Goal: Task Accomplishment & Management: Manage account settings

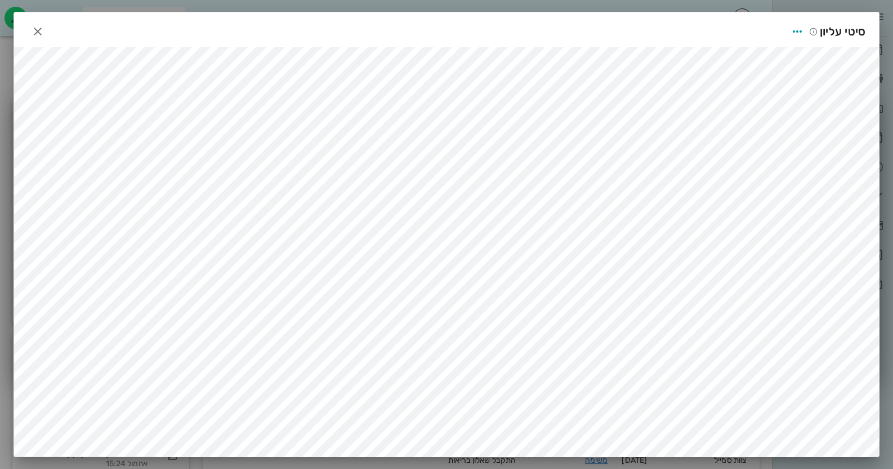
scroll to position [3, 0]
click at [47, 37] on div at bounding box center [38, 31] width 20 height 20
click at [42, 29] on icon "button" at bounding box center [38, 31] width 14 height 14
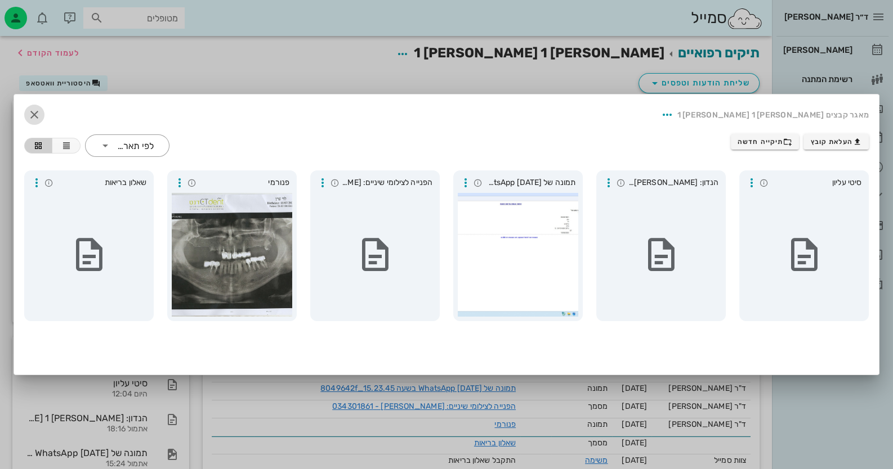
click at [31, 119] on icon "button" at bounding box center [35, 115] width 14 height 14
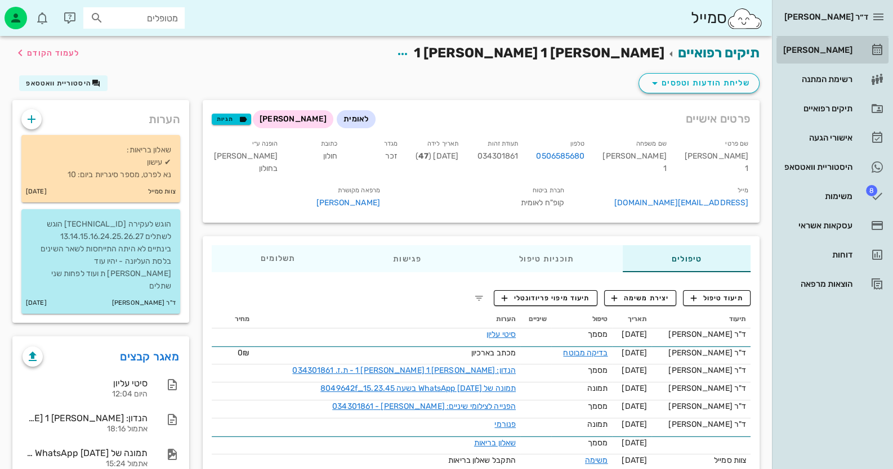
click at [869, 61] on link "[PERSON_NAME]" at bounding box center [832, 50] width 112 height 27
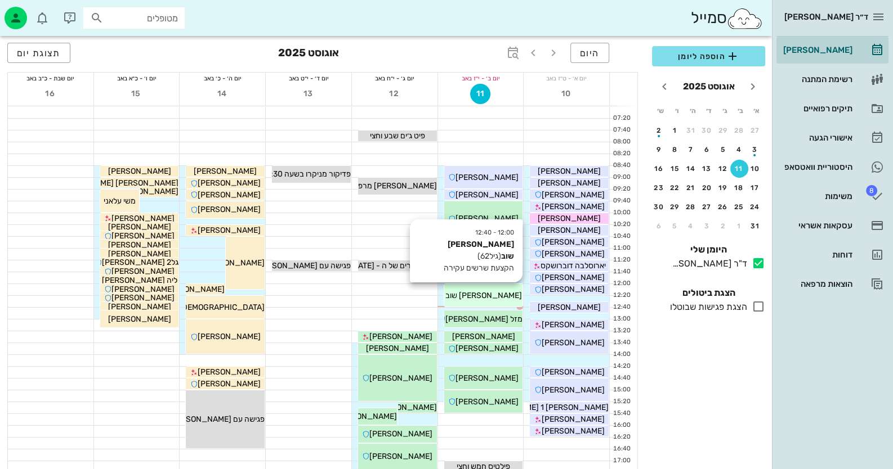
click at [473, 302] on div "12:00 - 12:40 אבנר שוב (גיל 62 ) הקצעת שרשים עקירה אבנר שוב" at bounding box center [483, 295] width 79 height 23
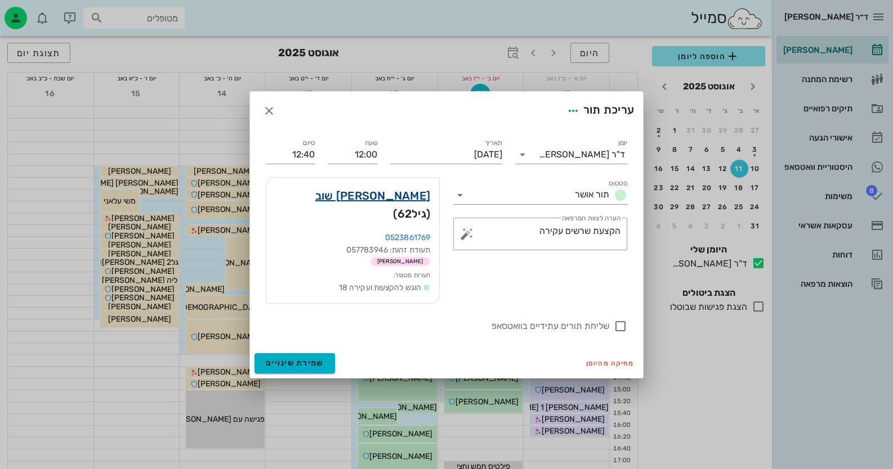
click at [404, 196] on link "אבנר שוב" at bounding box center [372, 196] width 115 height 18
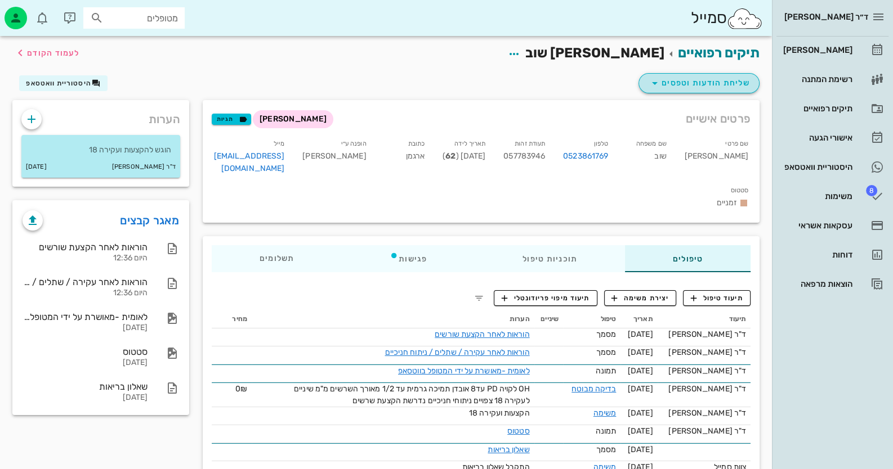
click at [746, 81] on span "שליחת הודעות וטפסים" at bounding box center [699, 84] width 102 height 14
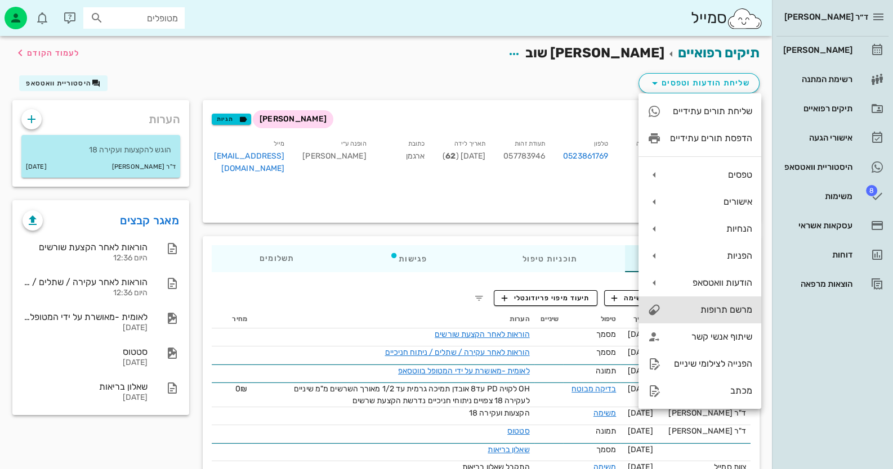
click at [722, 306] on div "מרשם תרופות" at bounding box center [711, 309] width 82 height 11
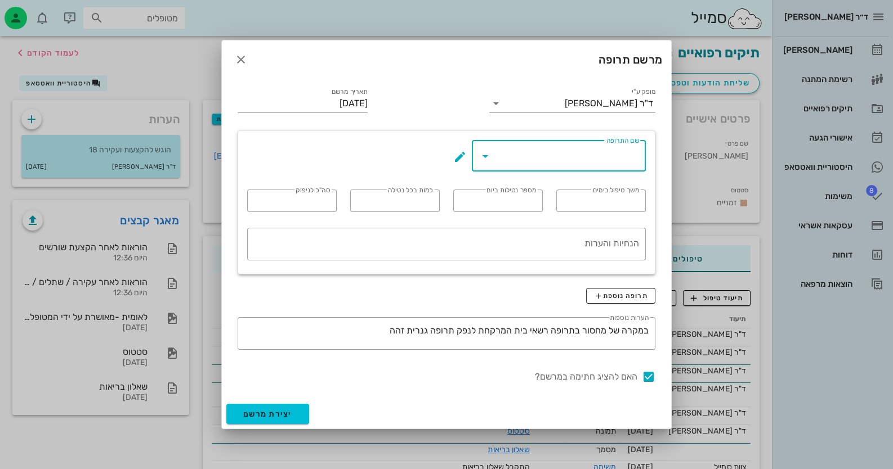
click at [598, 155] on input "שם התרופה" at bounding box center [566, 156] width 145 height 18
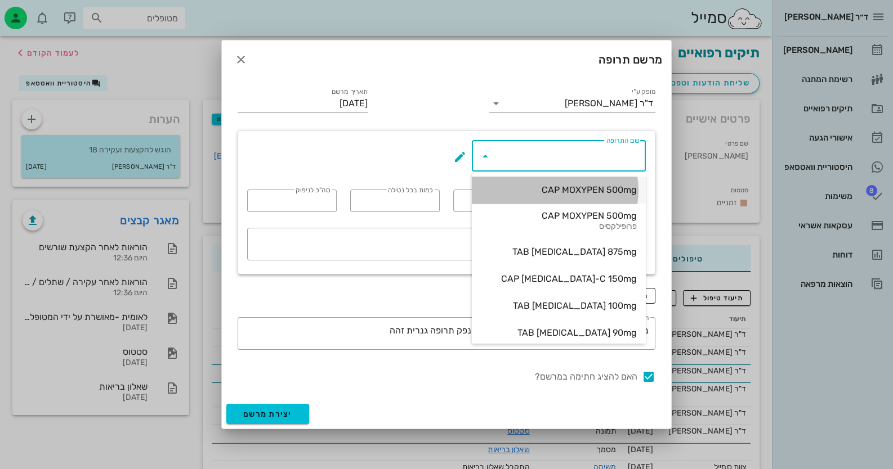
click at [609, 194] on div "CAP MOXYPEN 500mg" at bounding box center [559, 190] width 156 height 11
type input "CAP MOXYPEN 500mg"
type input "5"
type input "3"
type input "1"
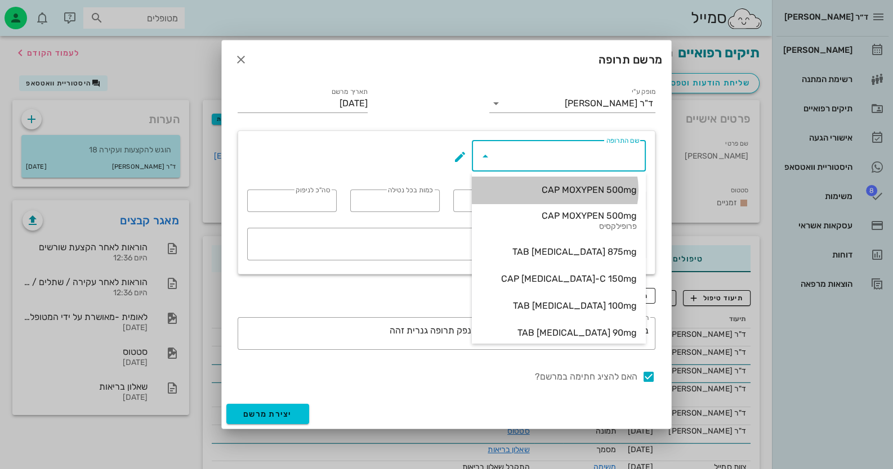
type input "15"
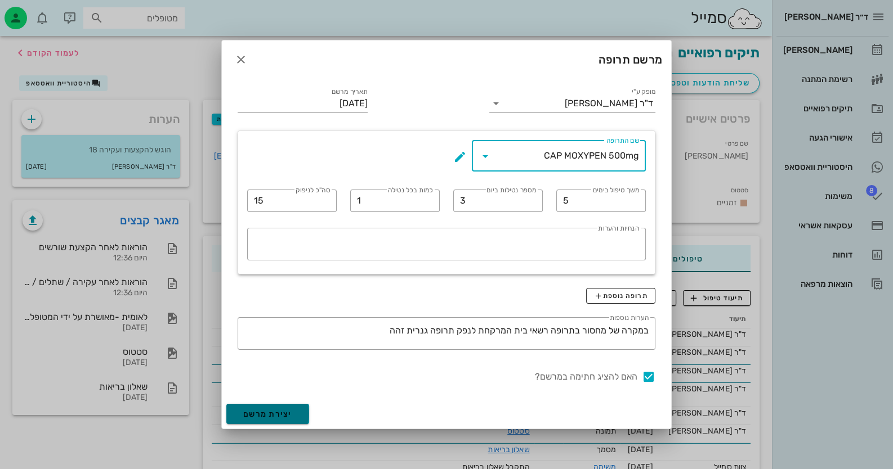
click at [277, 413] on span "יצירת מרשם" at bounding box center [267, 415] width 49 height 10
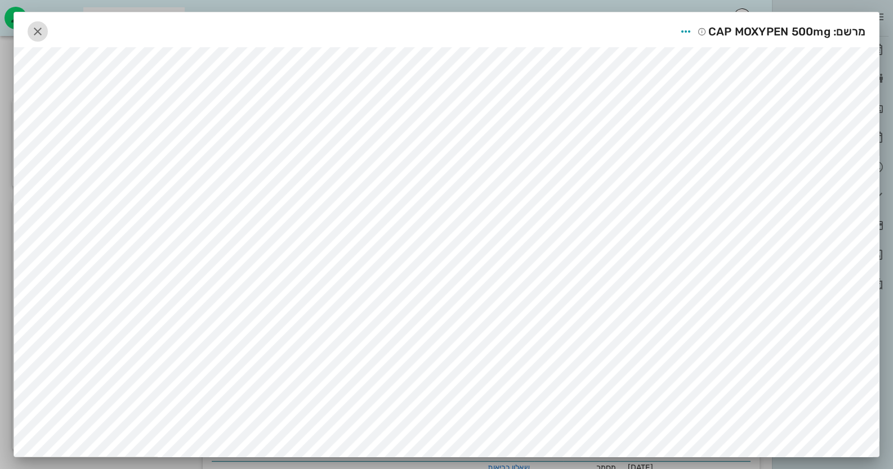
click at [43, 32] on icon "button" at bounding box center [38, 32] width 14 height 14
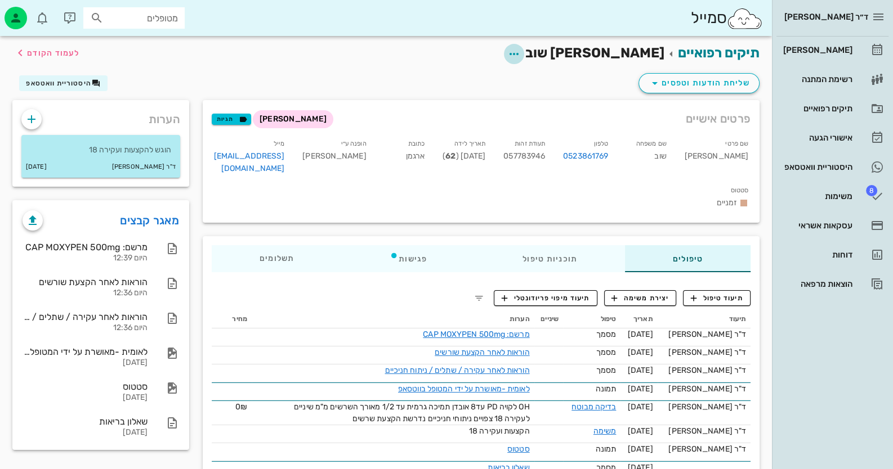
click at [521, 51] on icon "button" at bounding box center [514, 54] width 14 height 14
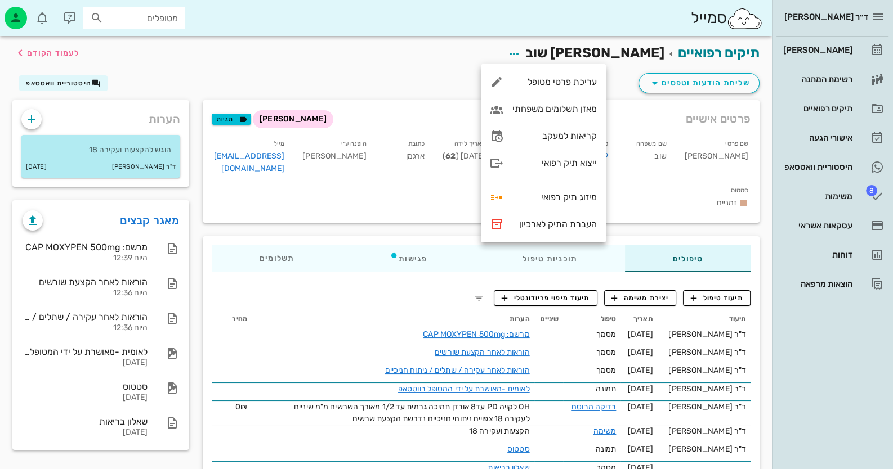
click at [425, 61] on div "תיקים רפואיים אבנר שוב לעמוד הקודם" at bounding box center [386, 53] width 760 height 35
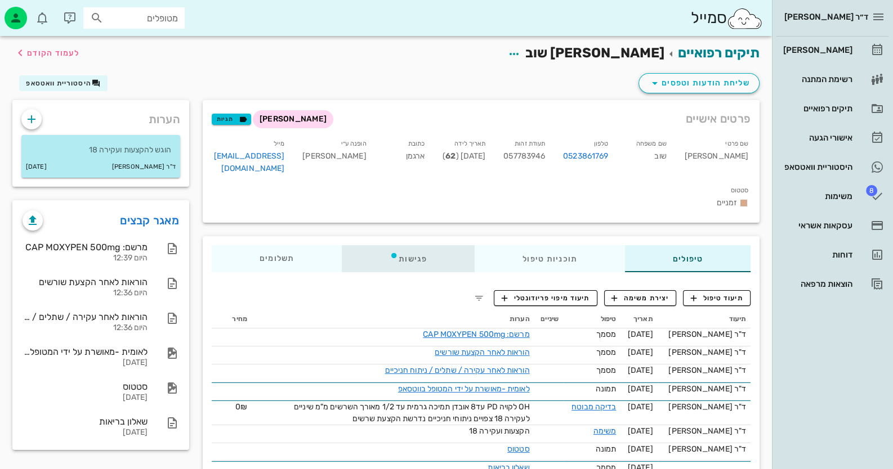
click at [418, 245] on div "פגישות" at bounding box center [408, 258] width 133 height 27
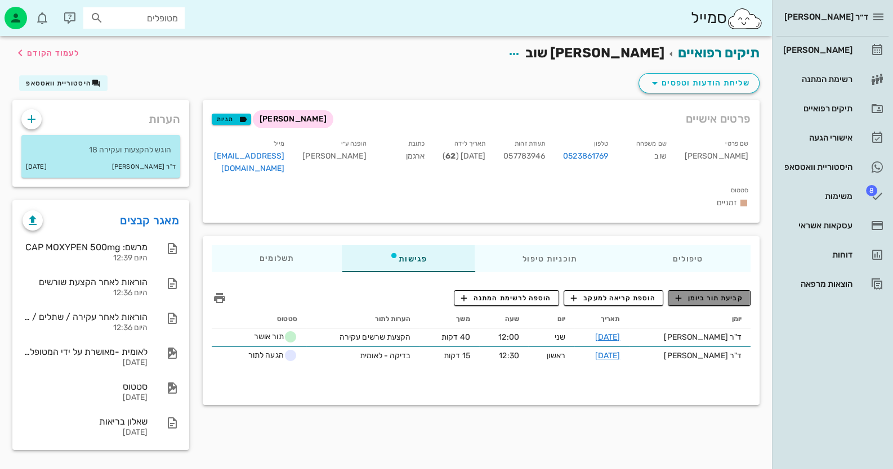
click at [719, 293] on span "קביעת תור ביומן" at bounding box center [709, 298] width 68 height 10
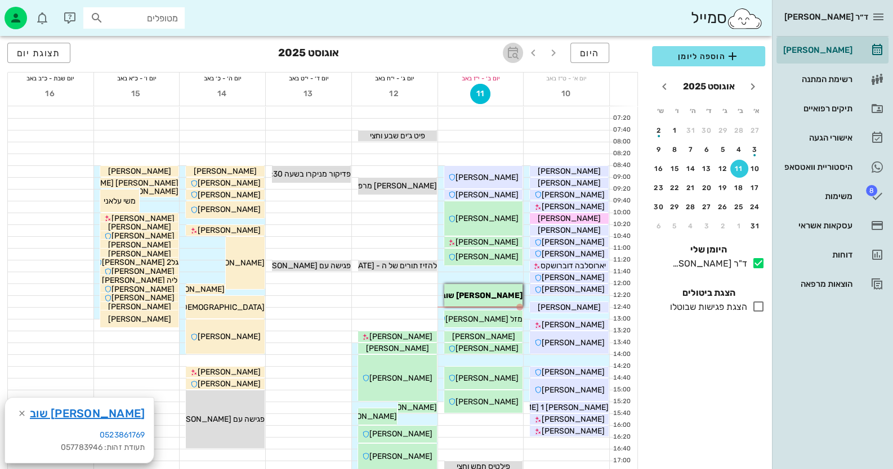
click at [515, 50] on icon "button" at bounding box center [513, 53] width 14 height 14
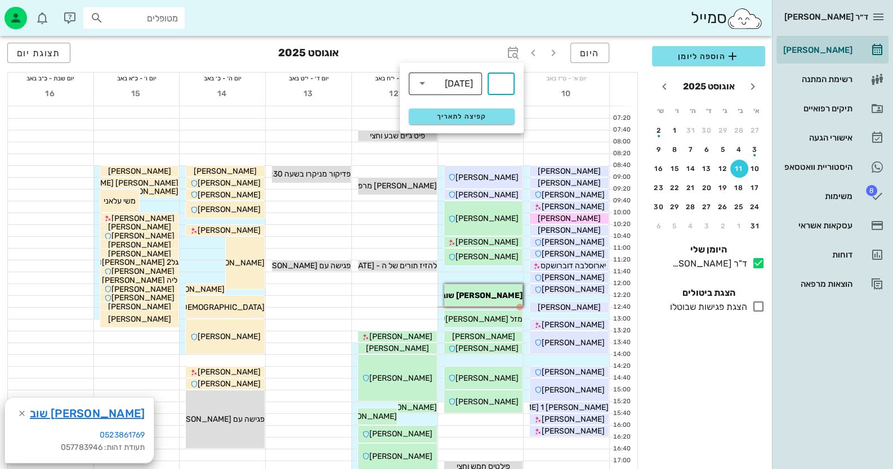
click at [449, 89] on div "שבועות" at bounding box center [453, 83] width 44 height 23
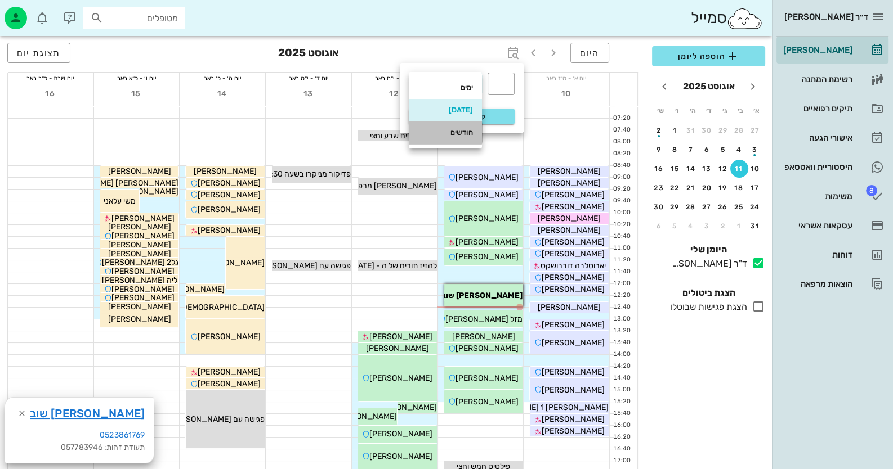
click at [454, 140] on div "חודשים" at bounding box center [445, 133] width 55 height 18
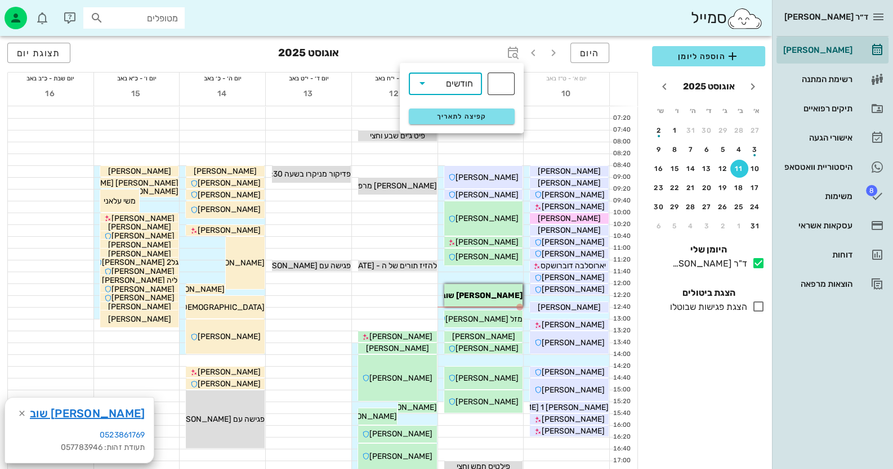
click at [496, 89] on input "text" at bounding box center [501, 84] width 14 height 18
type input "3"
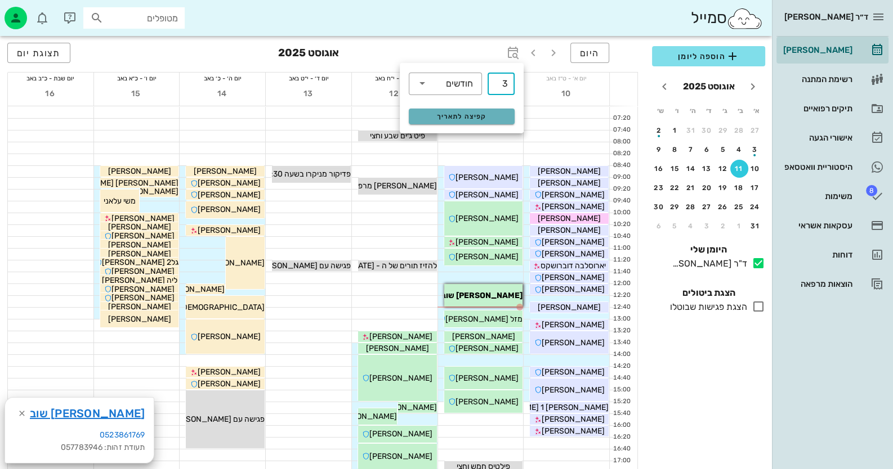
click at [459, 121] on button "קפיצה לתאריך" at bounding box center [462, 117] width 106 height 16
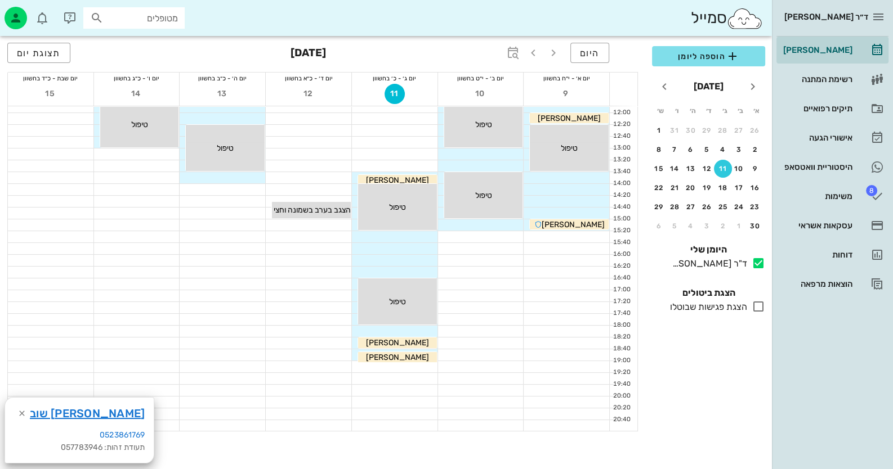
scroll to position [228, 0]
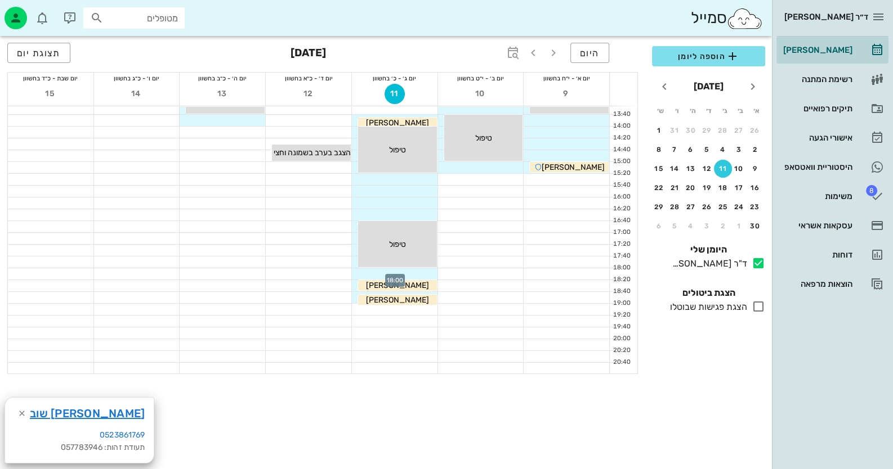
click at [405, 272] on div at bounding box center [395, 273] width 86 height 11
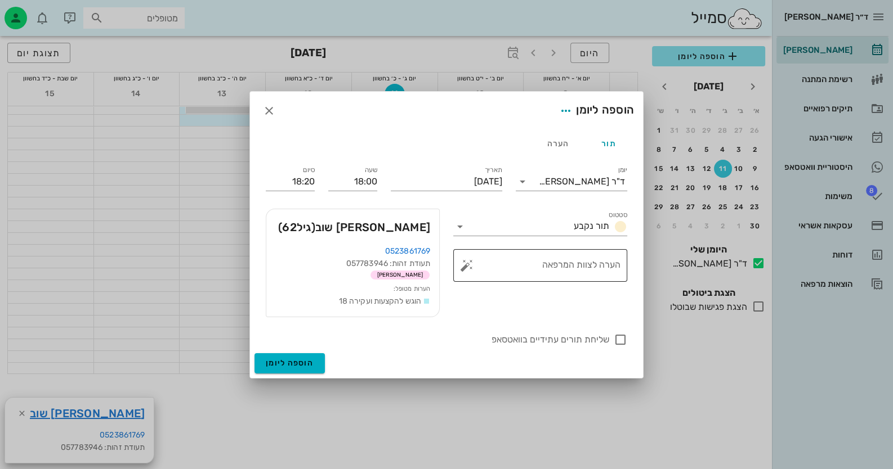
click at [464, 263] on button "button" at bounding box center [467, 266] width 14 height 14
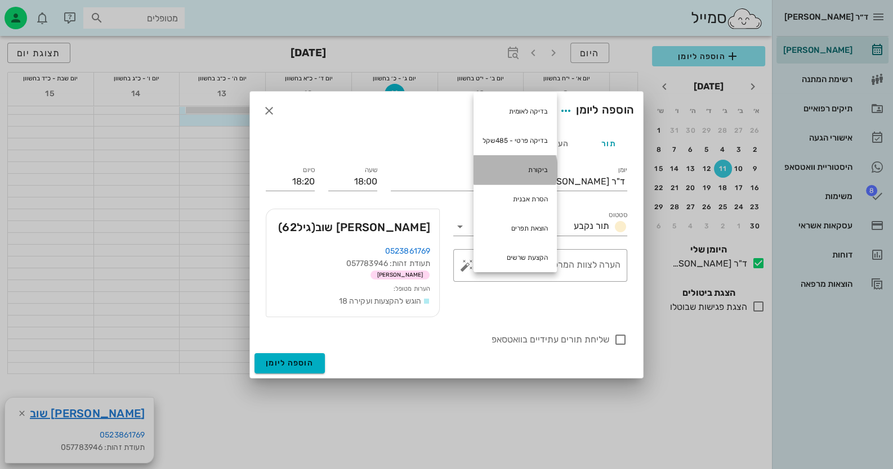
click at [536, 164] on div "ביקורת" at bounding box center [514, 169] width 83 height 29
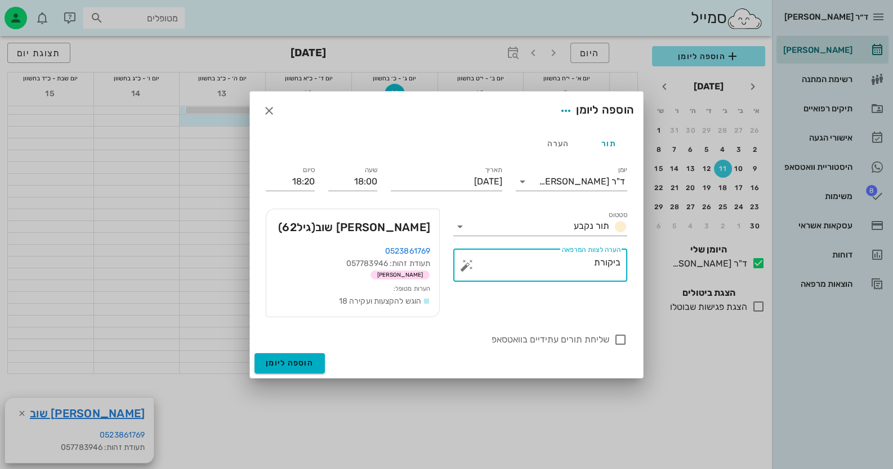
click at [469, 264] on button "button" at bounding box center [467, 266] width 14 height 14
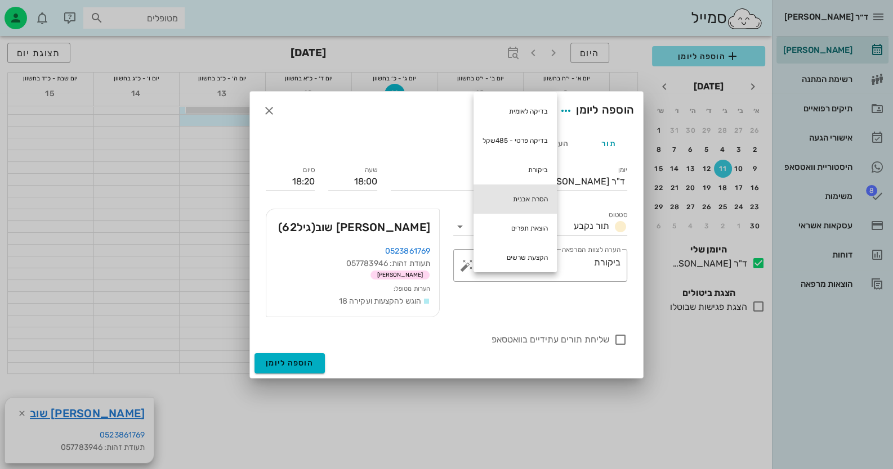
click at [532, 188] on div "הסרת אבנית" at bounding box center [514, 199] width 83 height 29
type textarea "ביקורת הסרת אבנית"
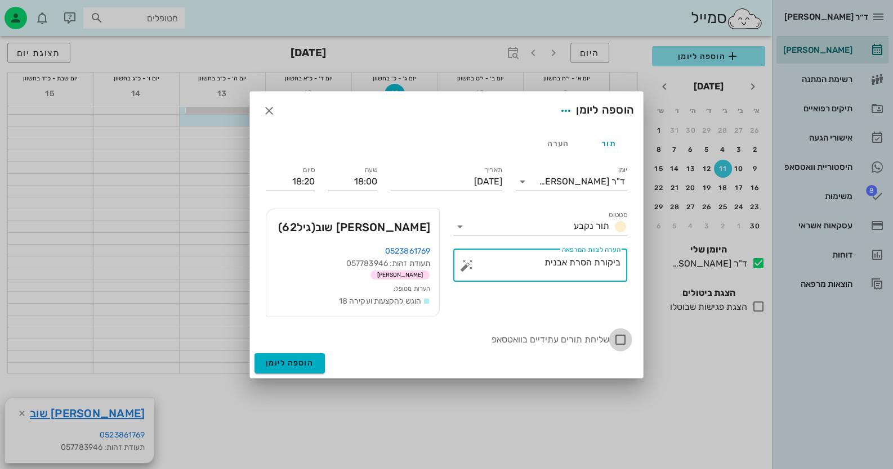
click at [620, 340] on div at bounding box center [620, 339] width 19 height 19
checkbox input "true"
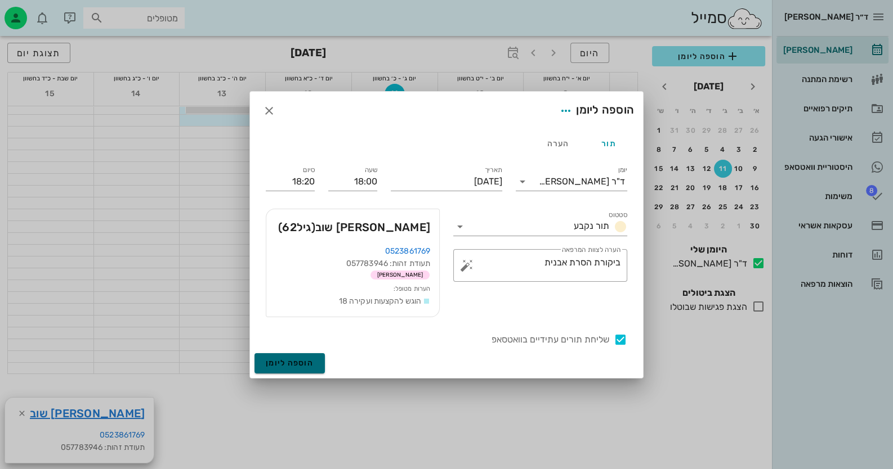
click at [284, 368] on button "הוספה ליומן" at bounding box center [289, 363] width 70 height 20
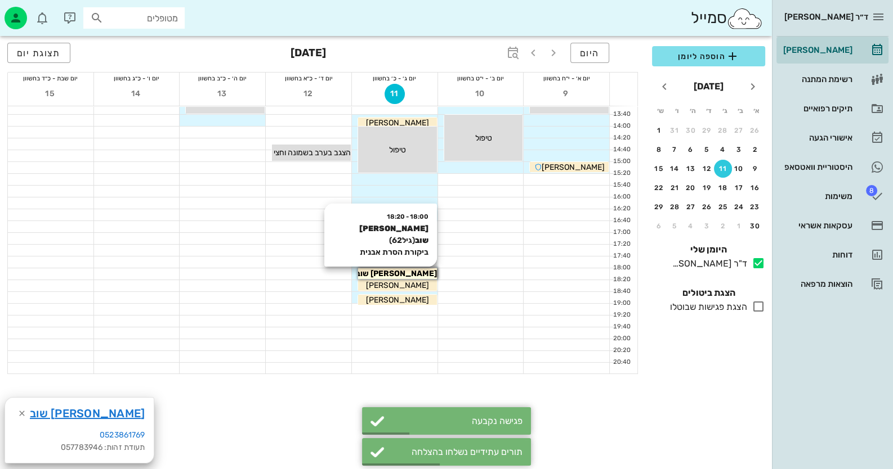
click at [411, 272] on span "[PERSON_NAME] שוב" at bounding box center [396, 274] width 81 height 10
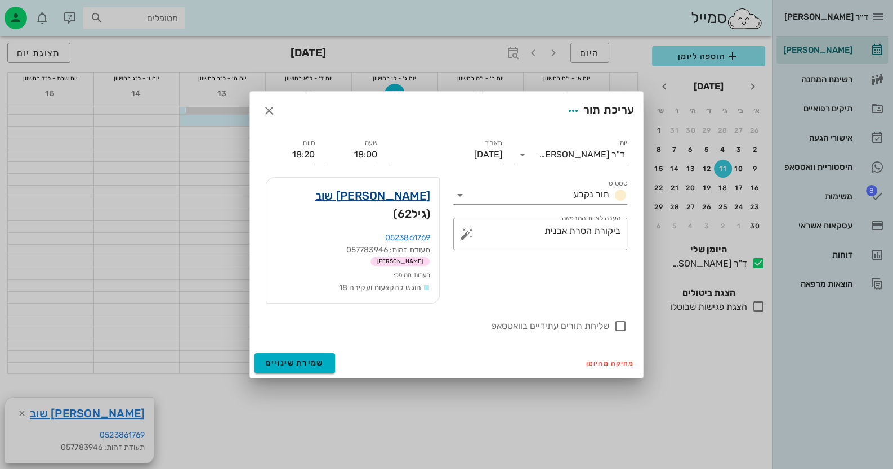
click at [395, 205] on link "אבנר שוב" at bounding box center [372, 196] width 115 height 18
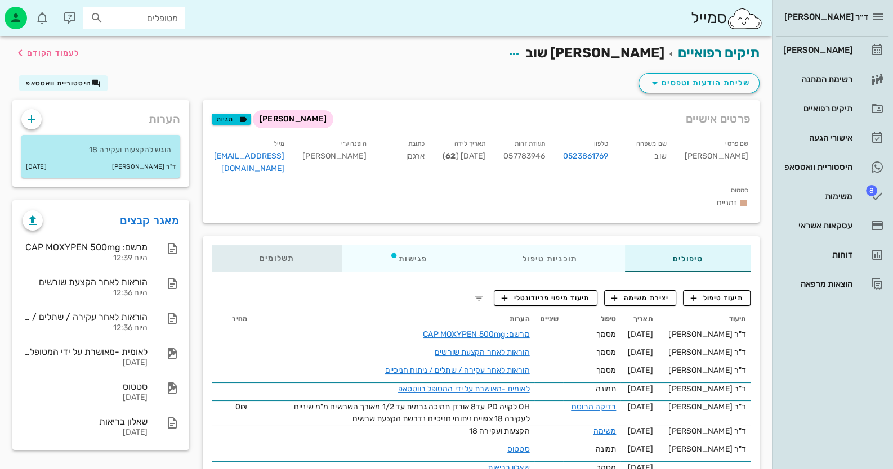
click at [293, 255] on span "תשלומים 0₪" at bounding box center [276, 259] width 35 height 8
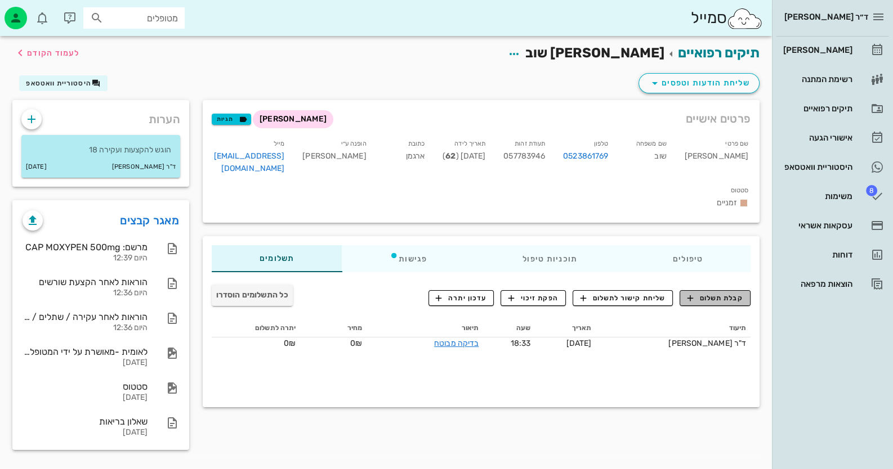
click at [742, 293] on span "קבלת תשלום" at bounding box center [715, 298] width 56 height 10
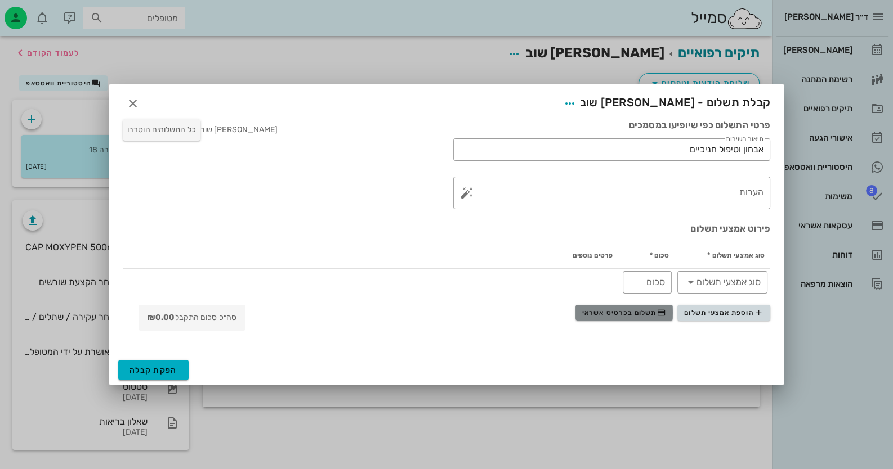
click at [607, 311] on span "תשלום בכרטיס אשראי" at bounding box center [623, 312] width 83 height 9
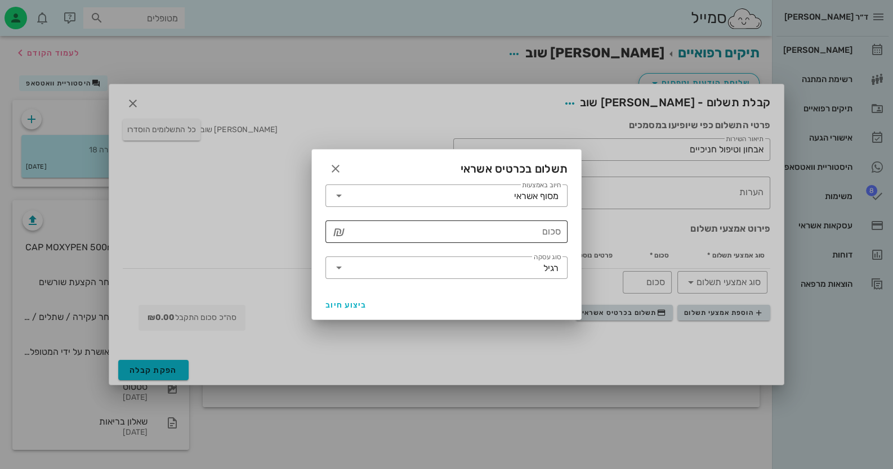
click at [549, 239] on input "סכום" at bounding box center [454, 232] width 213 height 18
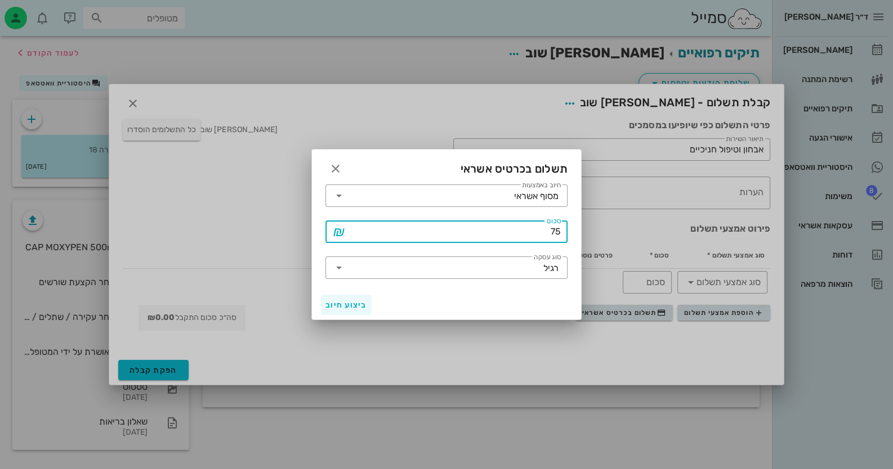
type input "75"
click at [342, 299] on button "ביצוע חיוב" at bounding box center [346, 305] width 51 height 20
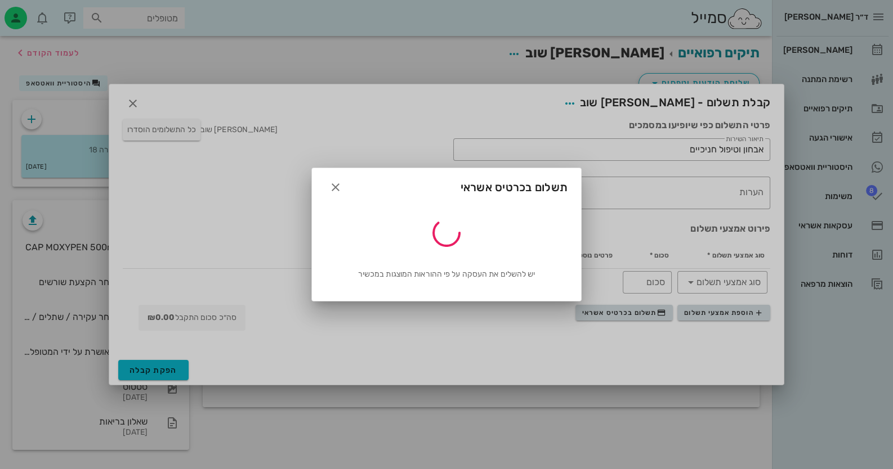
type input "75"
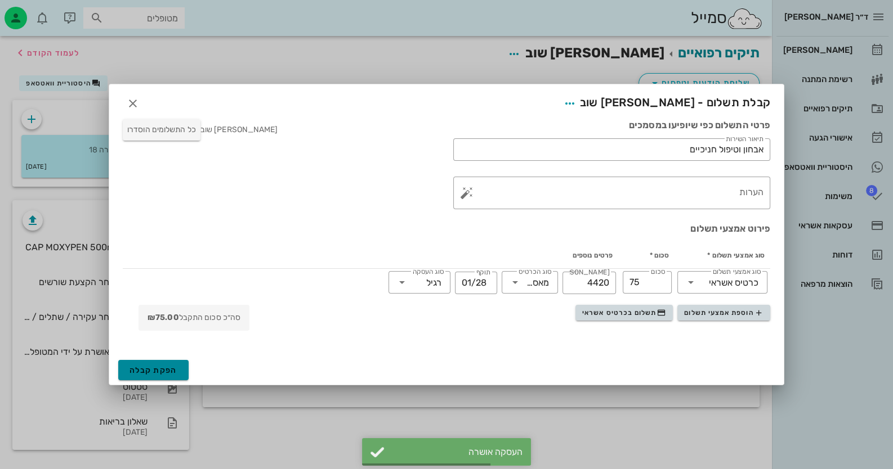
click at [134, 371] on span "הפקת קבלה" at bounding box center [153, 371] width 48 height 10
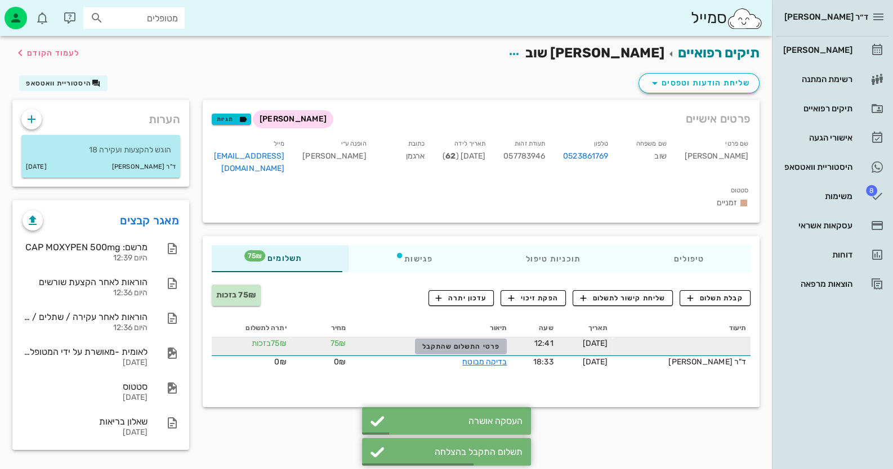
click at [500, 343] on span "פרטי התשלום שהתקבל" at bounding box center [461, 347] width 78 height 8
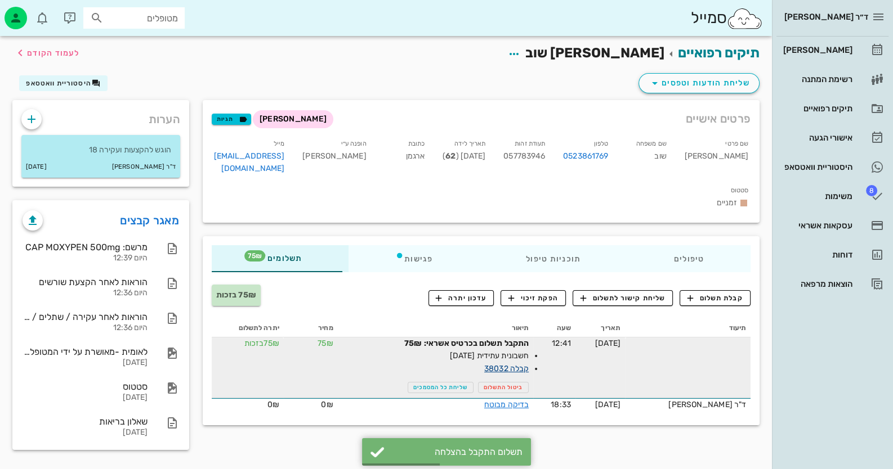
click at [523, 364] on link "קבלה 38032" at bounding box center [506, 369] width 44 height 10
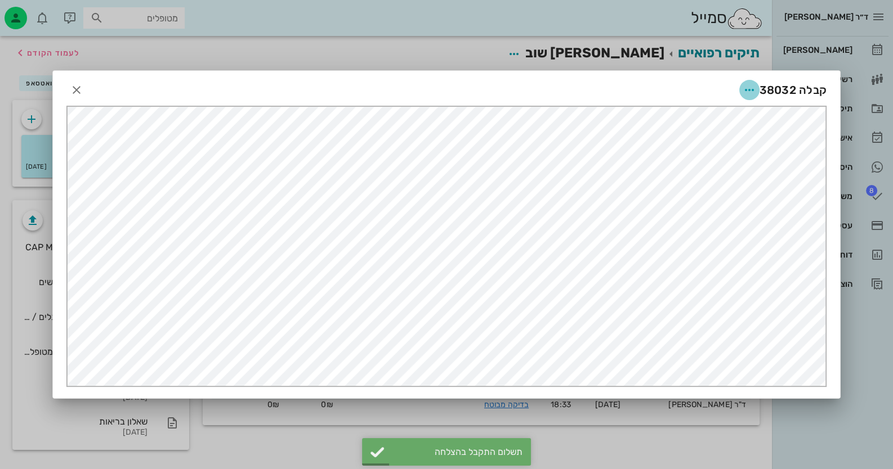
click at [752, 86] on icon "button" at bounding box center [749, 90] width 14 height 14
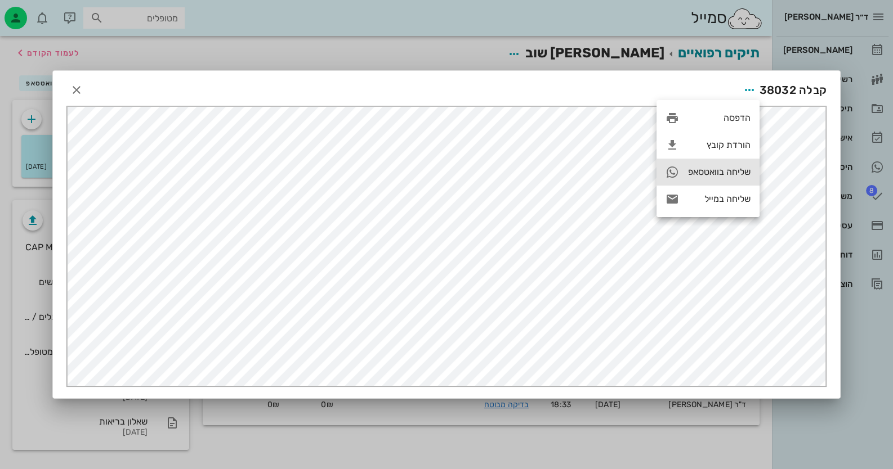
click at [745, 168] on div "שליחה בוואטסאפ" at bounding box center [719, 172] width 62 height 11
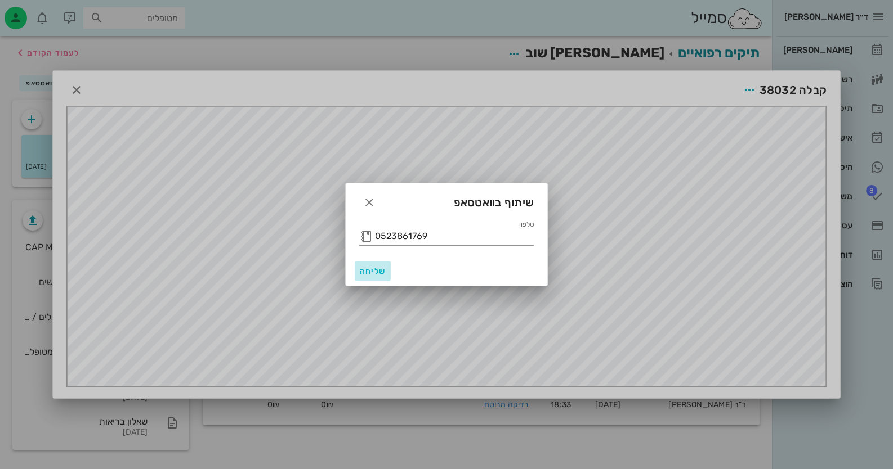
click at [367, 270] on span "שליחה" at bounding box center [372, 272] width 27 height 10
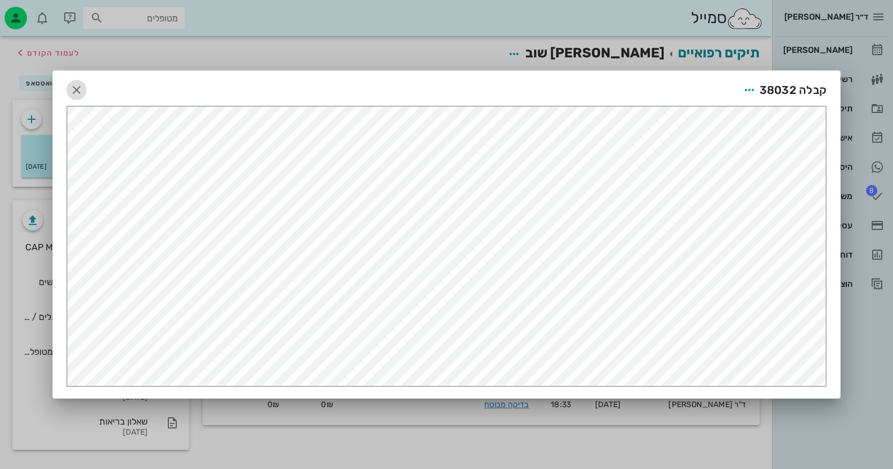
click at [73, 91] on icon "button" at bounding box center [77, 90] width 14 height 14
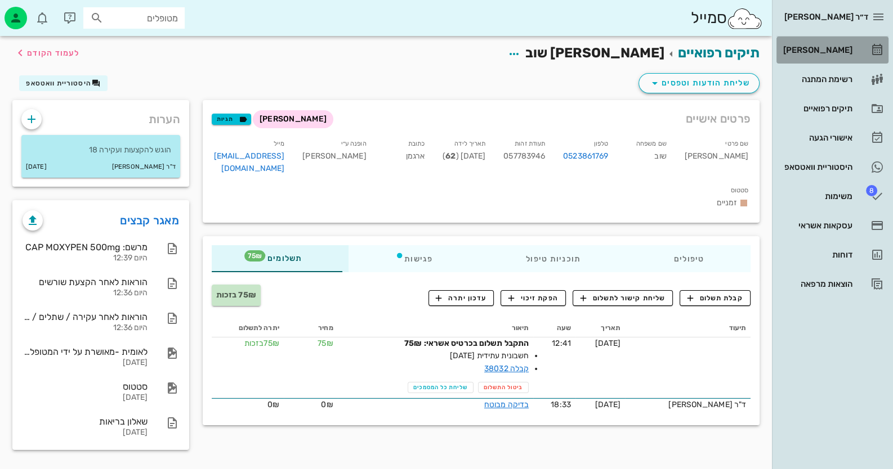
click at [858, 55] on link "[PERSON_NAME]" at bounding box center [832, 50] width 112 height 27
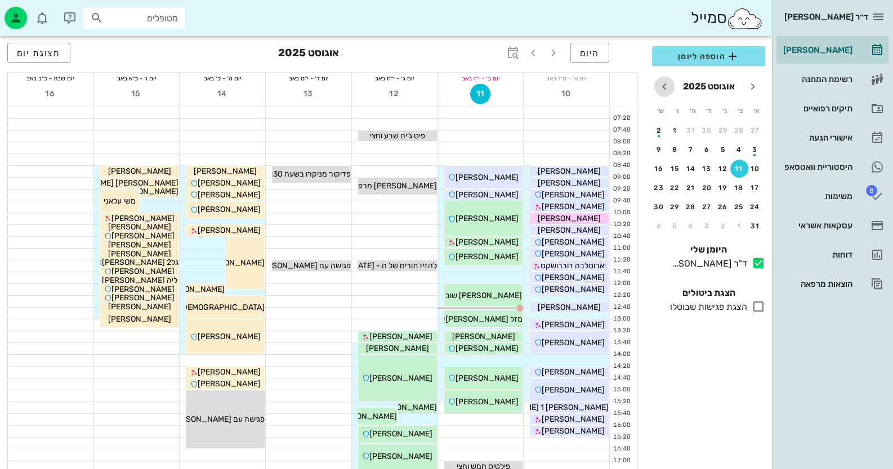
click at [664, 83] on icon "חודש הבא" at bounding box center [664, 87] width 14 height 14
click at [753, 205] on div "28" at bounding box center [755, 207] width 18 height 8
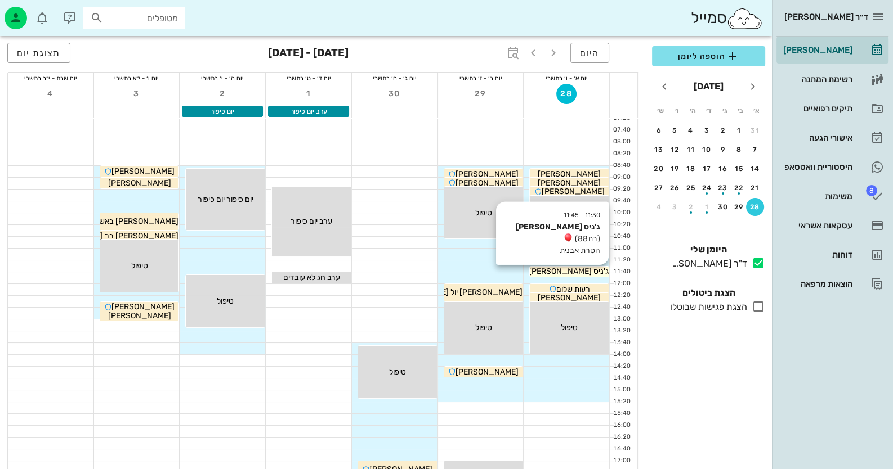
click at [567, 272] on span "ג'ניס [PERSON_NAME]" at bounding box center [568, 272] width 80 height 10
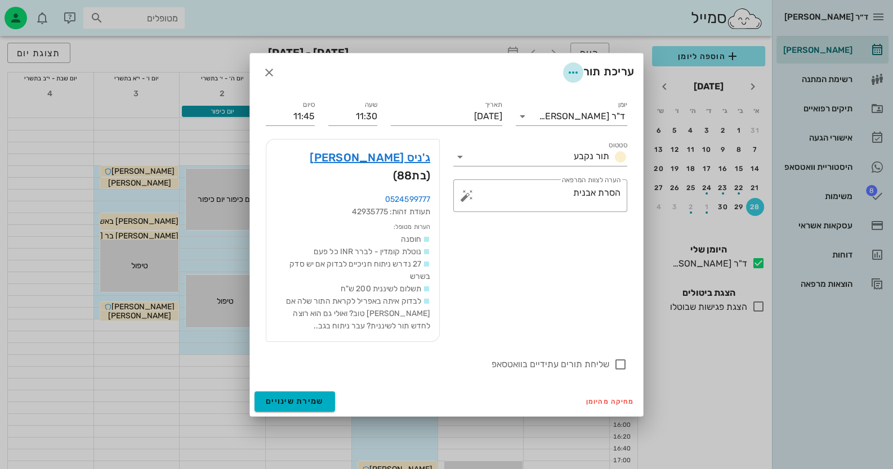
click at [571, 76] on icon "button" at bounding box center [573, 73] width 14 height 14
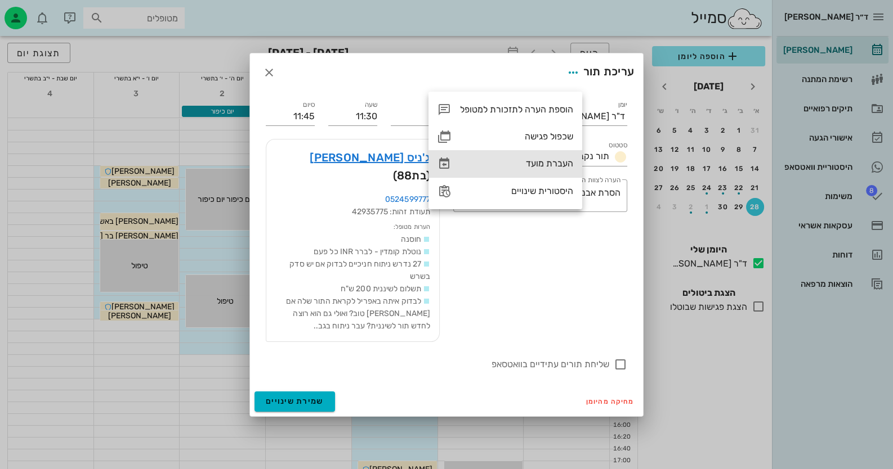
click at [555, 168] on div "העברת מועד" at bounding box center [516, 163] width 113 height 11
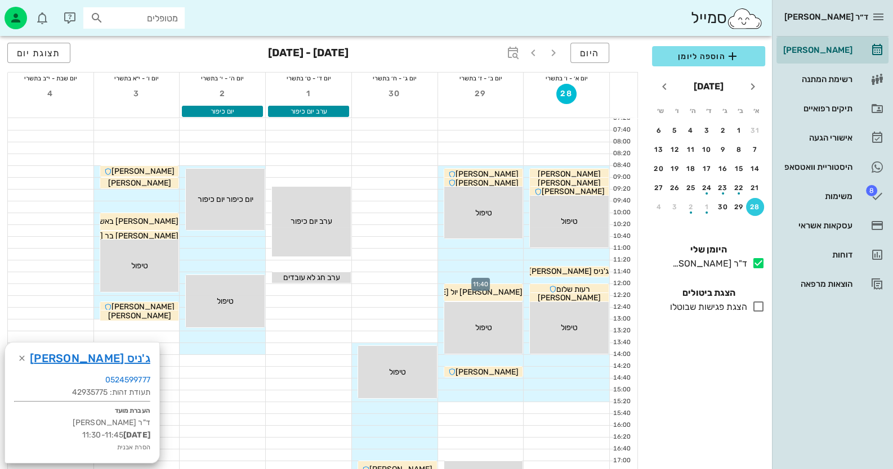
click at [506, 276] on div at bounding box center [481, 277] width 86 height 11
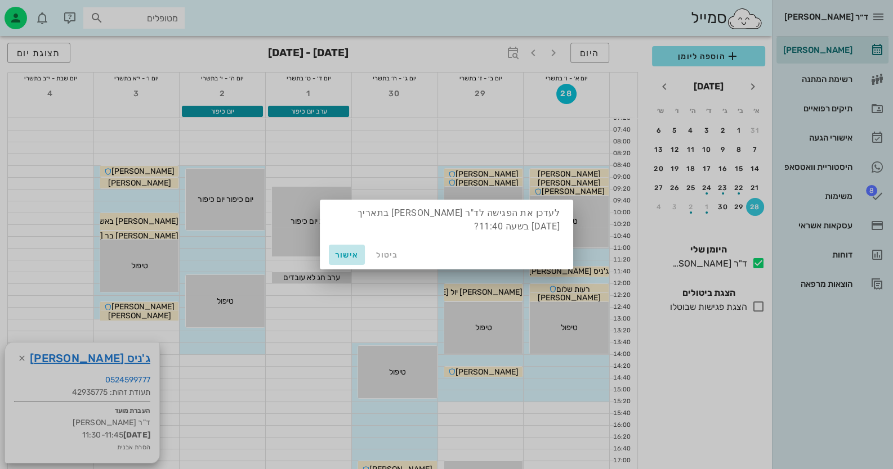
click at [353, 259] on button "אישור" at bounding box center [347, 255] width 36 height 20
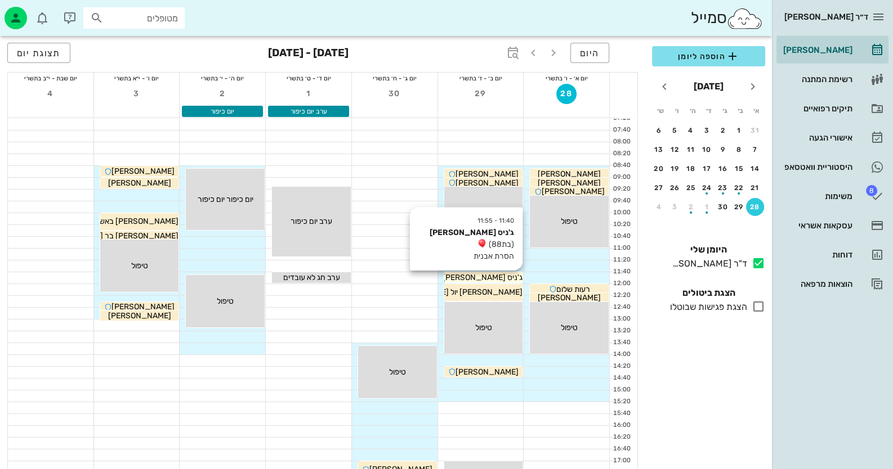
click at [488, 275] on span "ג'ניס [PERSON_NAME]" at bounding box center [482, 278] width 80 height 10
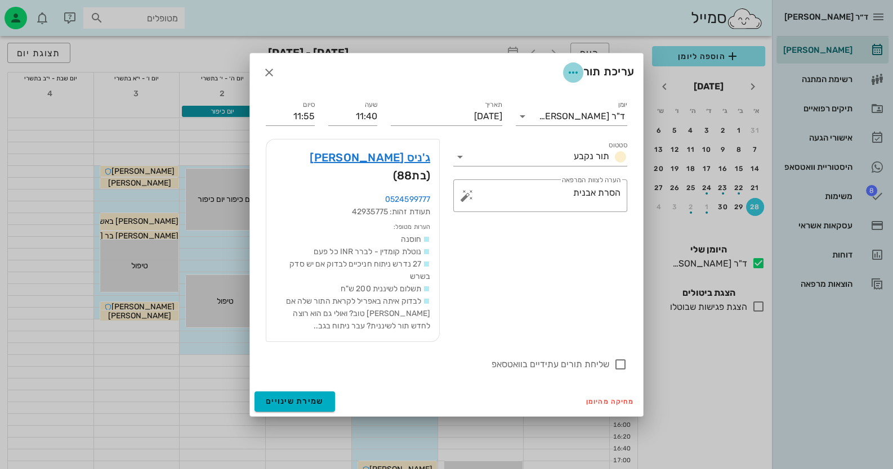
click at [568, 75] on icon "button" at bounding box center [573, 73] width 14 height 14
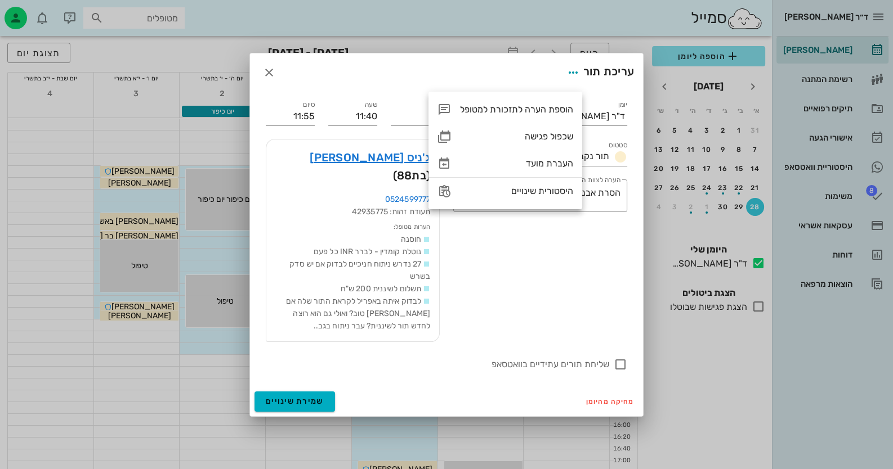
click at [603, 92] on div "עריכת תור" at bounding box center [446, 72] width 393 height 38
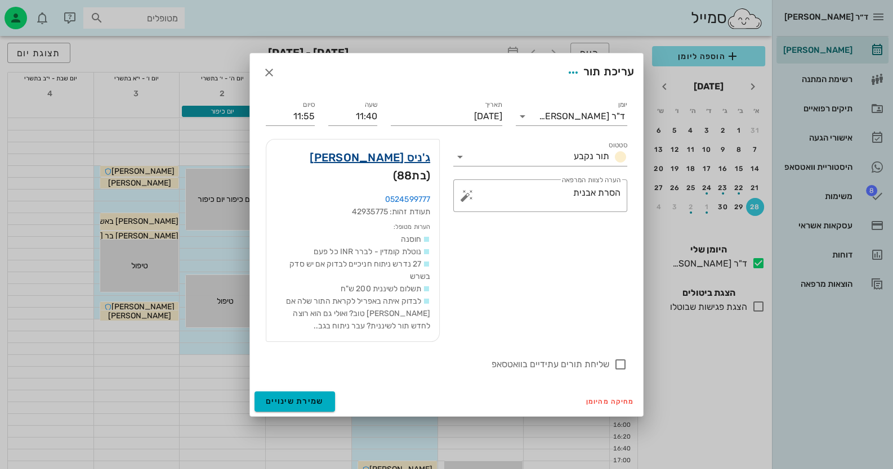
click at [415, 167] on link "ג'ניס זורע" at bounding box center [370, 158] width 120 height 18
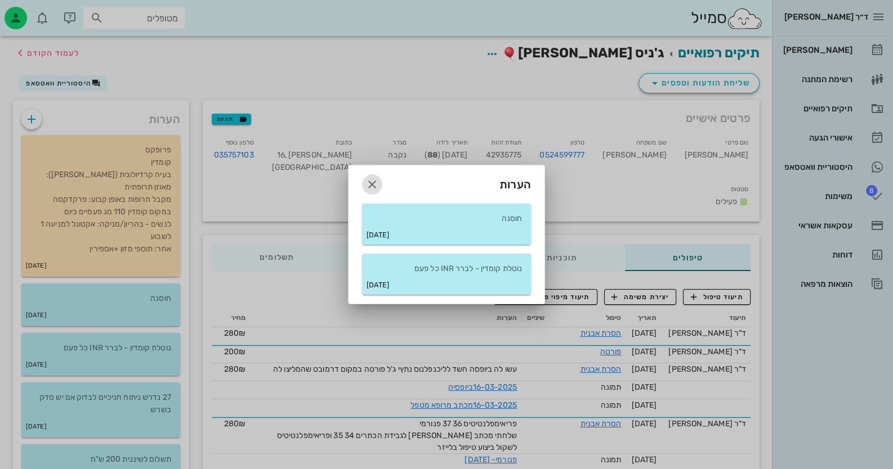
drag, startPoint x: 373, startPoint y: 182, endPoint x: 592, endPoint y: 101, distance: 233.4
click at [374, 182] on icon "button" at bounding box center [372, 185] width 14 height 14
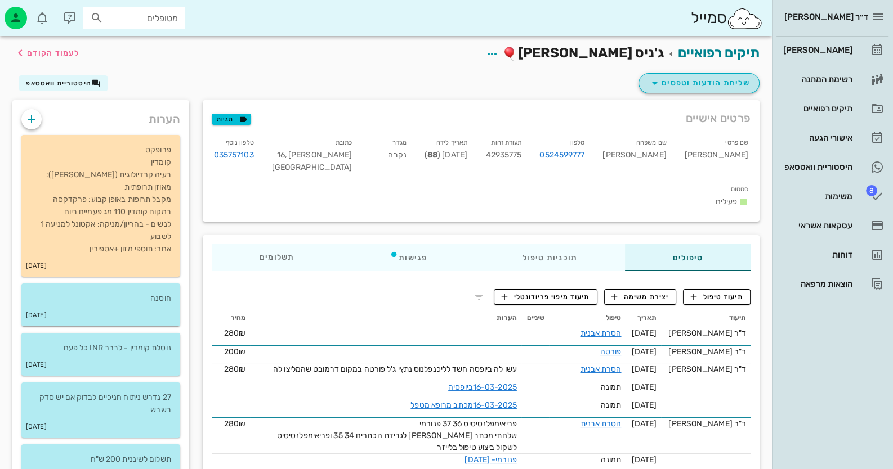
click at [683, 78] on span "שליחת הודעות וטפסים" at bounding box center [699, 84] width 102 height 14
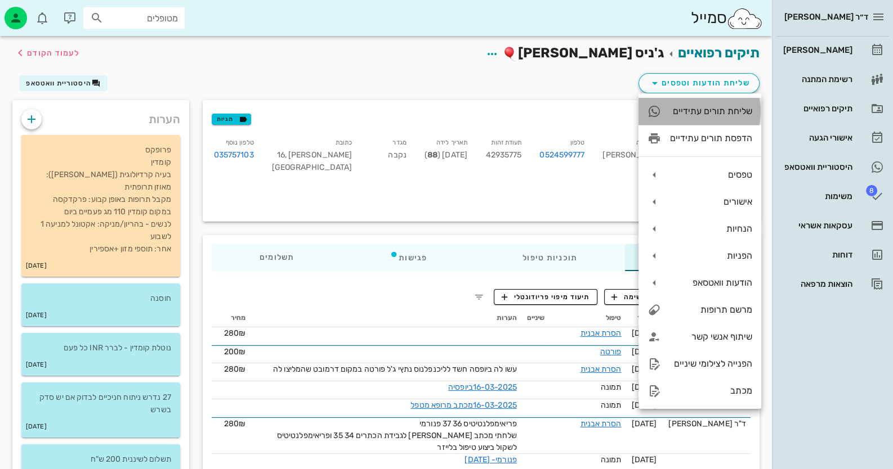
click at [728, 109] on div "שליחת תורים עתידיים" at bounding box center [711, 111] width 82 height 11
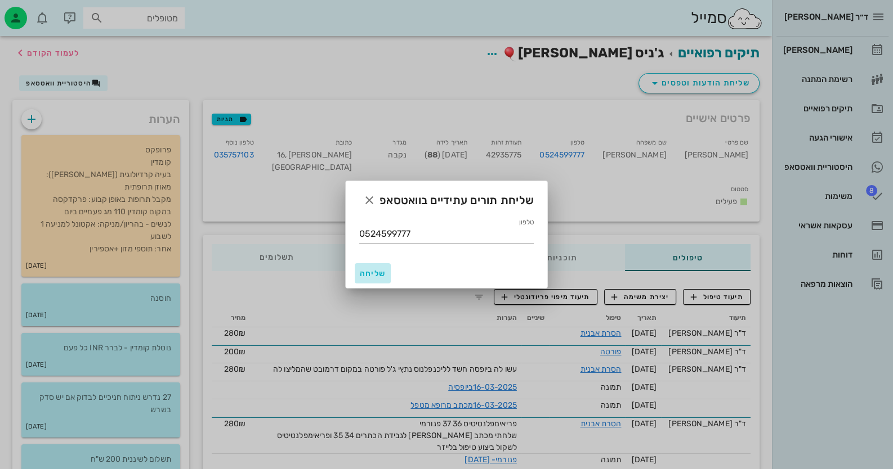
click at [376, 271] on span "שליחה" at bounding box center [372, 274] width 27 height 10
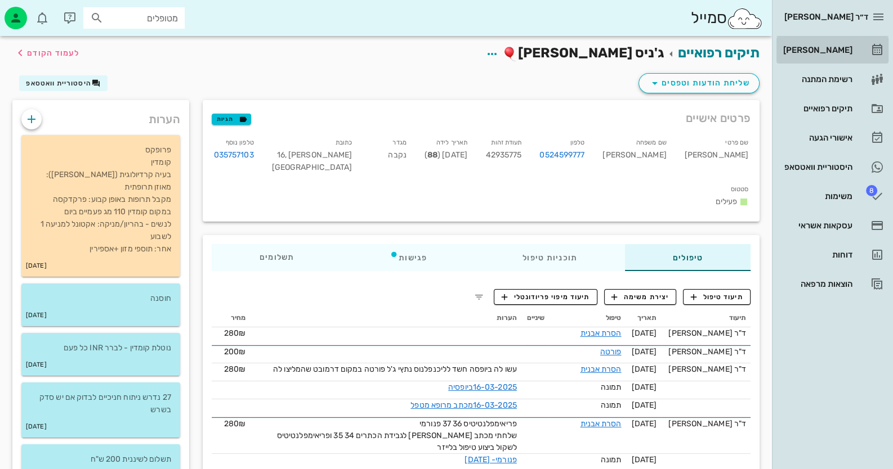
click at [854, 56] on link "[PERSON_NAME]" at bounding box center [832, 50] width 112 height 27
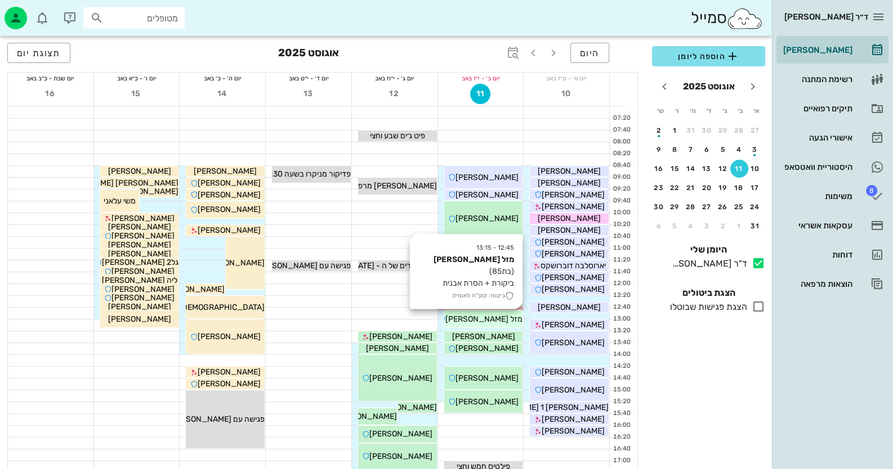
click at [501, 321] on span "מזל [PERSON_NAME]" at bounding box center [483, 320] width 77 height 10
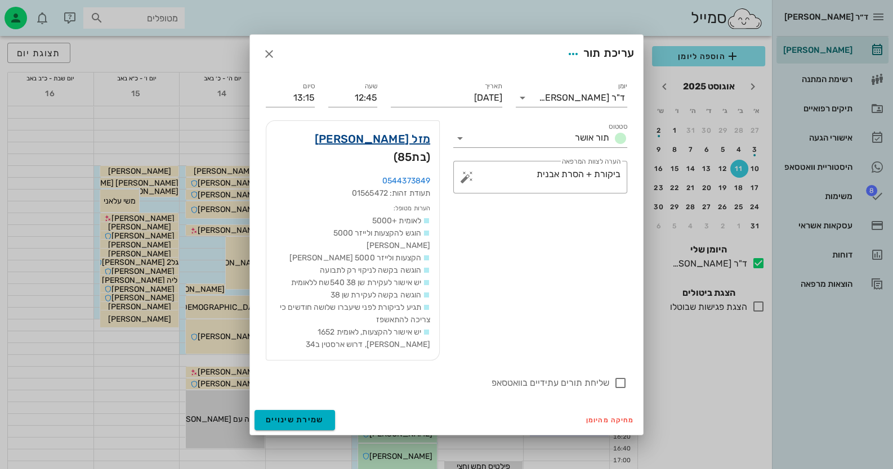
click at [411, 148] on link "מזל לסטר" at bounding box center [372, 139] width 115 height 18
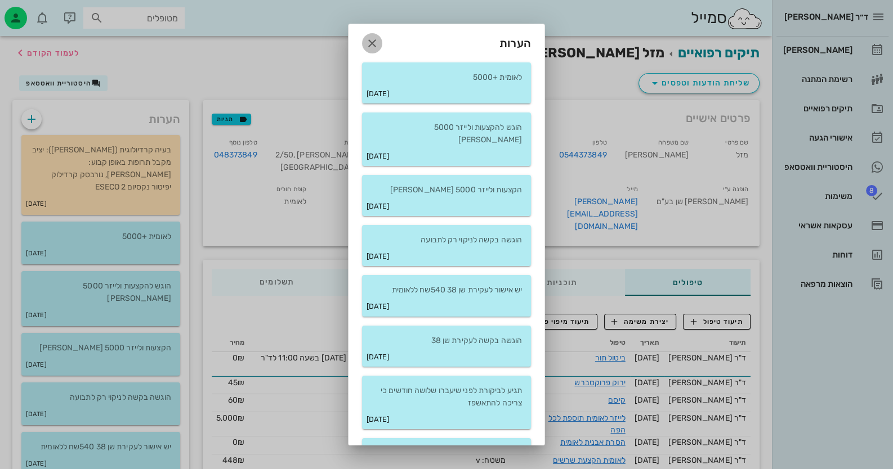
click at [382, 43] on span "button" at bounding box center [372, 44] width 20 height 14
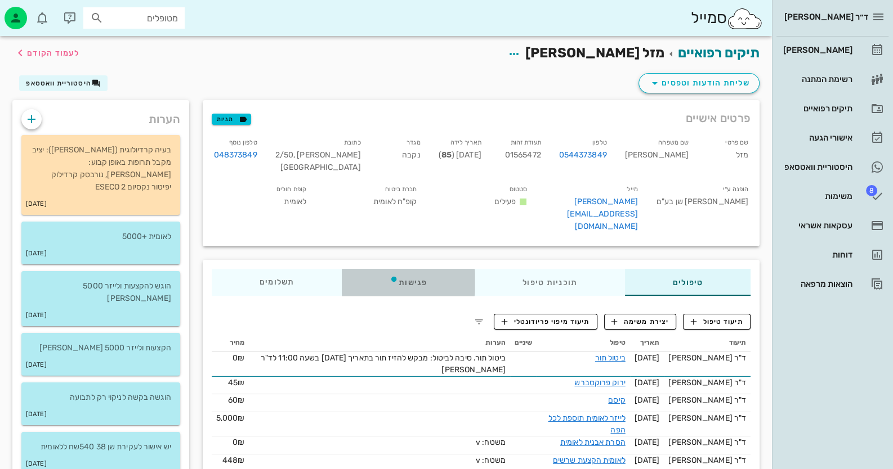
click at [414, 269] on div "פגישות" at bounding box center [408, 282] width 133 height 27
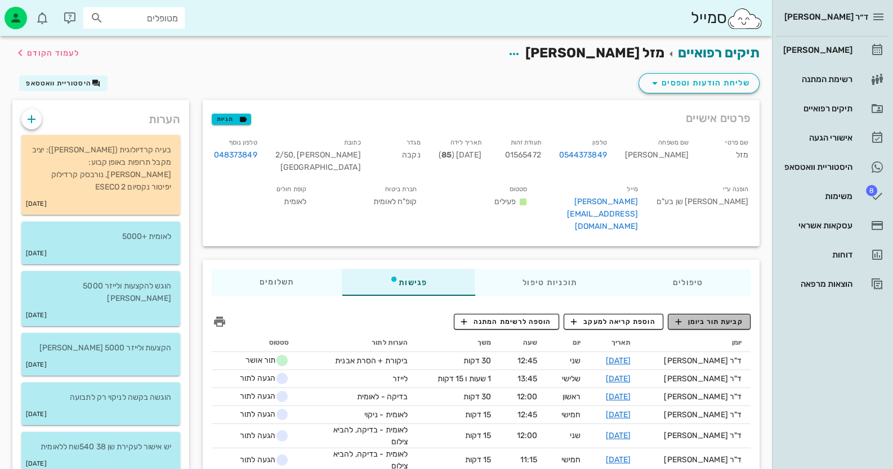
click at [705, 314] on button "קביעת תור ביומן" at bounding box center [708, 322] width 83 height 16
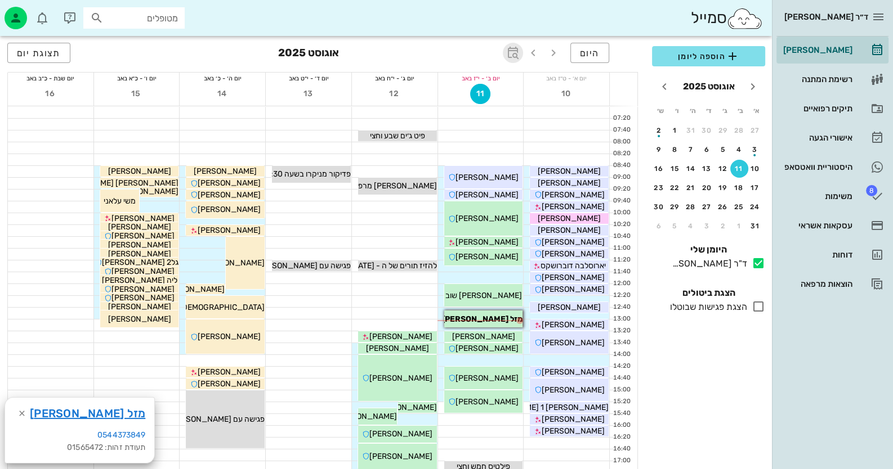
click at [510, 59] on icon "button" at bounding box center [513, 53] width 14 height 14
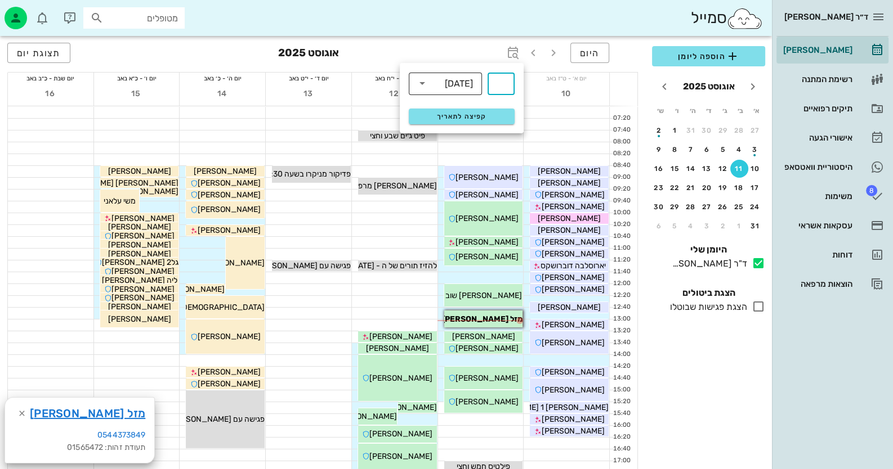
click at [457, 88] on div "שבועות" at bounding box center [459, 84] width 28 height 10
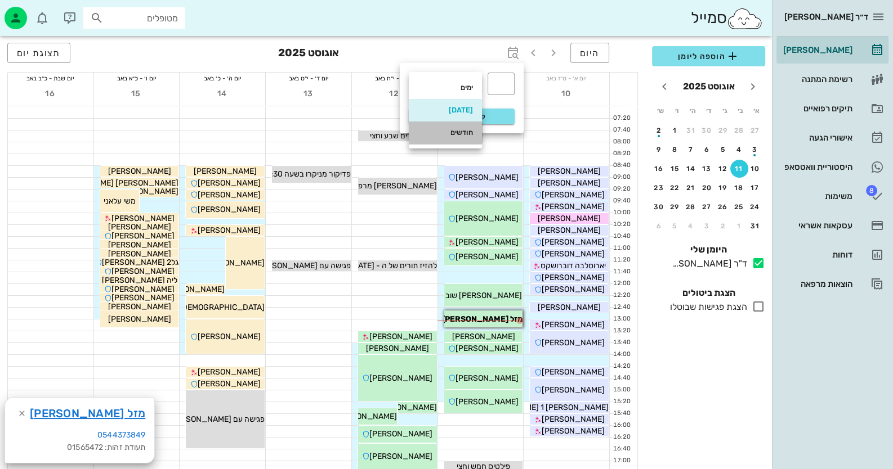
click at [450, 137] on div "חודשים" at bounding box center [445, 132] width 55 height 9
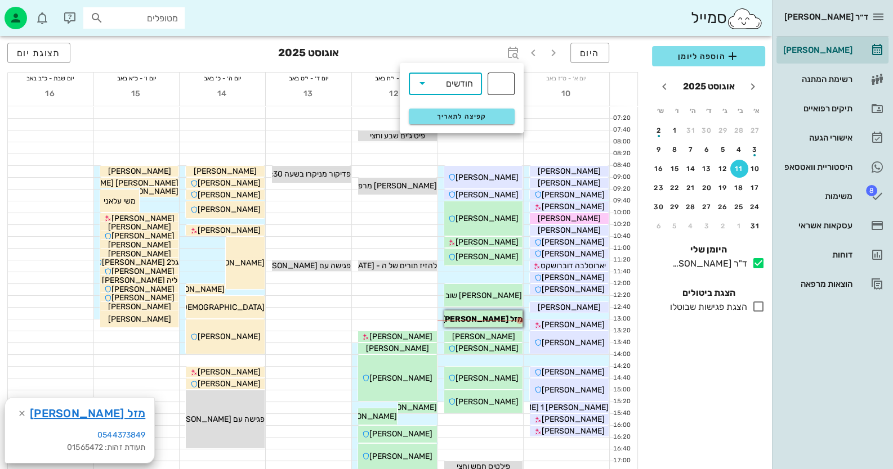
click at [509, 88] on div "​" at bounding box center [500, 84] width 27 height 23
type input "3"
click at [482, 106] on div "קפיצה לתאריך" at bounding box center [461, 116] width 119 height 29
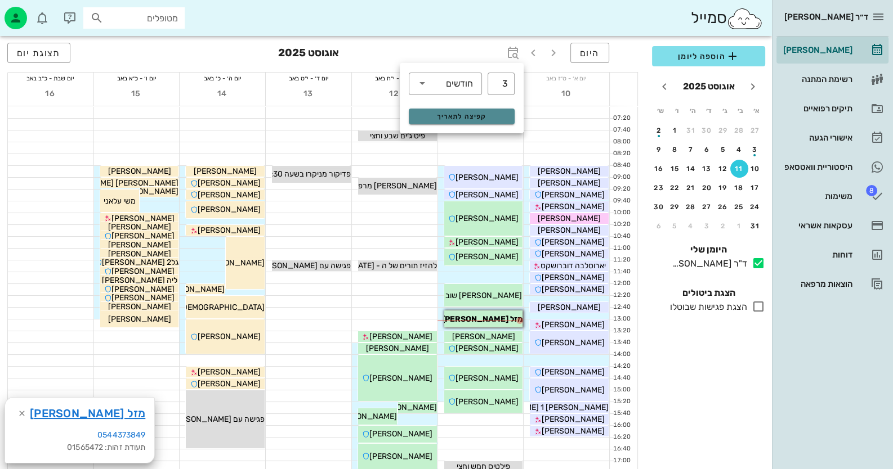
click at [481, 116] on span "קפיצה לתאריך" at bounding box center [461, 117] width 92 height 8
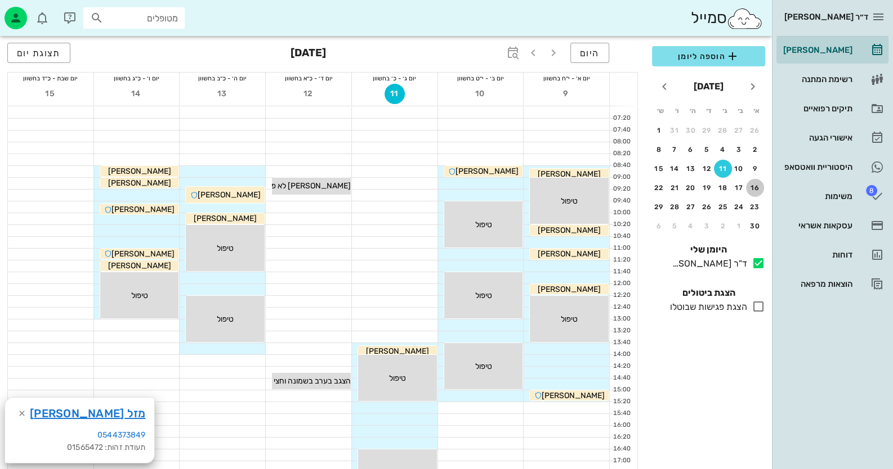
click at [755, 185] on div "16" at bounding box center [755, 188] width 18 height 8
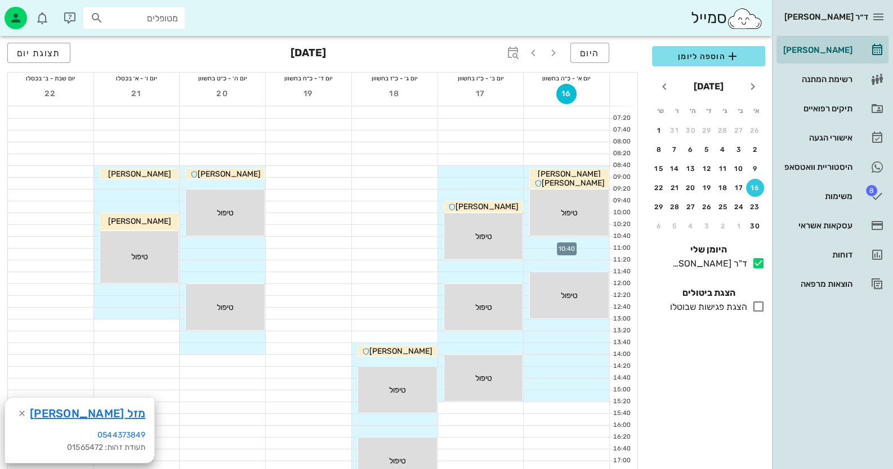
click at [591, 241] on div at bounding box center [566, 242] width 86 height 11
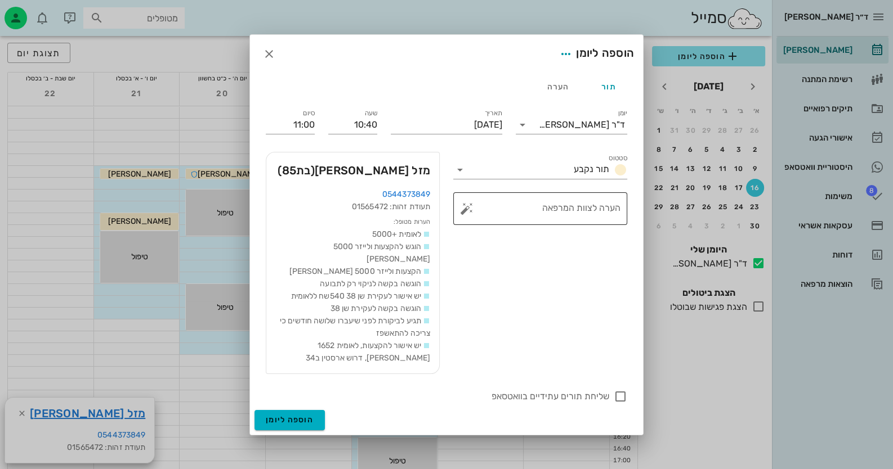
click at [463, 216] on button "button" at bounding box center [467, 209] width 14 height 14
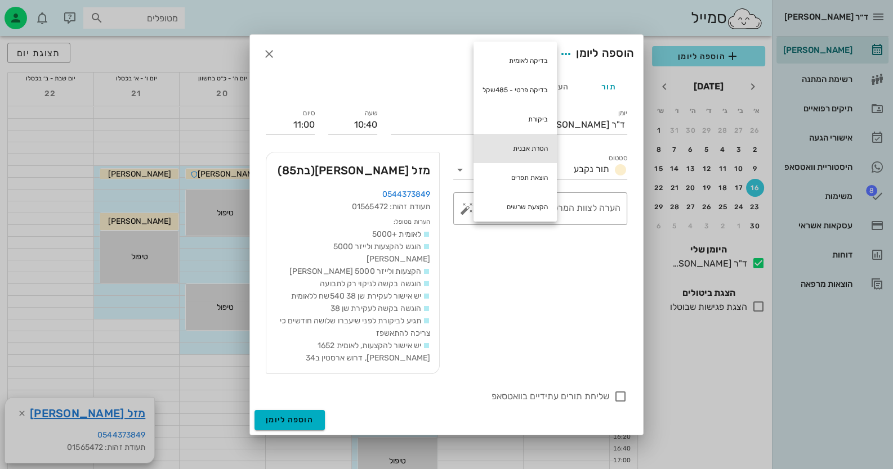
click at [505, 138] on div "הסרת אבנית" at bounding box center [514, 148] width 83 height 29
type textarea "הסרת אבנית"
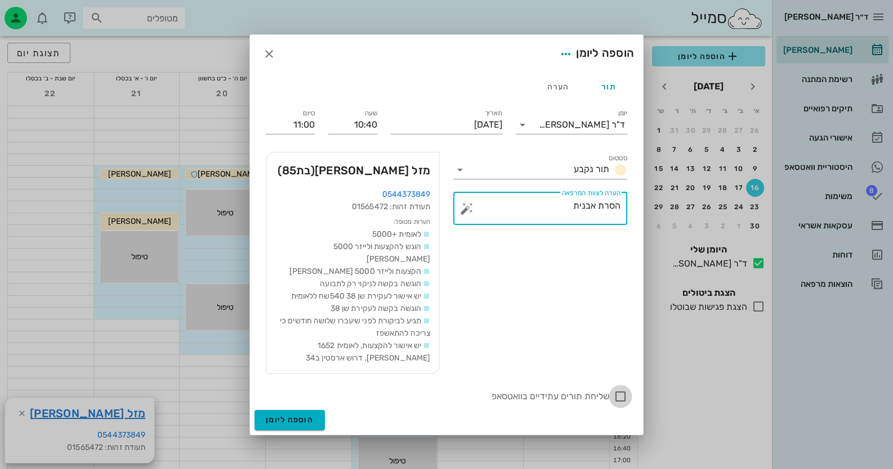
click at [616, 387] on div at bounding box center [620, 396] width 19 height 19
checkbox input "true"
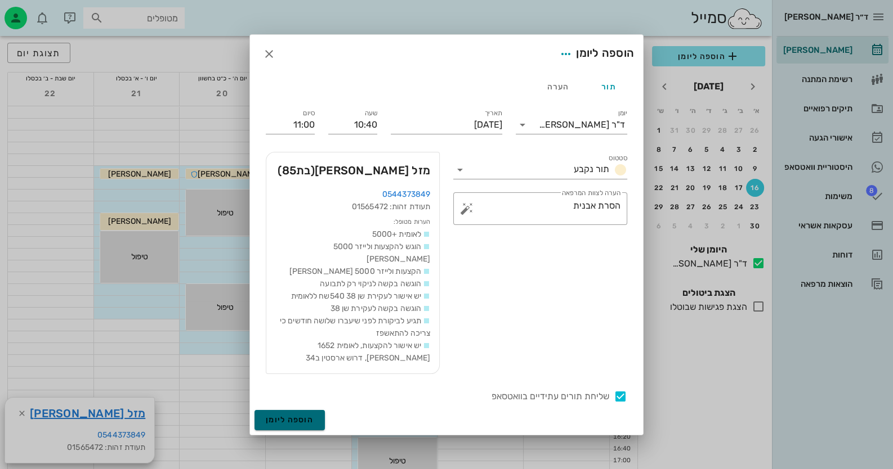
click at [302, 415] on span "הוספה ליומן" at bounding box center [290, 420] width 48 height 10
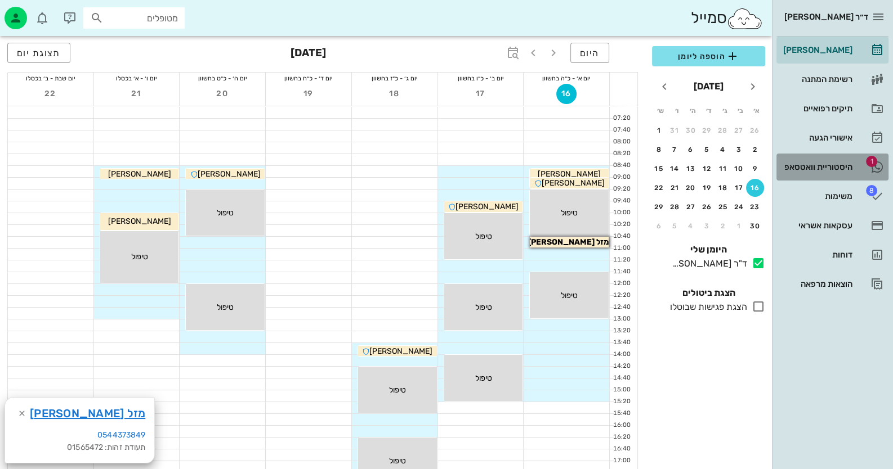
click at [836, 171] on div "היסטוריית וואטסאפ" at bounding box center [816, 167] width 71 height 18
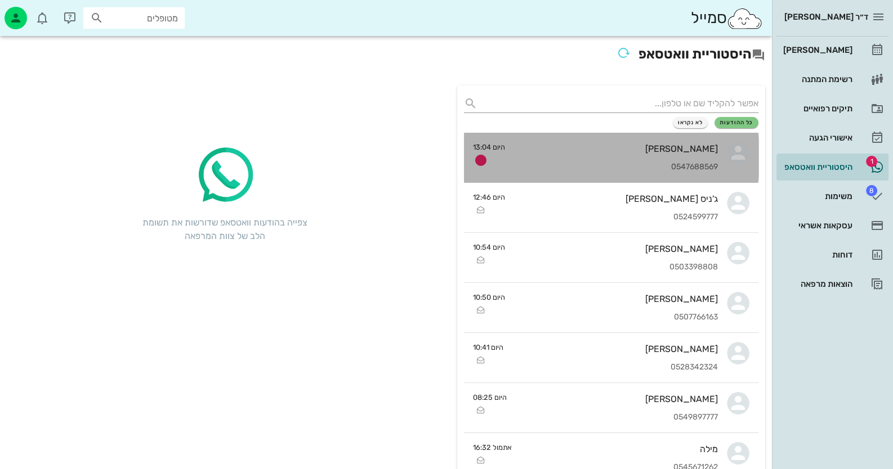
click at [631, 168] on div "0547688569" at bounding box center [616, 168] width 204 height 10
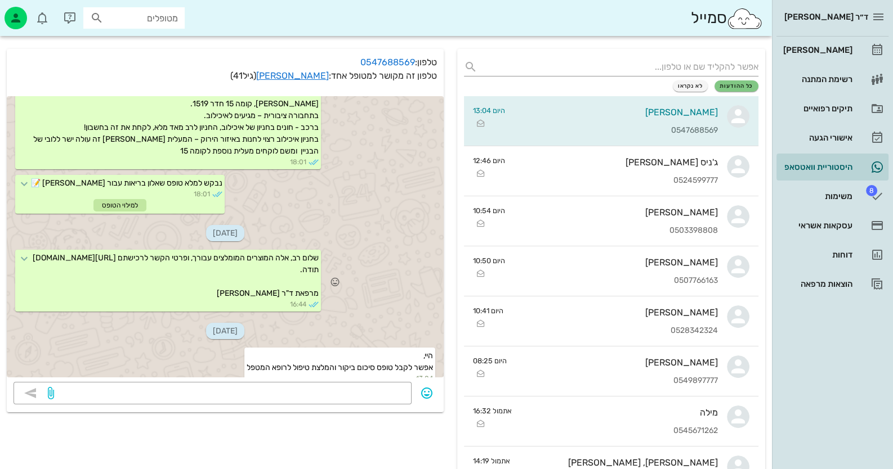
scroll to position [56, 0]
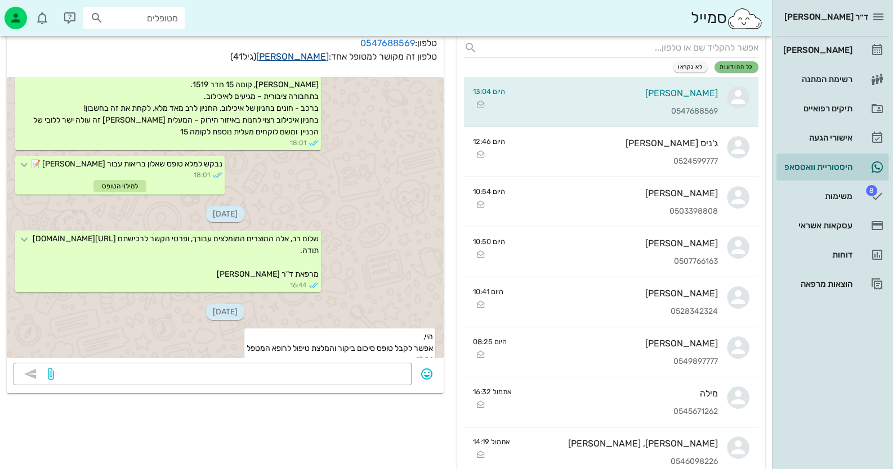
click at [312, 52] on link "[PERSON_NAME]" at bounding box center [292, 56] width 73 height 11
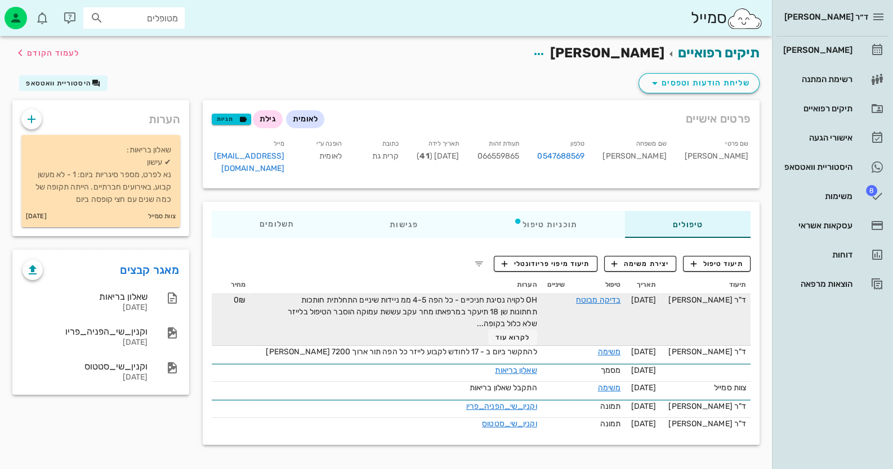
click at [507, 295] on span "OH לקויה נסיגת חניכיים - כל הפה 4-5 ממ ניידות שיניים התחלתית חותכות תחתונות שן …" at bounding box center [412, 311] width 249 height 33
click at [608, 295] on link "בדיקה מבוטח" at bounding box center [598, 300] width 44 height 10
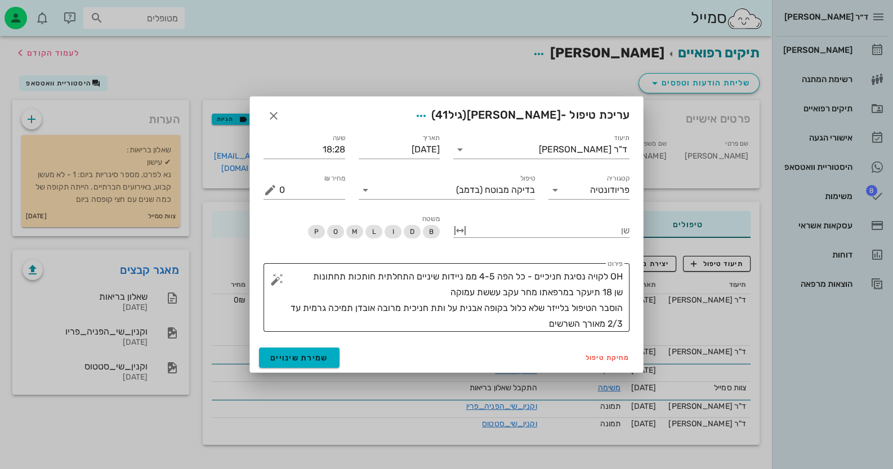
drag, startPoint x: 624, startPoint y: 276, endPoint x: 600, endPoint y: 324, distance: 53.4
click at [600, 324] on div "​ פירוט OH לקויה נסיגת חניכיים - כל הפה 4-5 ממ ניידות שיניים התחלתית חותכות תחת…" at bounding box center [446, 297] width 366 height 69
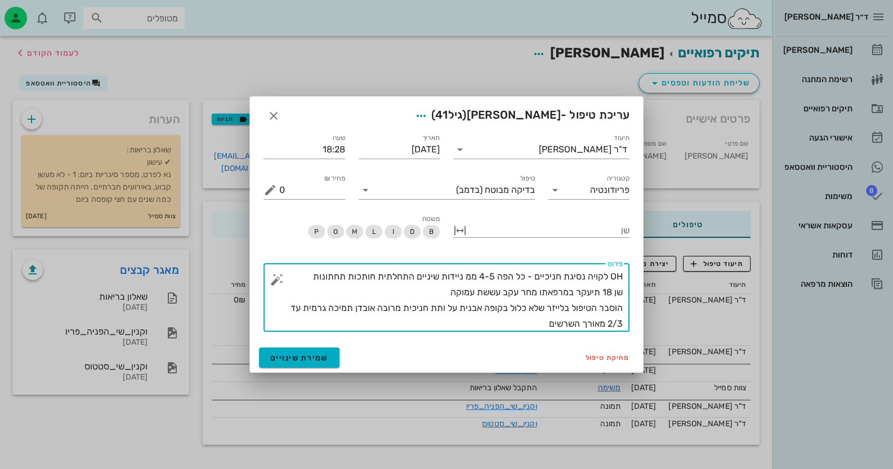
click at [564, 319] on textarea "OH לקויה נסיגת חניכיים - כל הפה 4-5 ממ ניידות שיניים התחלתית חותכות תחתונות שן …" at bounding box center [450, 300] width 343 height 63
click at [522, 330] on textarea "OH לקויה נסיגת חניכיים - כל הפה 4-5 ממ ניידות שיניים התחלתית חותכות תחתונות שן …" at bounding box center [450, 300] width 343 height 63
drag, startPoint x: 528, startPoint y: 329, endPoint x: 636, endPoint y: 270, distance: 122.7
click at [636, 270] on div "​ פירוט OH לקויה נסיגת חניכיים - כל הפה 4-5 ממ ניידות שיניים התחלתית חותכות תחת…" at bounding box center [446, 298] width 379 height 82
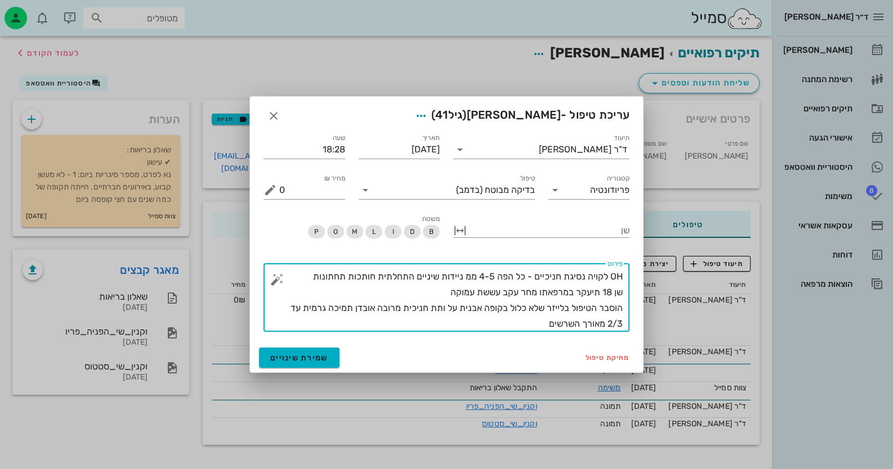
click at [699, 77] on div at bounding box center [446, 234] width 893 height 469
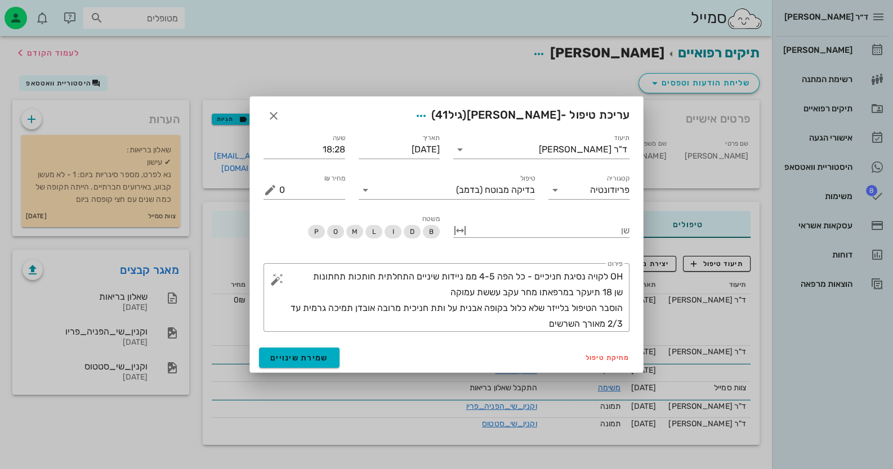
click at [701, 86] on div at bounding box center [446, 234] width 893 height 469
click at [270, 111] on icon "button" at bounding box center [274, 116] width 14 height 14
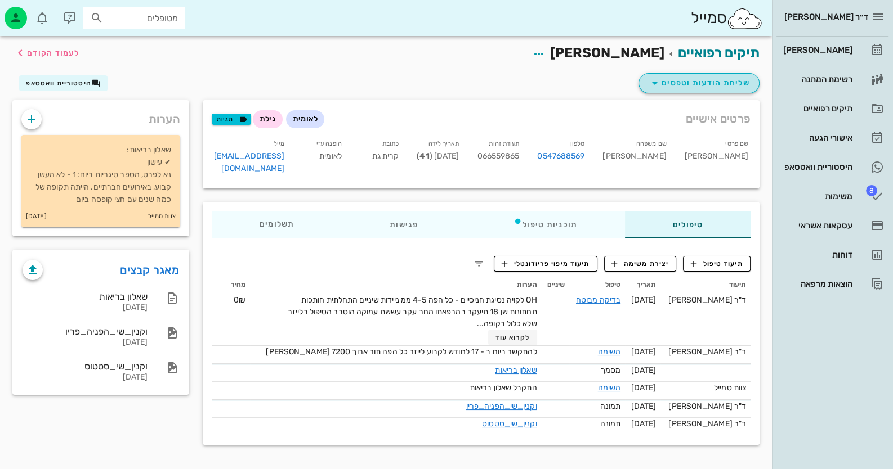
click at [741, 87] on span "שליחת הודעות וטפסים" at bounding box center [699, 84] width 102 height 14
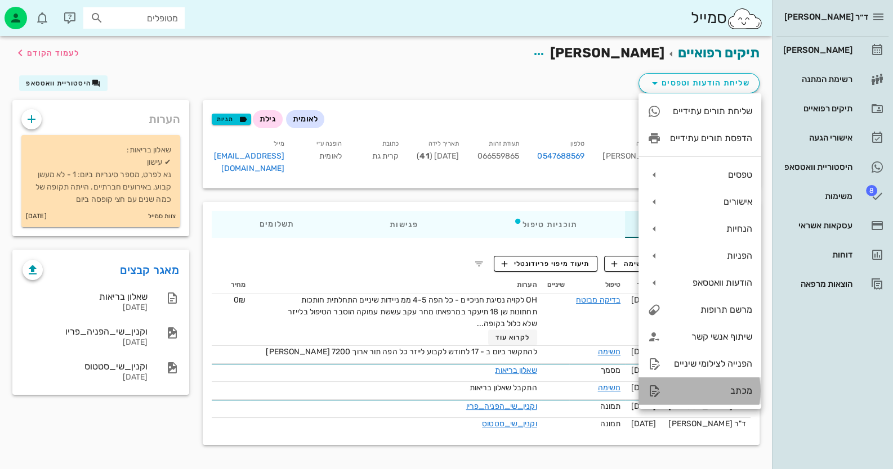
click at [734, 382] on div "מכתב" at bounding box center [699, 391] width 123 height 27
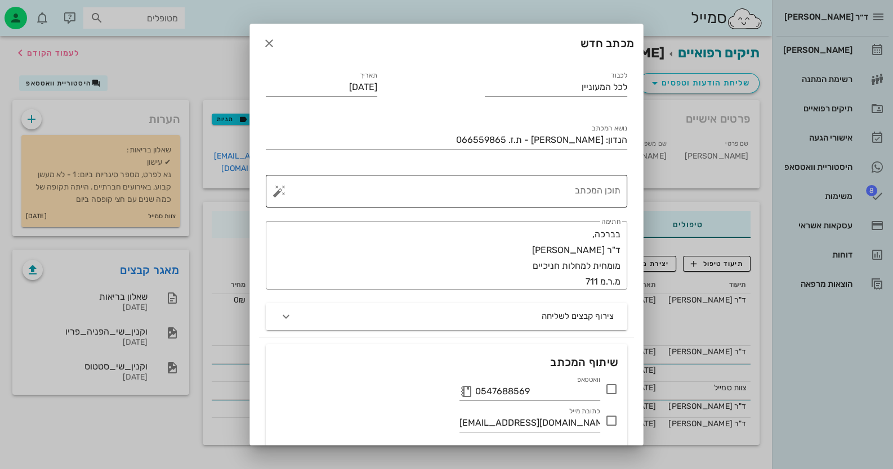
click at [602, 191] on textarea "תוכן המכתב" at bounding box center [450, 194] width 339 height 27
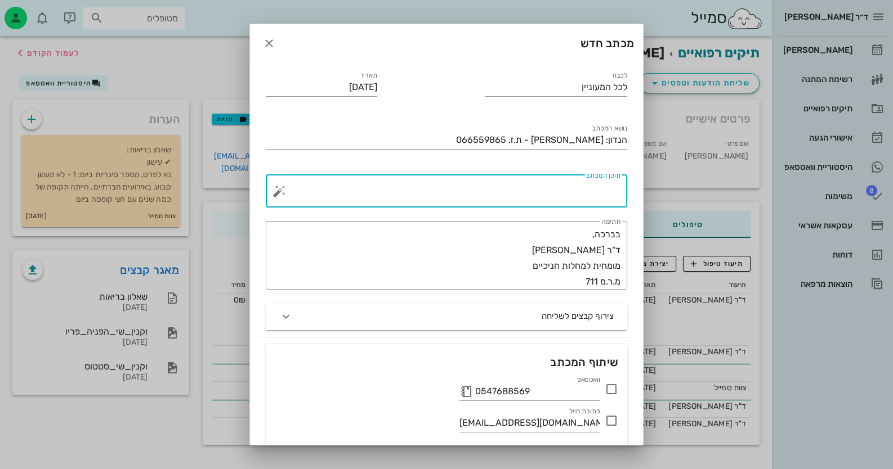
paste textarea "OH לקויה נסיגת חניכיים - כל הפה 4-5 ממ ניידות שיניים התחלתית חותכות תחתונות שן …"
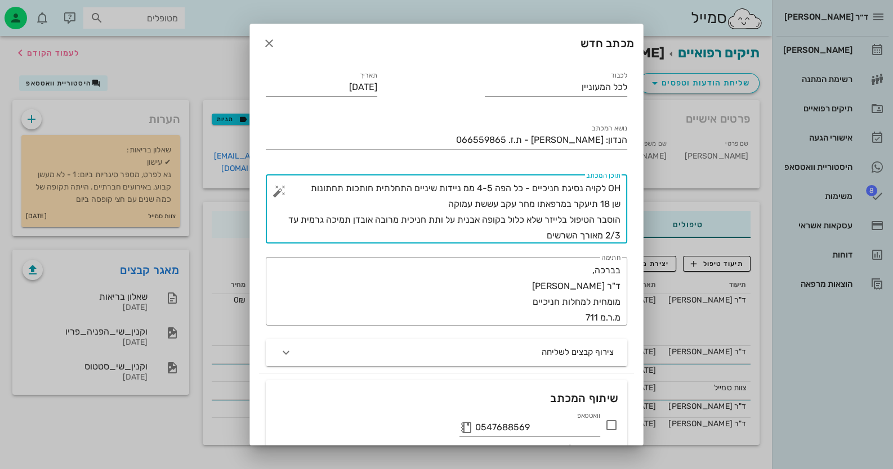
click at [620, 188] on textarea "OH לקויה נסיגת חניכיים - כל הפה 4-5 ממ ניידות שיניים התחלתית חותכות תחתונות שן …" at bounding box center [450, 212] width 339 height 63
drag, startPoint x: 619, startPoint y: 188, endPoint x: 608, endPoint y: 188, distance: 11.3
click at [608, 188] on textarea "OH לקויה נסיגת חניכיים - כל הפה 4-5 ממ ניידות שיניים התחלתית חותכות תחתונות שן …" at bounding box center [450, 212] width 339 height 63
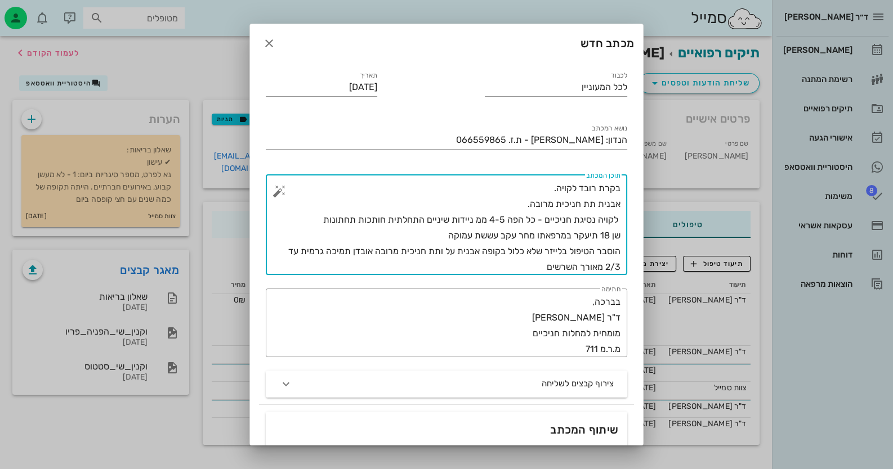
drag, startPoint x: 594, startPoint y: 219, endPoint x: 647, endPoint y: 218, distance: 52.9
click at [647, 218] on div "ד״ר חיה מאיר יומן מרפאה רשימת המתנה תיקים רפואיים אישורי הגעה היסטוריית וואטסאפ…" at bounding box center [446, 234] width 893 height 469
click at [560, 219] on textarea "בקרת רובד לקויה. אבנית תת חניכית מרובה. נסיגת חניכיים - כל הפה 4-5 ממ ניידות שי…" at bounding box center [450, 228] width 339 height 95
drag, startPoint x: 560, startPoint y: 219, endPoint x: 535, endPoint y: 221, distance: 24.8
click at [535, 221] on textarea "בקרת רובד לקויה. אבנית תת חניכית מרובה. נסיגת חניכיים - כל הפה 4-5 ממ ניידות שי…" at bounding box center [450, 228] width 339 height 95
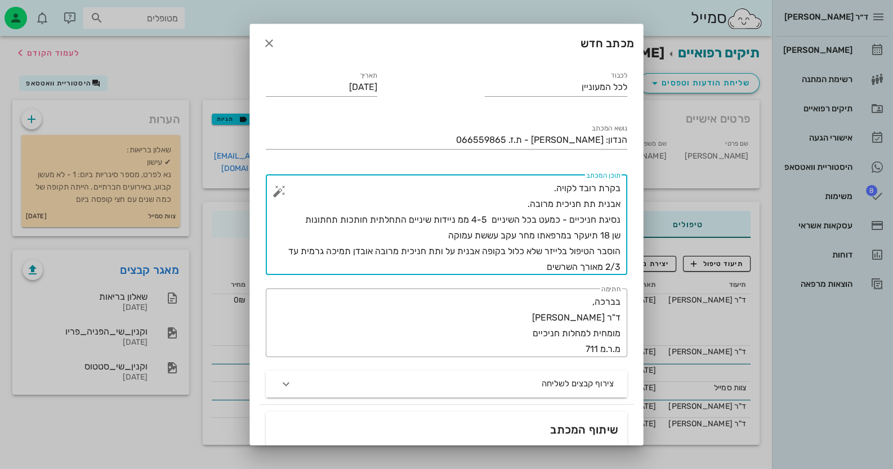
click at [468, 222] on textarea "בקרת רובד לקויה. אבנית תת חניכית מרובה. נסיגת חניכיים - כמעט בכל השיניים 4-5 ממ…" at bounding box center [450, 228] width 339 height 95
click at [457, 219] on textarea "בקרת רובד לקויה. אבנית תת חניכית מרובה. נסיגת חניכיים - כמעט בכל השיניים 4-5 מ"…" at bounding box center [450, 228] width 339 height 95
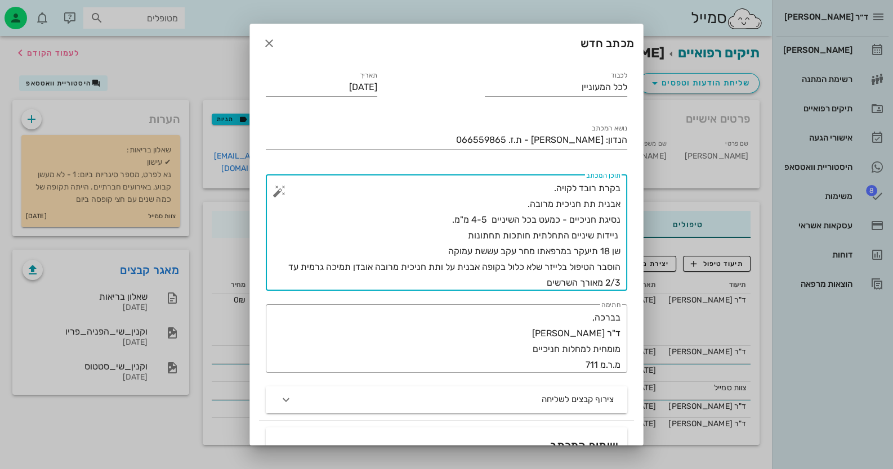
drag, startPoint x: 616, startPoint y: 234, endPoint x: 638, endPoint y: 235, distance: 22.0
click at [638, 235] on div "לכבוד לכל המעוניין תאריך 11-08-2025 נושא המכתב הנדון: שי ווקנין - ת.ז. 06655986…" at bounding box center [446, 319] width 393 height 515
click at [590, 237] on textarea "בקרת רובד לקויה. אבנית תת חניכית מרובה. נסיגת חניכיים - כמעט בכל השיניים 4-5 מ"…" at bounding box center [450, 236] width 339 height 110
click at [499, 234] on textarea "בקרת רובד לקויה. אבנית תת חניכית מרובה. נסיגת חניכיים - כמעט בכל השיניים 4-5 מ"…" at bounding box center [450, 236] width 339 height 110
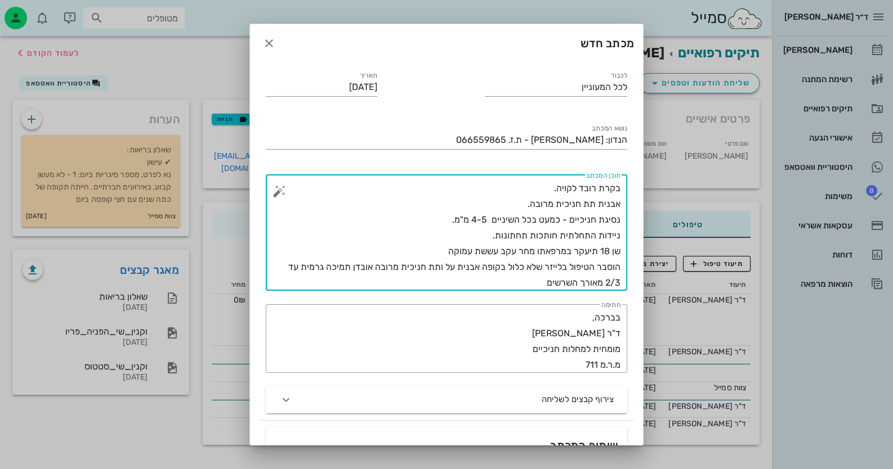
drag, startPoint x: 374, startPoint y: 266, endPoint x: 366, endPoint y: 290, distance: 24.9
click at [366, 290] on textarea "בקרת רובד לקויה. אבנית תת חניכית מרובה. נסיגת חניכיים - כמעט בכל השיניים 4-5 מ"…" at bounding box center [450, 236] width 339 height 110
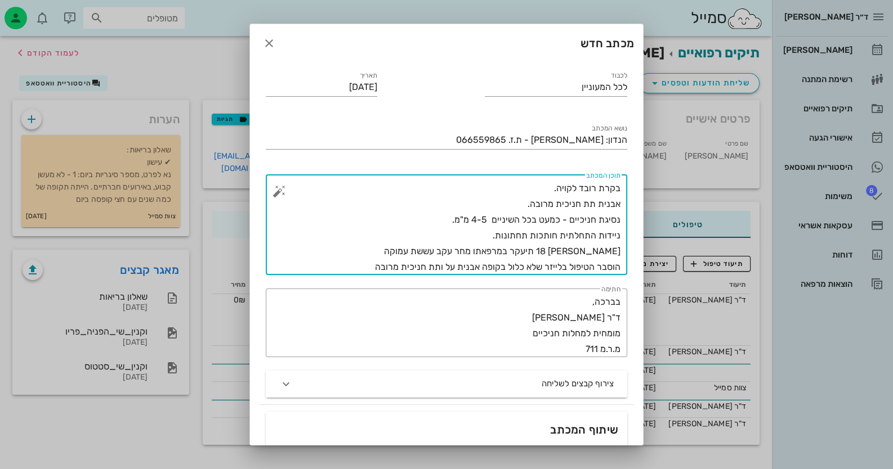
click at [487, 238] on textarea "בקרת רובד לקויה. אבנית תת חניכית מרובה. נסיגת חניכיים - כמעט בכל השיניים 4-5 מ"…" at bounding box center [450, 228] width 339 height 95
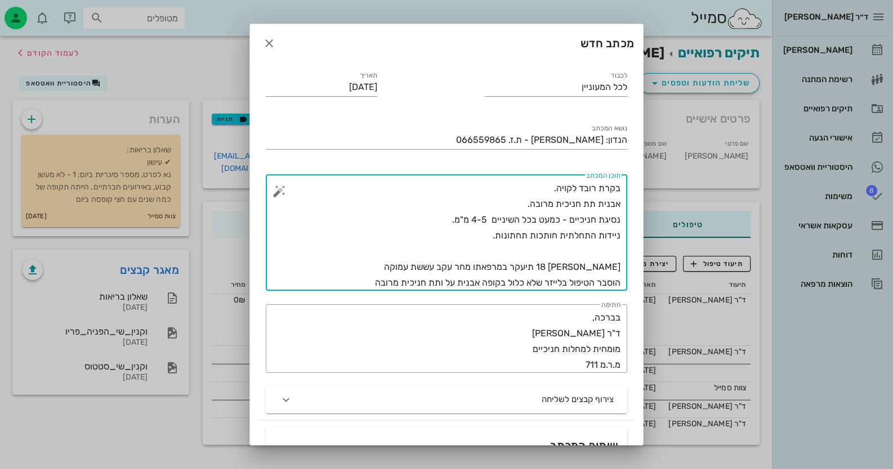
paste textarea "אובדן תמיכה גרמית עד 2/3 מאורך השרשים"
click at [528, 252] on textarea "בקרת רובד לקויה. אבנית תת חניכית מרובה. נסיגת חניכיים - כמעט בכל השיניים 4-5 מ"…" at bounding box center [450, 236] width 339 height 110
click at [450, 267] on textarea "בקרת רובד לקויה. אבנית תת חניכית מרובה. נסיגת חניכיים - כמעט בכל השיניים 4-5 מ"…" at bounding box center [450, 236] width 339 height 110
click at [523, 265] on textarea "בקרת רובד לקויה. אבנית תת חניכית מרובה. נסיגת חניכיים - כמעט בכל השיניים 4-5 מ"…" at bounding box center [450, 236] width 339 height 110
click at [524, 265] on textarea "בקרת רובד לקויה. אבנית תת חניכית מרובה. נסיגת חניכיים - כמעט בכל השיניים 4-5 מ"…" at bounding box center [450, 236] width 339 height 110
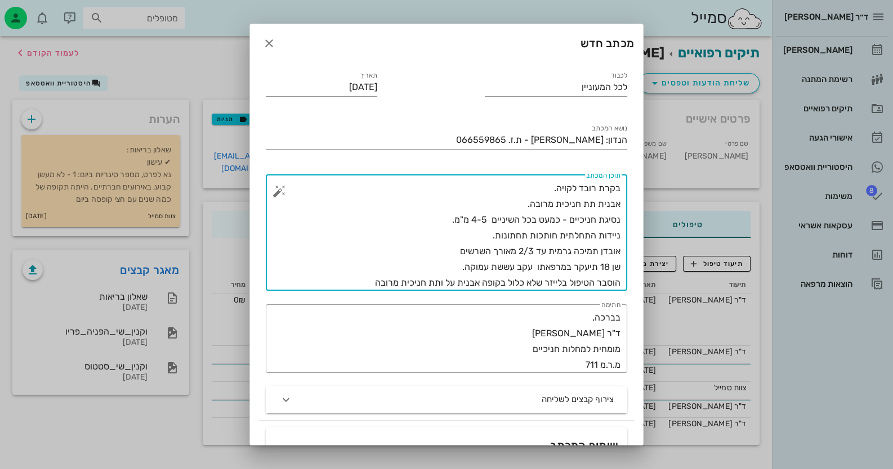
click at [619, 267] on textarea "בקרת רובד לקויה. אבנית תת חניכית מרובה. נסיגת חניכיים - כמעט בכל השיניים 4-5 מ"…" at bounding box center [450, 236] width 339 height 110
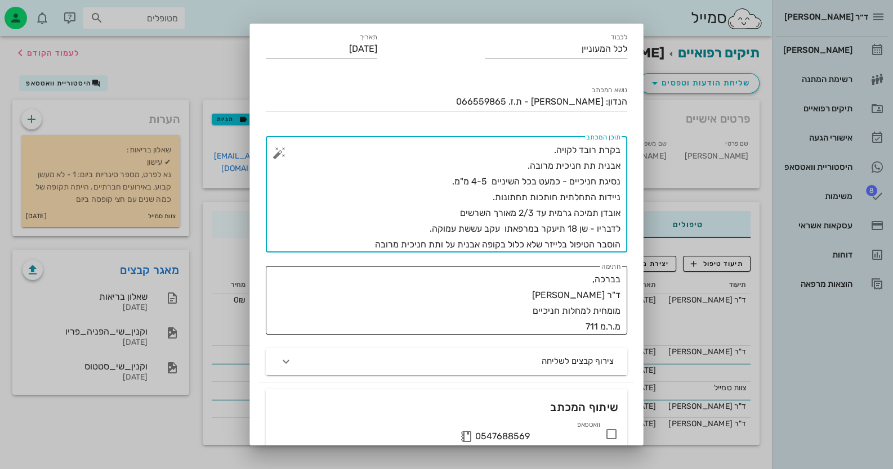
scroll to position [56, 0]
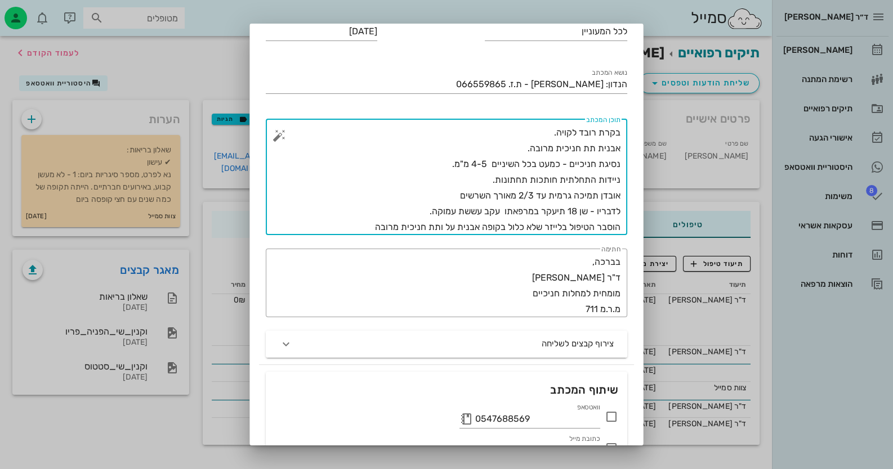
click at [593, 226] on textarea "בקרת רובד לקויה. אבנית תת חניכית מרובה. נסיגת חניכיים - כמעט בכל השיניים 4-5 מ"…" at bounding box center [450, 180] width 339 height 110
click at [598, 224] on textarea "בקרת רובד לקויה. אבנית תת חניכית מרובה. נסיגת חניכיים - כמעט בכל השיניים 4-5 מ"…" at bounding box center [450, 180] width 339 height 110
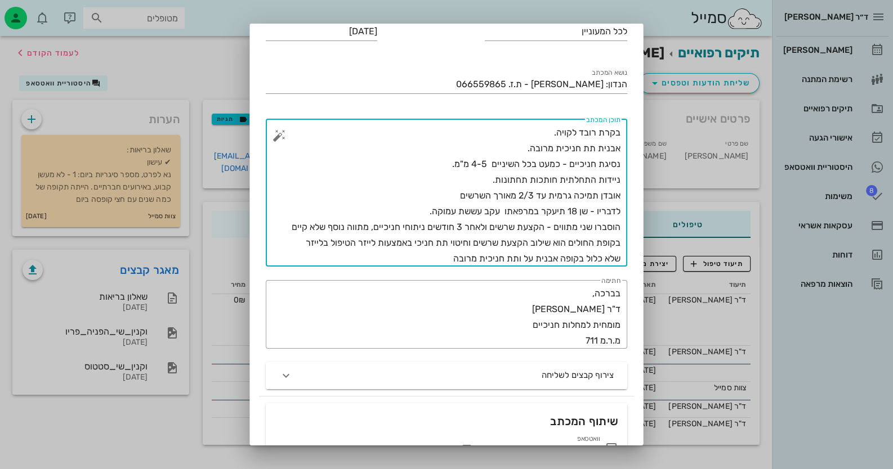
drag, startPoint x: 340, startPoint y: 244, endPoint x: 319, endPoint y: 255, distance: 23.7
click at [319, 255] on textarea "בקרת רובד לקויה. אבנית תת חניכית מרובה. נסיגת חניכיים - כמעט בכל השיניים 4-5 מ"…" at bounding box center [450, 196] width 339 height 142
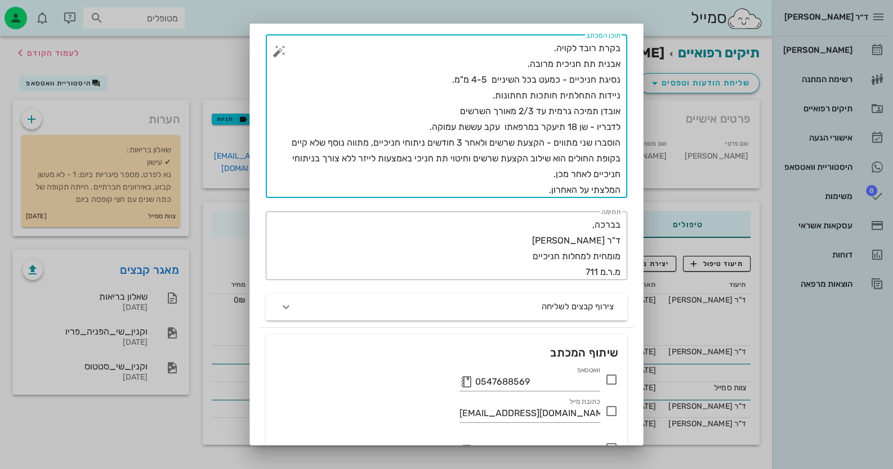
scroll to position [208, 0]
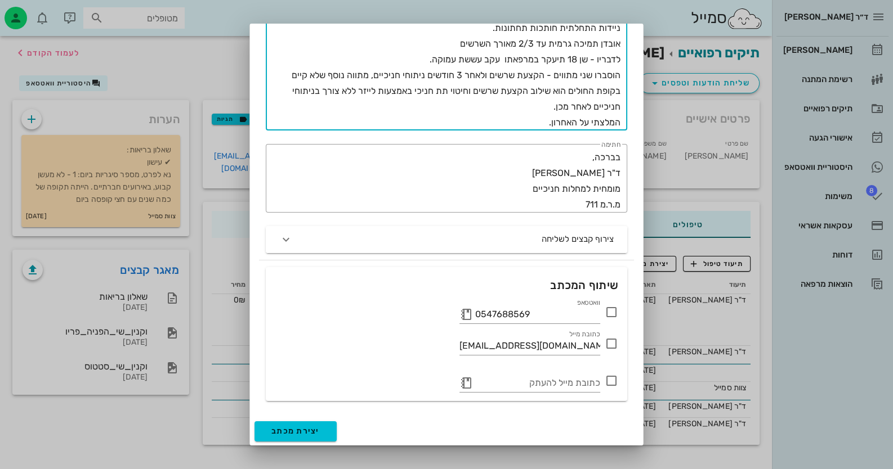
type textarea "בקרת רובד לקויה. אבנית תת חניכית מרובה. נסיגת חניכיים - כמעט בכל השיניים 4-5 מ"…"
click at [609, 316] on icon at bounding box center [611, 313] width 14 height 14
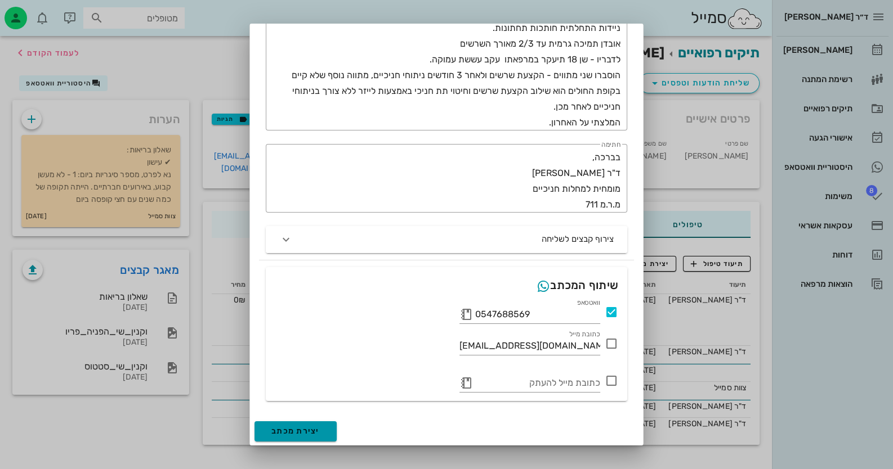
click at [317, 436] on button "יצירת מכתב" at bounding box center [295, 431] width 82 height 20
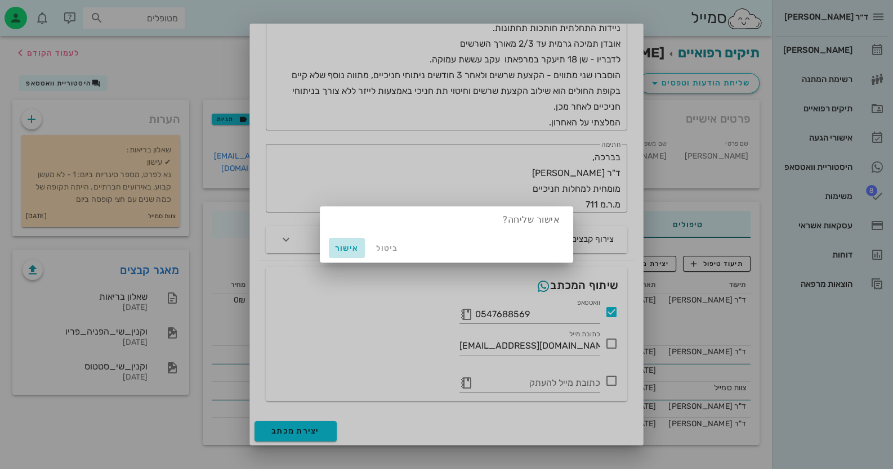
click at [344, 253] on button "אישור" at bounding box center [347, 248] width 36 height 20
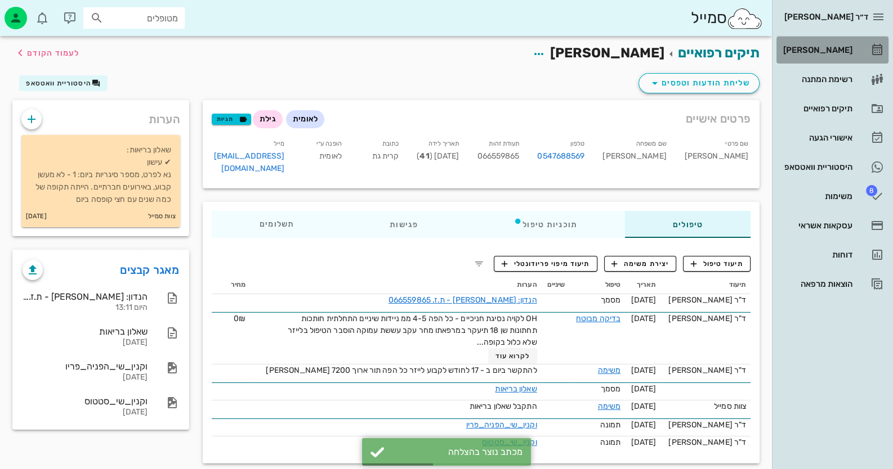
click at [851, 54] on div "[PERSON_NAME]" at bounding box center [816, 50] width 71 height 9
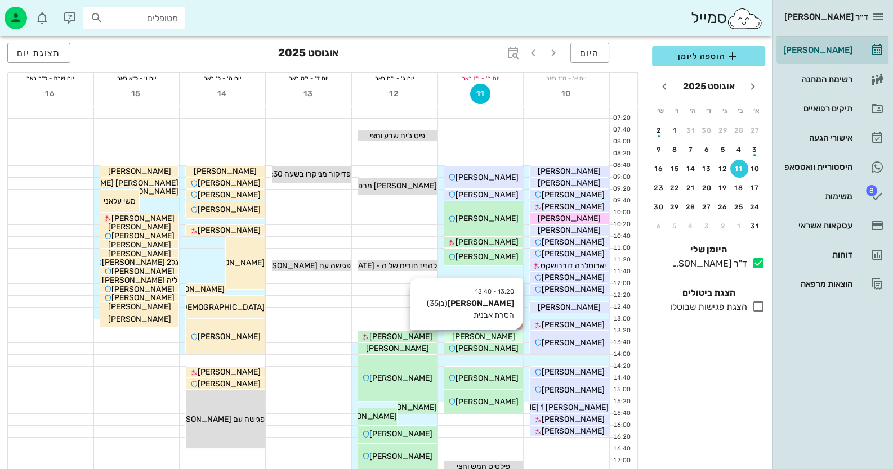
click at [476, 336] on span "[PERSON_NAME]" at bounding box center [482, 337] width 63 height 10
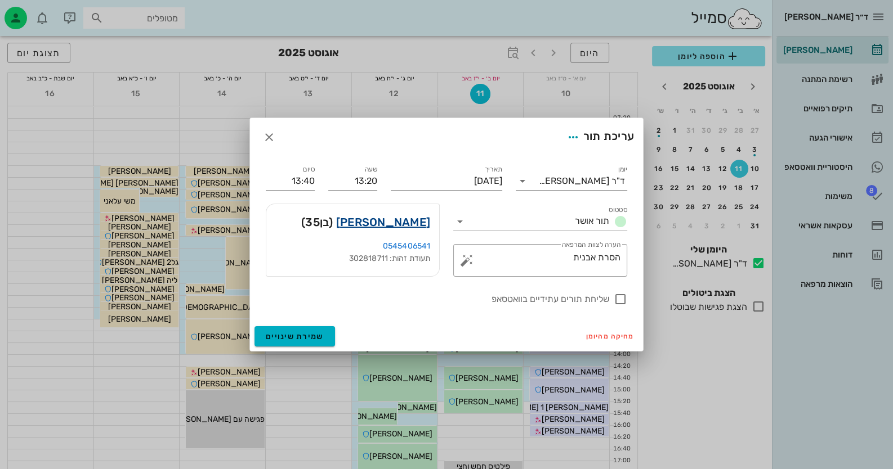
click at [400, 225] on link "גל רטיג" at bounding box center [383, 222] width 94 height 18
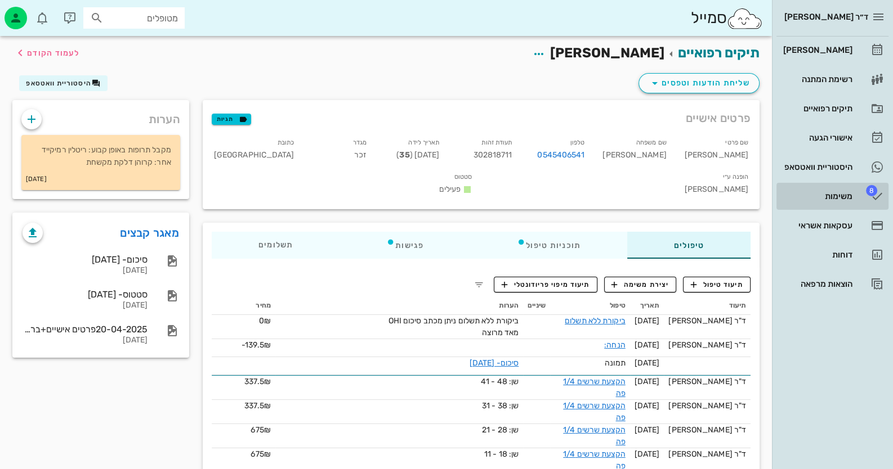
click at [854, 192] on link "8 משימות" at bounding box center [832, 196] width 112 height 27
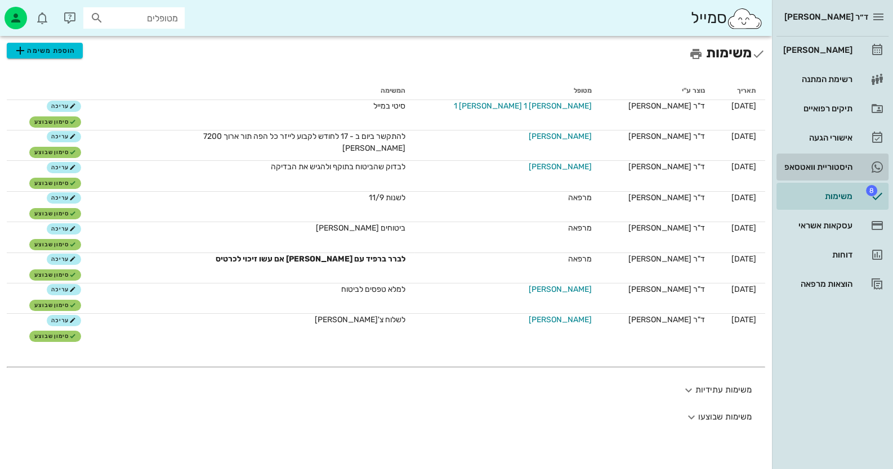
click at [811, 158] on div "היסטוריית וואטסאפ" at bounding box center [816, 167] width 71 height 18
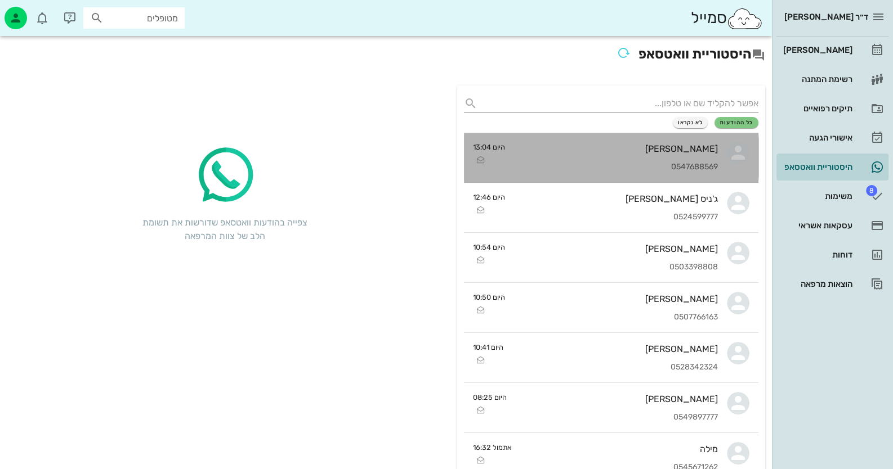
click at [730, 162] on icon at bounding box center [737, 153] width 23 height 23
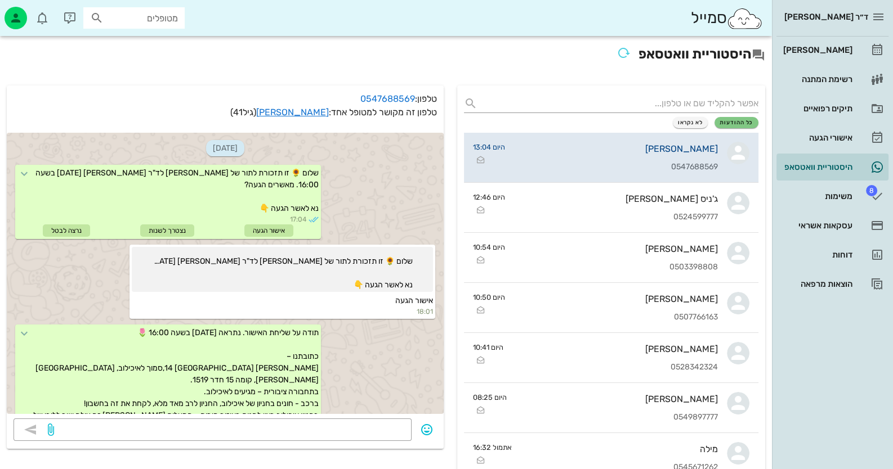
scroll to position [301, 0]
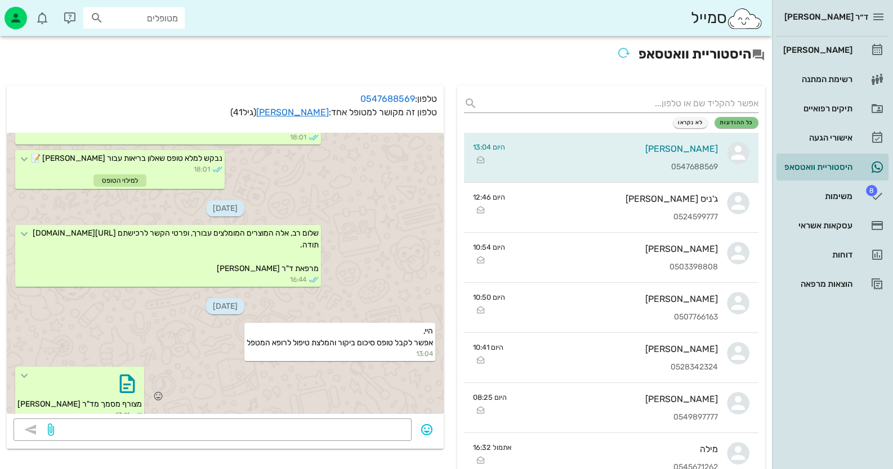
click at [55, 369] on div at bounding box center [79, 383] width 124 height 29
click at [122, 376] on icon "button" at bounding box center [127, 384] width 18 height 18
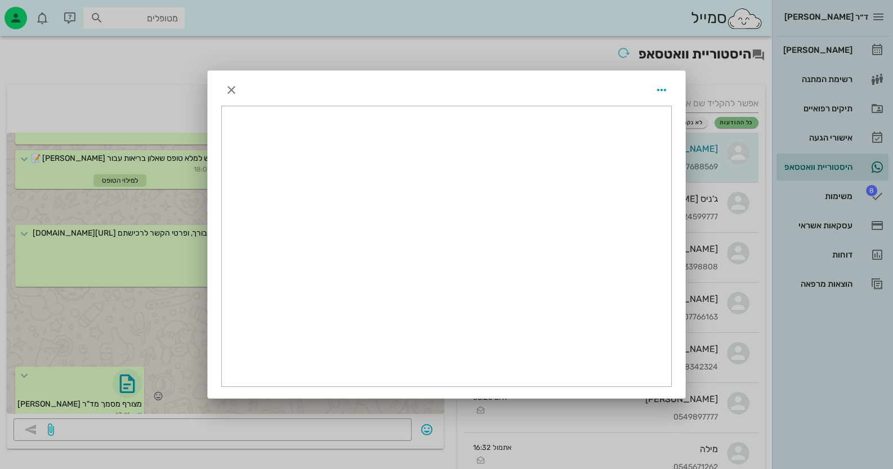
click at [122, 376] on div at bounding box center [446, 234] width 893 height 469
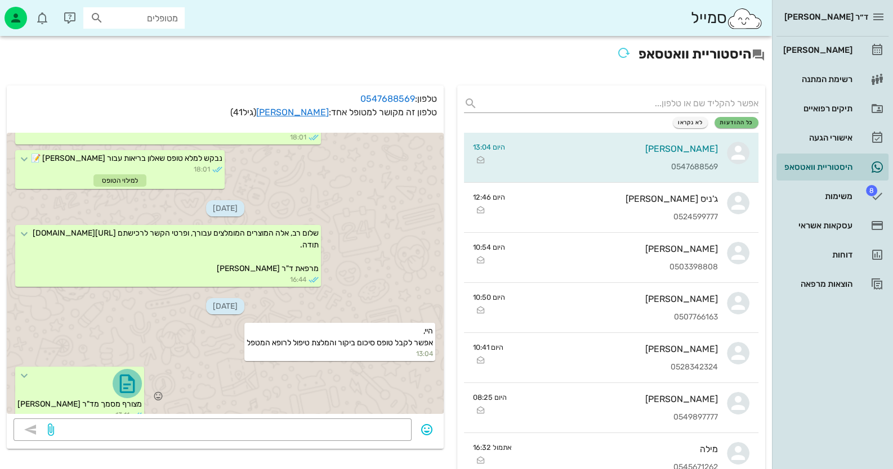
click at [122, 376] on icon "button" at bounding box center [127, 384] width 18 height 18
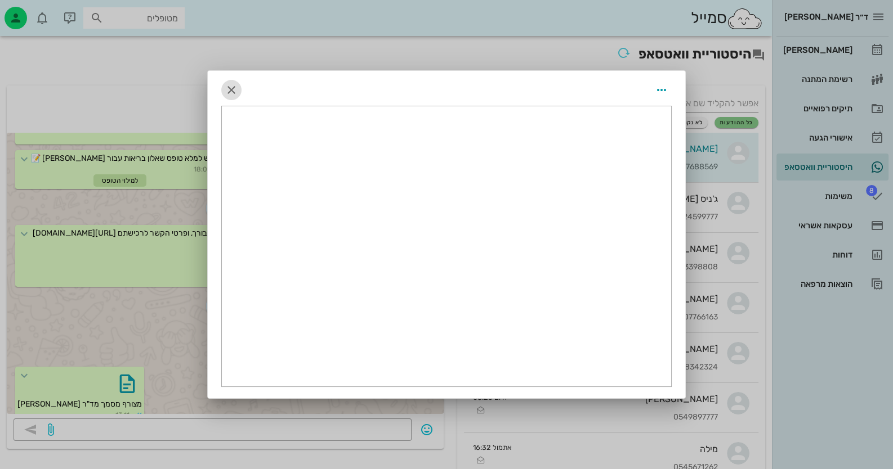
click at [226, 89] on icon "button" at bounding box center [232, 90] width 14 height 14
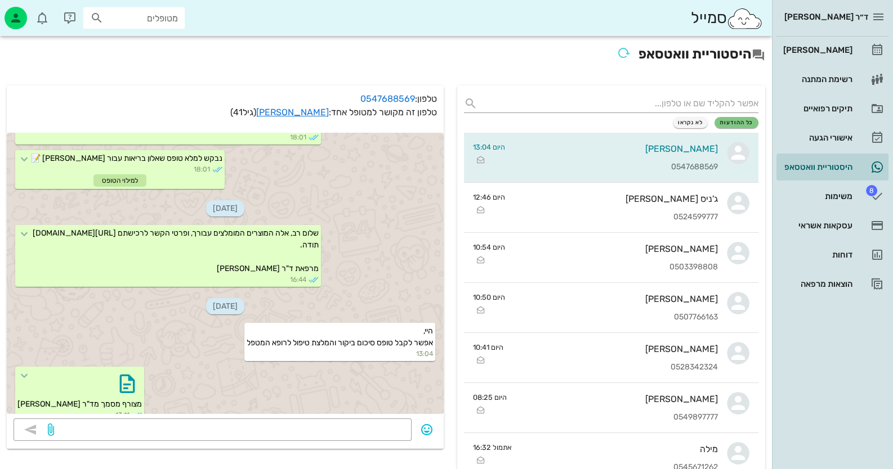
click at [146, 23] on input "מטופלים" at bounding box center [142, 18] width 72 height 15
paste input "0544403304"
type input "0544403304"
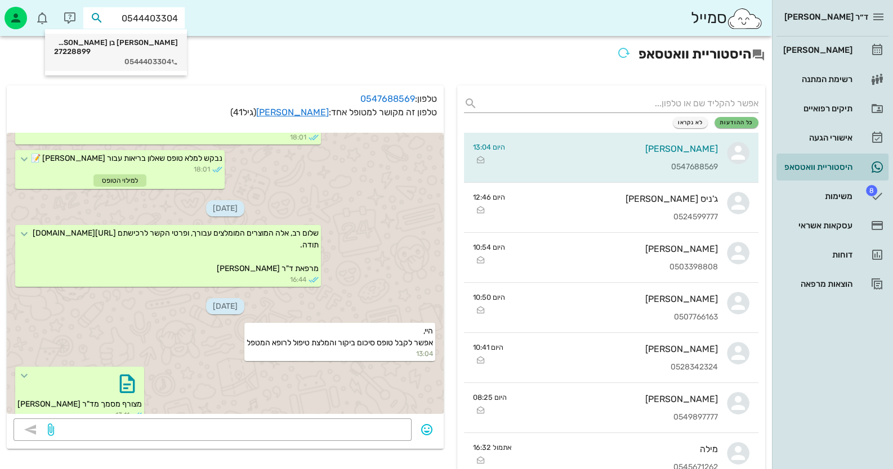
scroll to position [333, 0]
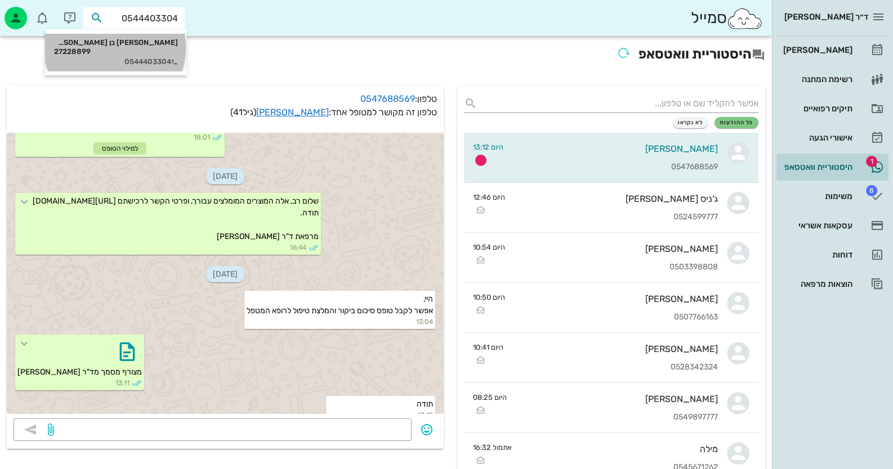
click at [161, 42] on div "ורד בן דוד 27228899" at bounding box center [116, 47] width 124 height 18
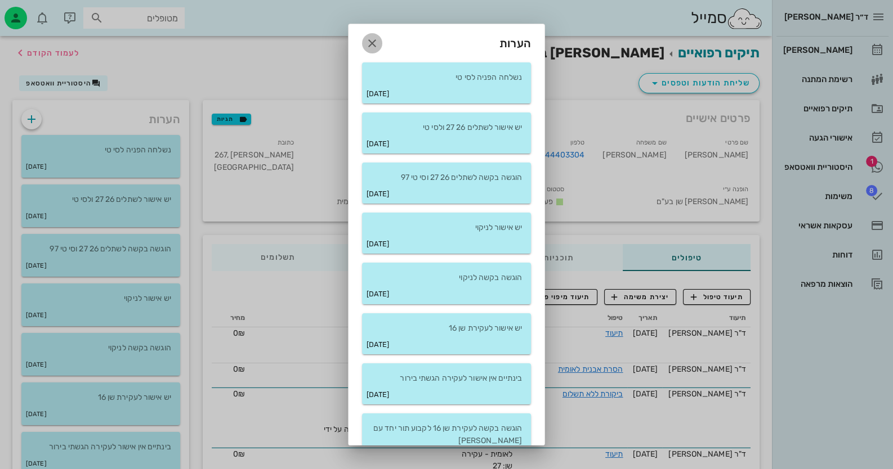
click at [374, 42] on icon "button" at bounding box center [372, 44] width 14 height 14
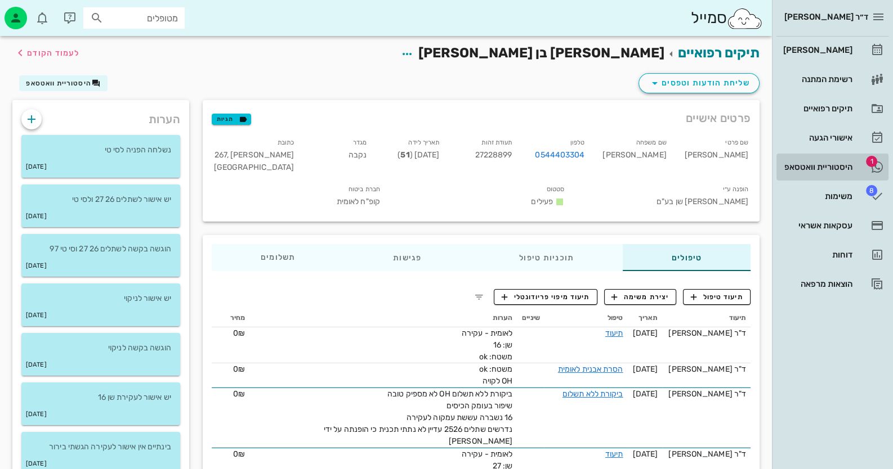
click at [848, 177] on link "1 היסטוריית וואטסאפ" at bounding box center [832, 167] width 112 height 27
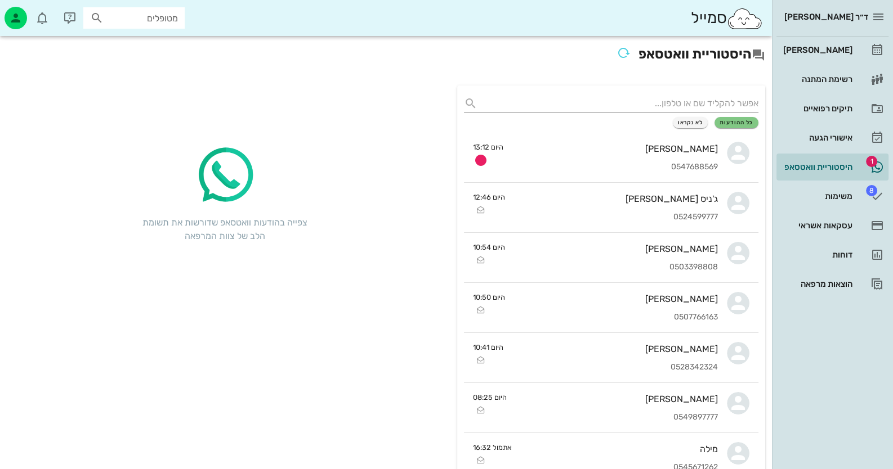
click at [659, 127] on div "כל ההודעות לא נקראו" at bounding box center [611, 122] width 294 height 11
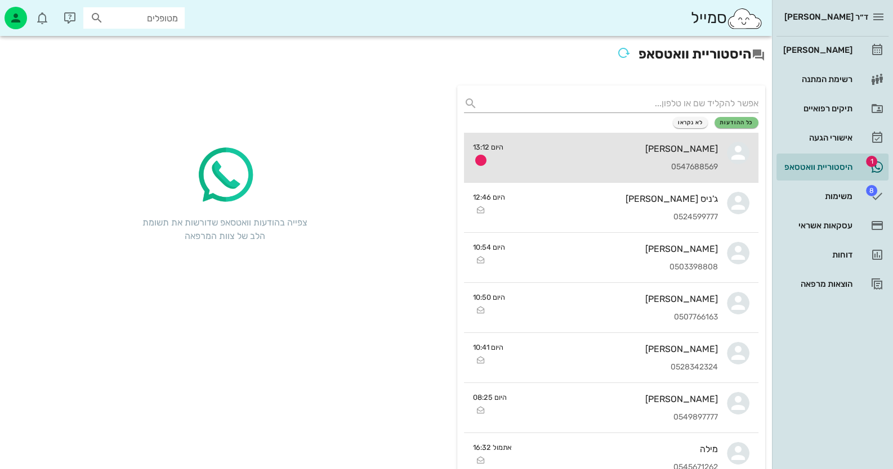
click at [664, 142] on div "שי ווקנין 0547688569" at bounding box center [614, 158] width 205 height 50
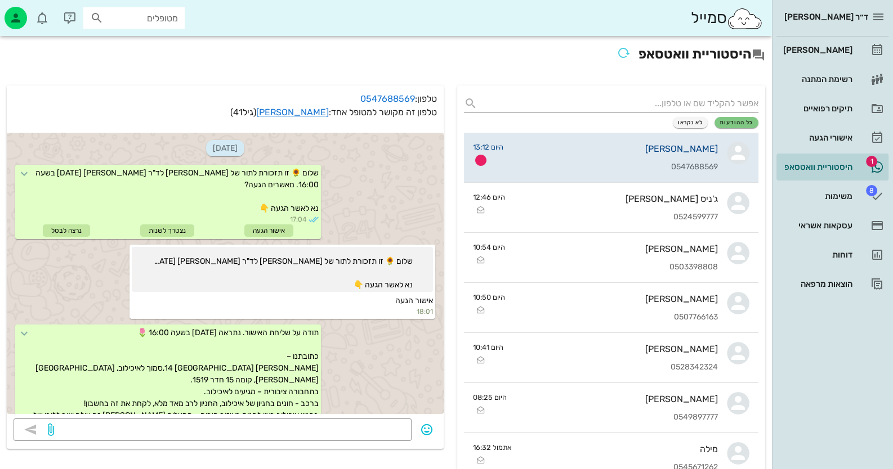
scroll to position [333, 0]
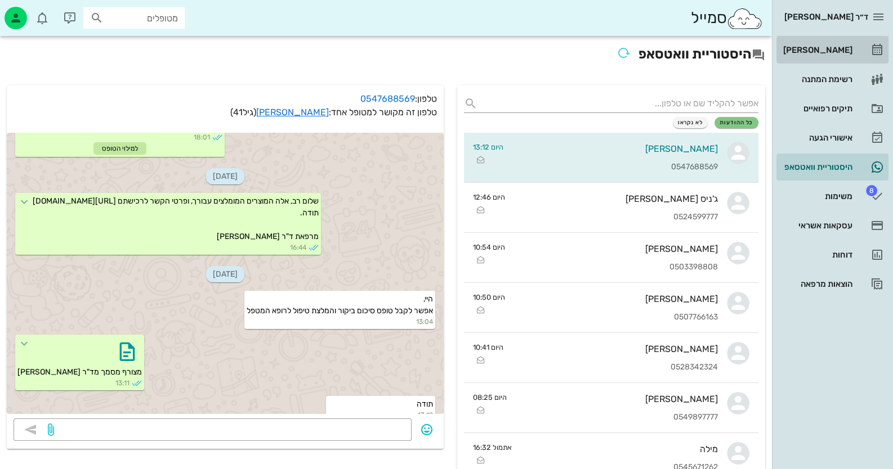
click at [844, 50] on div "[PERSON_NAME]" at bounding box center [816, 50] width 71 height 9
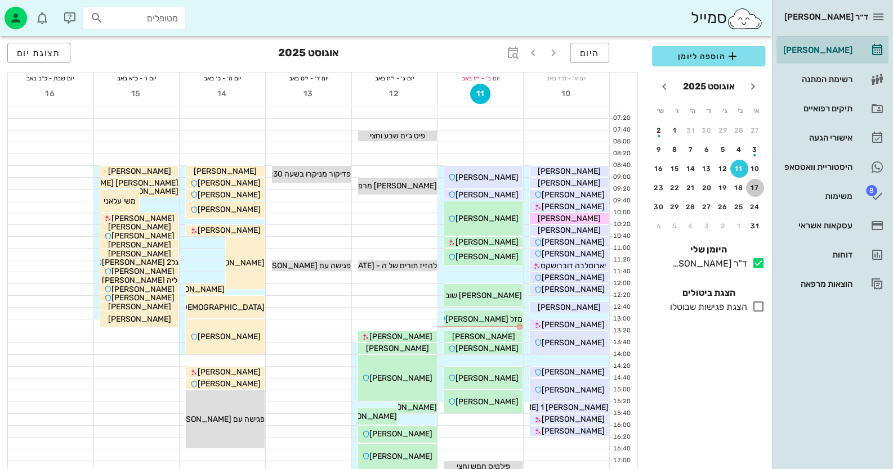
click at [752, 182] on button "17" at bounding box center [755, 188] width 18 height 18
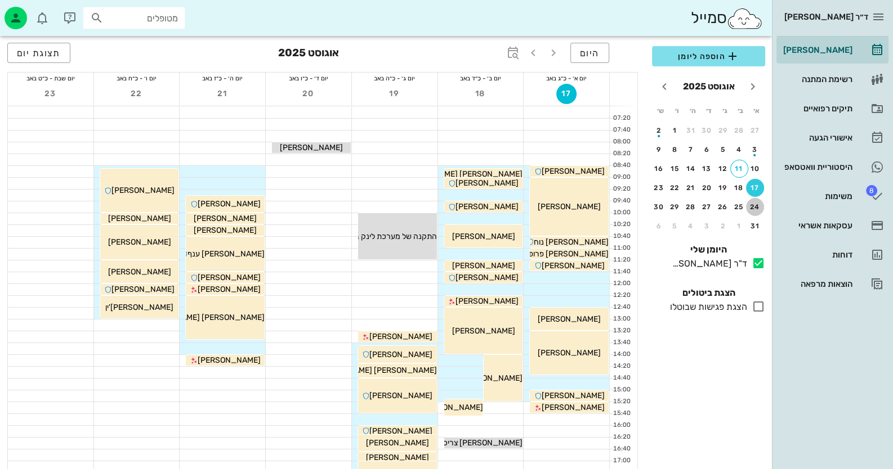
click at [757, 199] on button "24" at bounding box center [755, 207] width 18 height 18
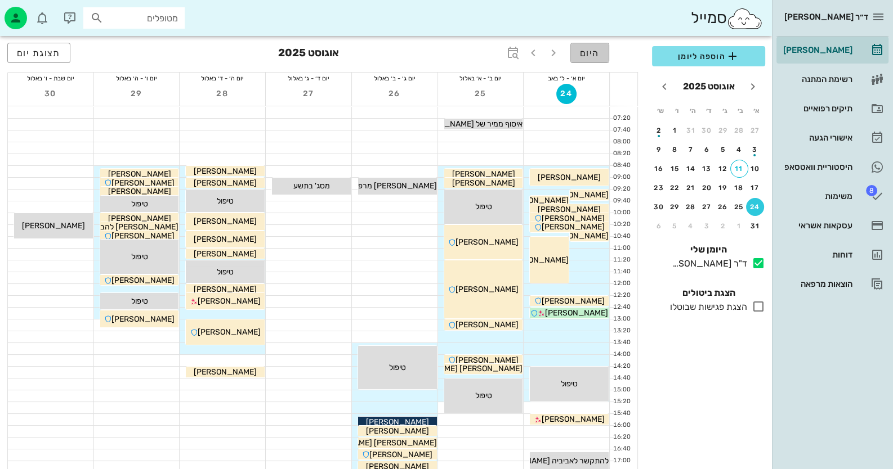
click at [582, 48] on span "היום" at bounding box center [590, 53] width 20 height 11
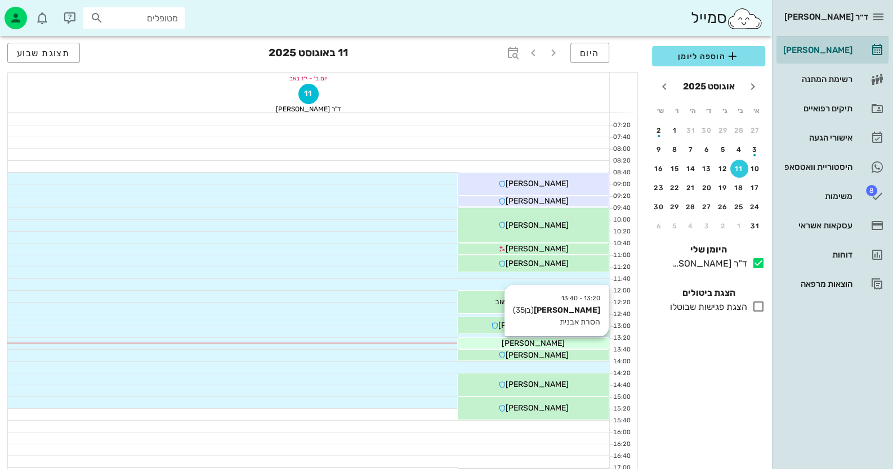
click at [569, 342] on div "[PERSON_NAME]" at bounding box center [533, 344] width 151 height 12
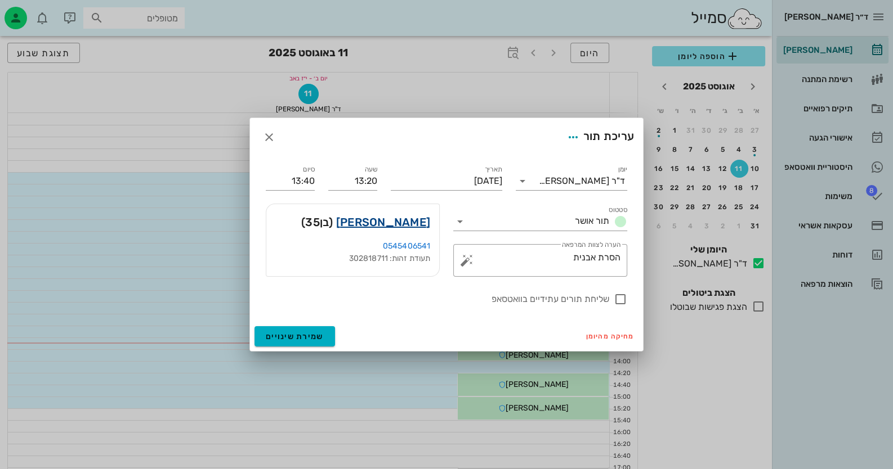
click at [415, 221] on link "גל רטיג" at bounding box center [383, 222] width 94 height 18
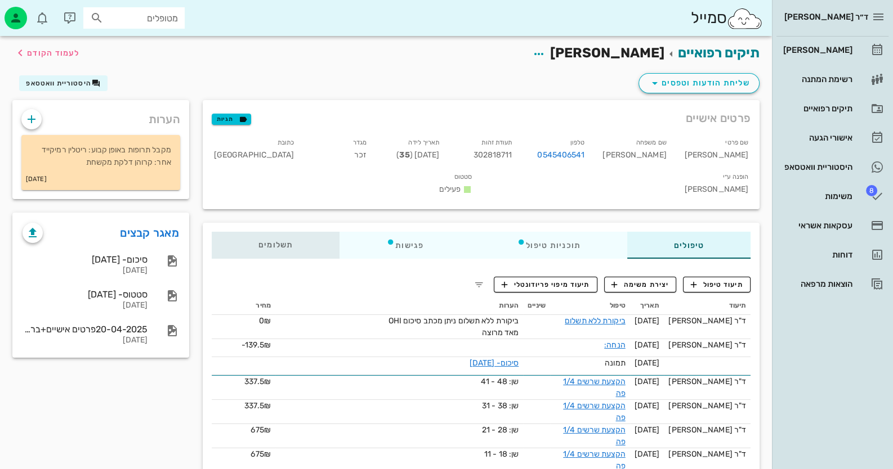
click at [245, 232] on div "תשלומים 0₪" at bounding box center [276, 245] width 128 height 27
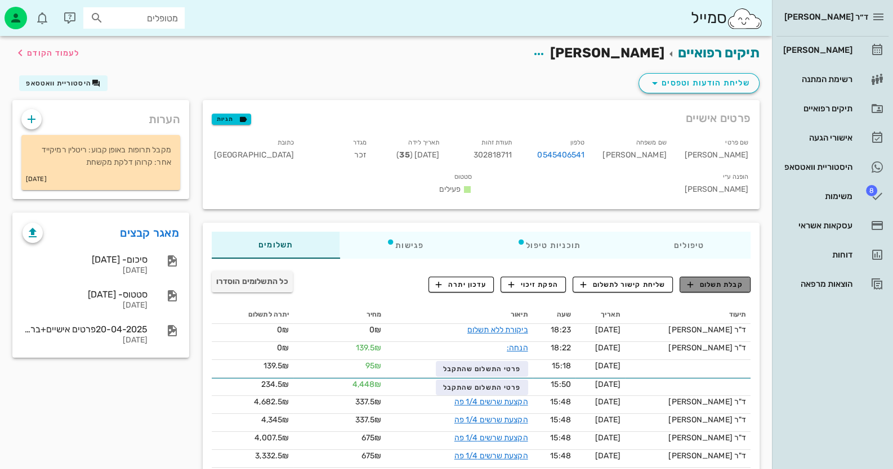
click at [701, 277] on button "קבלת תשלום" at bounding box center [714, 285] width 71 height 16
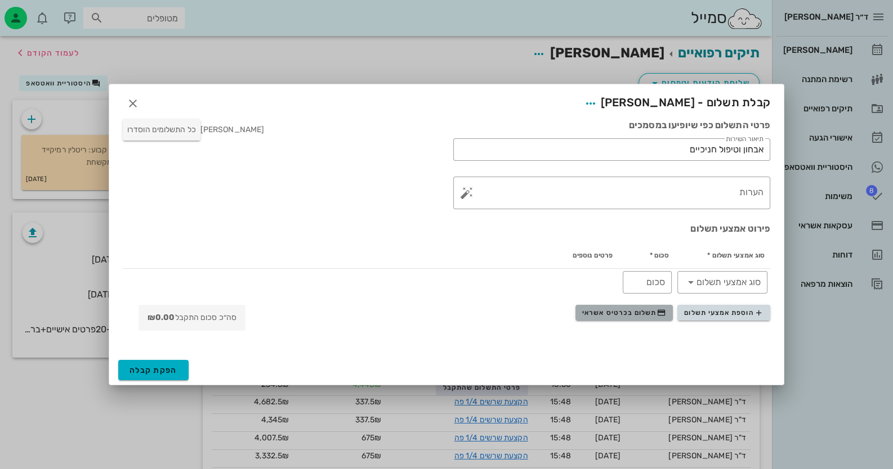
click at [615, 308] on span "תשלום בכרטיס אשראי" at bounding box center [623, 312] width 83 height 9
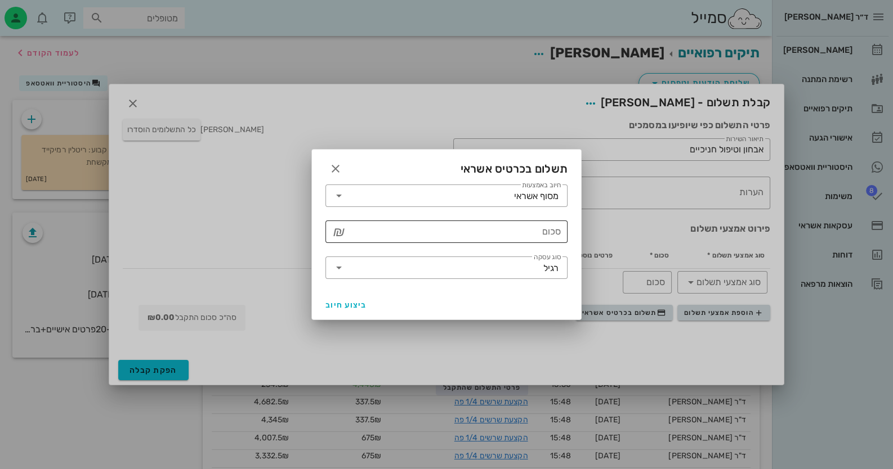
click at [450, 232] on input "סכום" at bounding box center [454, 232] width 213 height 18
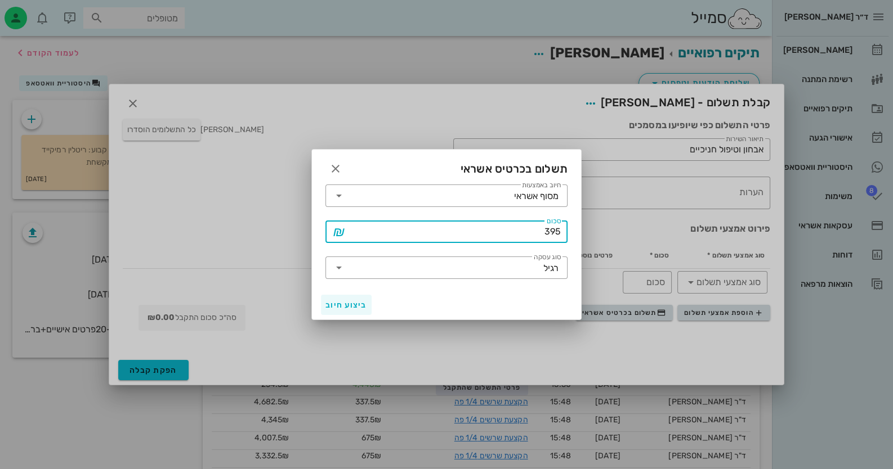
type input "395"
click at [355, 308] on span "ביצוע חיוב" at bounding box center [346, 306] width 42 height 10
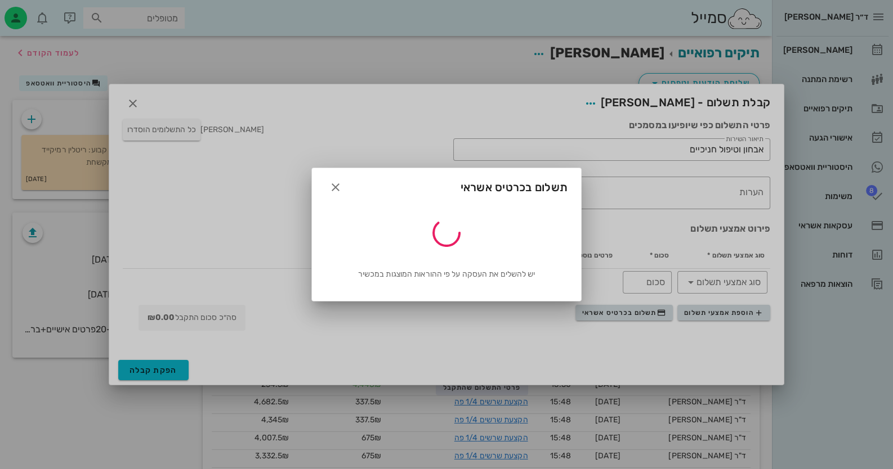
type input "395"
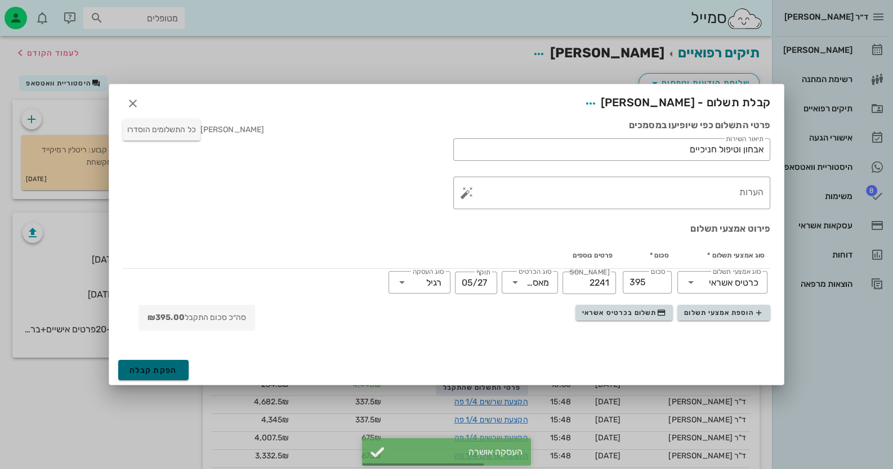
click at [176, 369] on span "הפקת קבלה" at bounding box center [153, 371] width 48 height 10
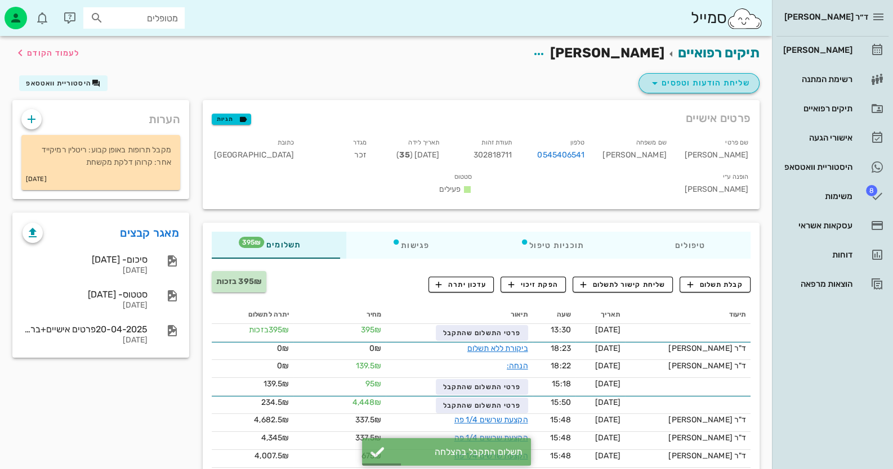
click at [711, 83] on span "שליחת הודעות וטפסים" at bounding box center [699, 84] width 102 height 14
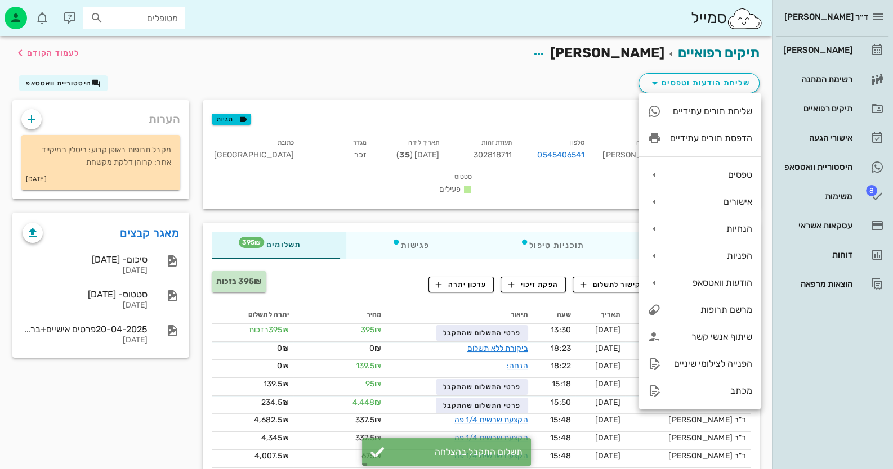
click at [474, 82] on div "שליחת הודעות וטפסים היסטוריית וואטסאפ" at bounding box center [386, 85] width 760 height 29
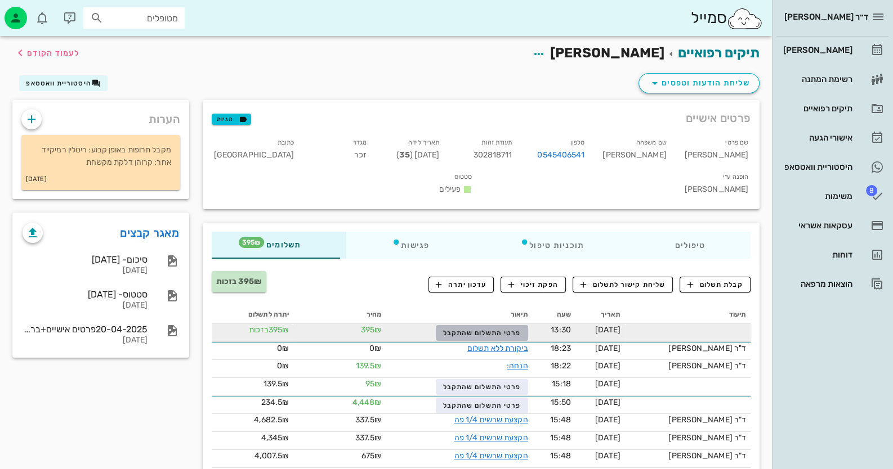
click at [496, 329] on span "פרטי התשלום שהתקבל" at bounding box center [482, 333] width 78 height 8
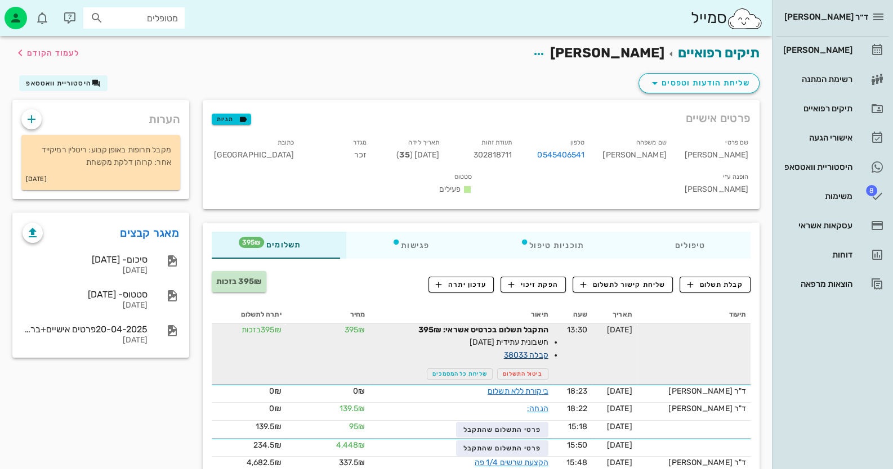
click at [537, 351] on link "קבלה 38033" at bounding box center [526, 356] width 44 height 10
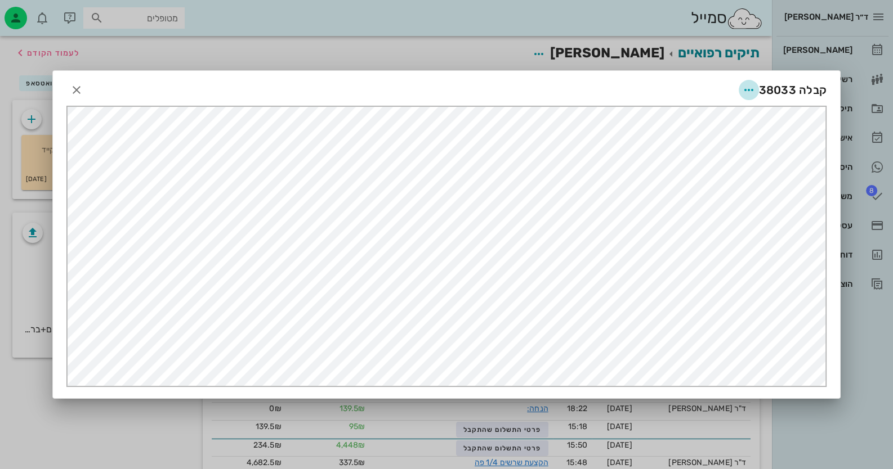
click at [757, 89] on span "button" at bounding box center [748, 90] width 20 height 14
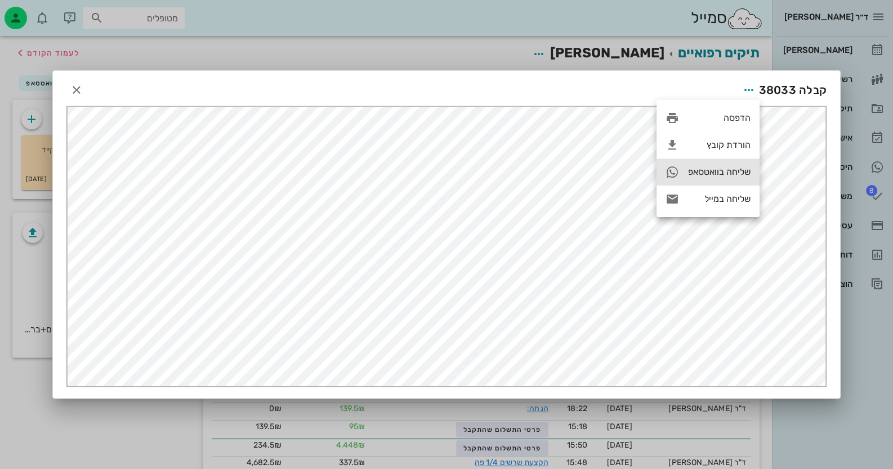
click at [739, 168] on div "שליחה בוואטסאפ" at bounding box center [719, 172] width 62 height 11
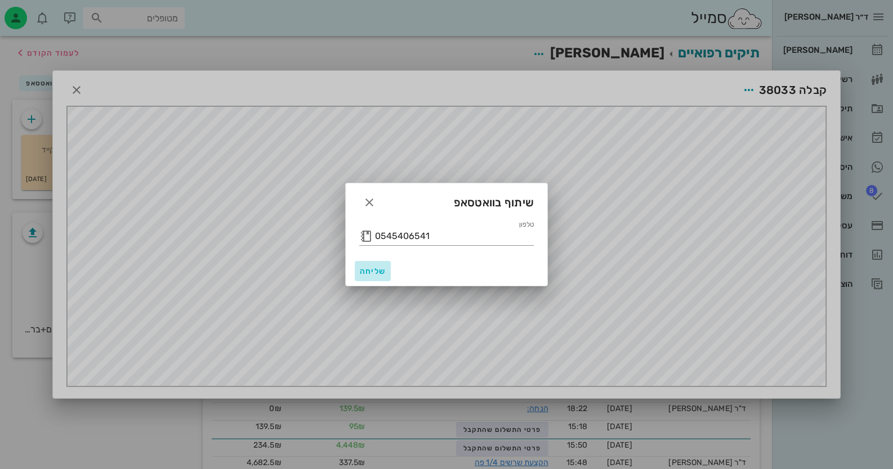
click at [378, 274] on span "שליחה" at bounding box center [372, 272] width 27 height 10
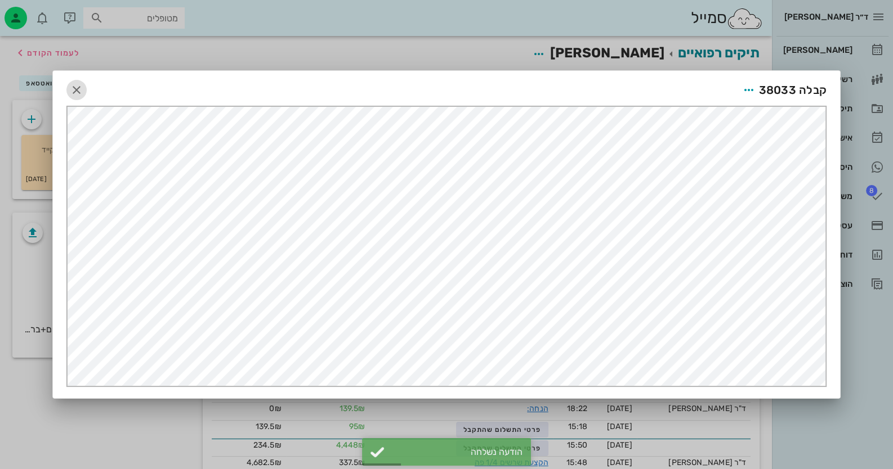
click at [78, 87] on icon "button" at bounding box center [77, 90] width 14 height 14
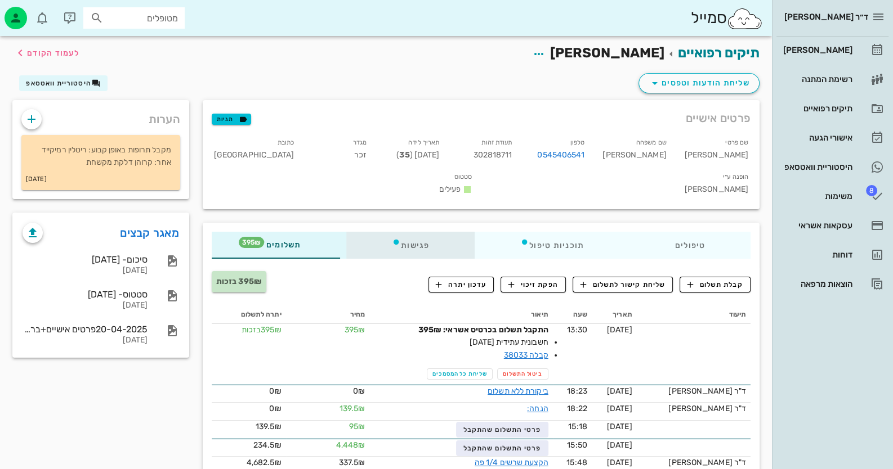
click at [405, 232] on div "פגישות" at bounding box center [410, 245] width 128 height 27
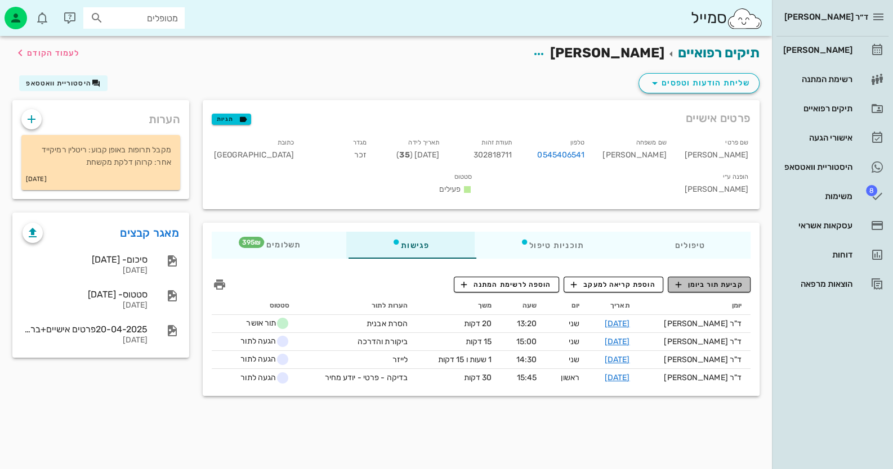
click at [722, 277] on button "קביעת תור ביומן" at bounding box center [708, 285] width 83 height 16
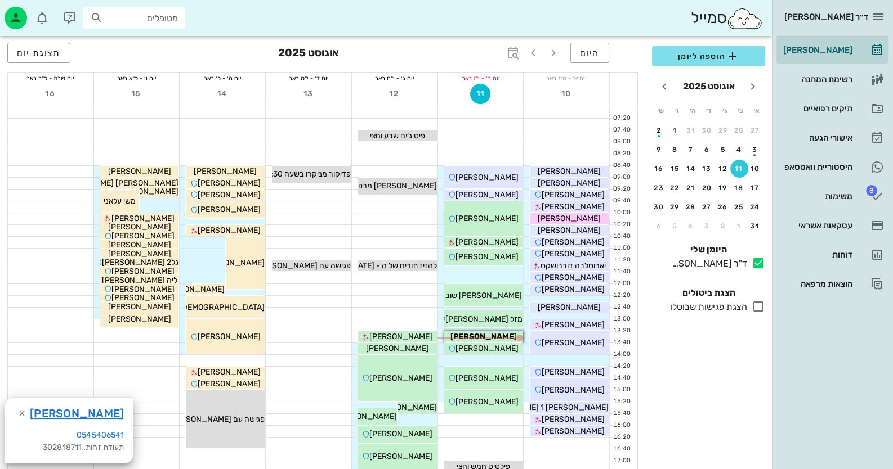
click at [514, 42] on div "היום אוגוסט 2025 תצוגת יום" at bounding box center [322, 54] width 630 height 36
click at [512, 53] on icon "button" at bounding box center [513, 53] width 14 height 14
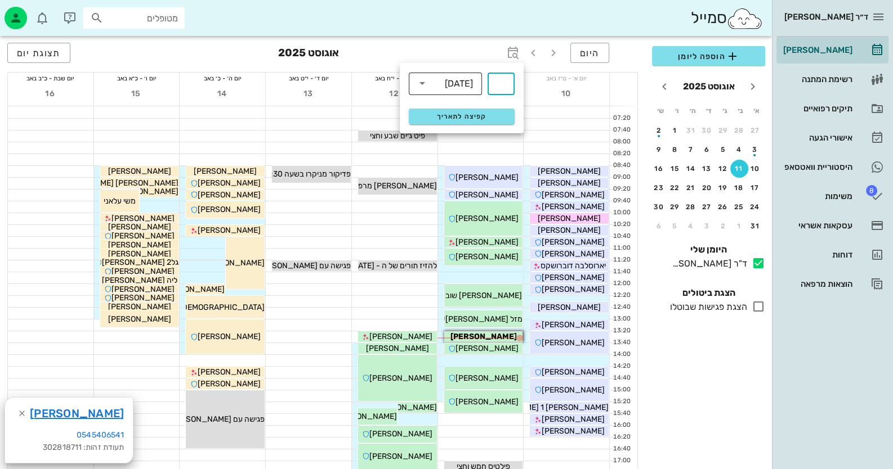
click at [459, 94] on div "שבועות" at bounding box center [453, 83] width 44 height 23
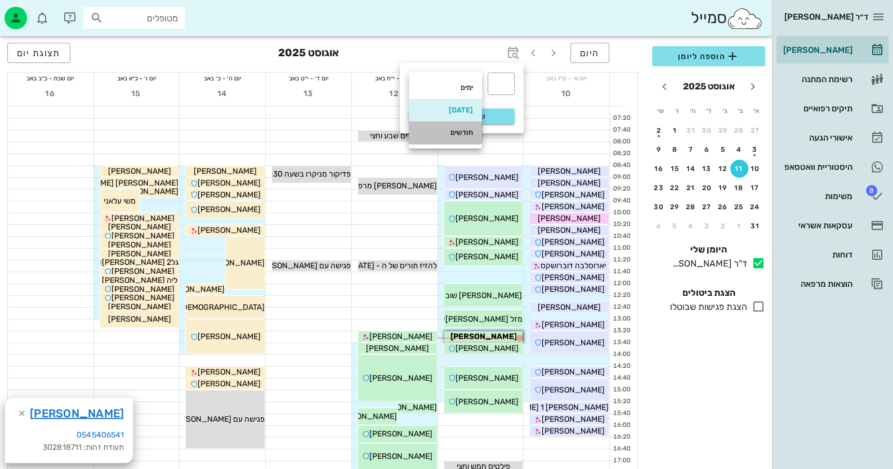
click at [450, 136] on div "חודשים" at bounding box center [445, 132] width 55 height 9
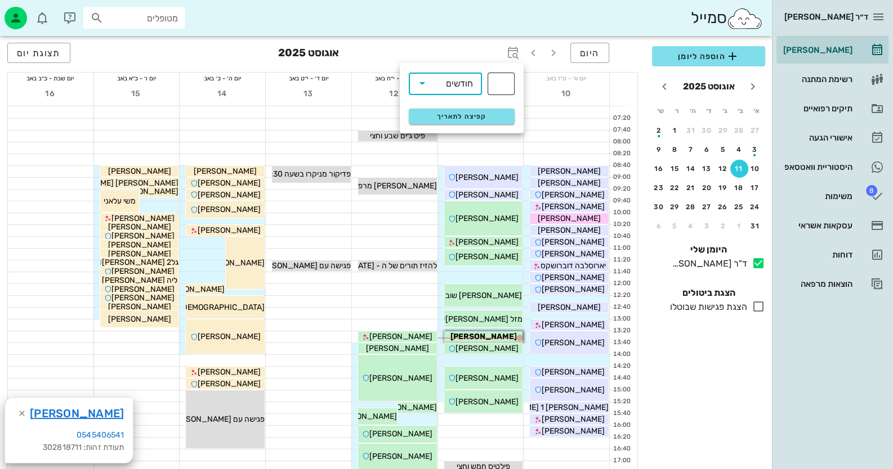
click at [496, 78] on input "text" at bounding box center [501, 84] width 14 height 18
type input "2"
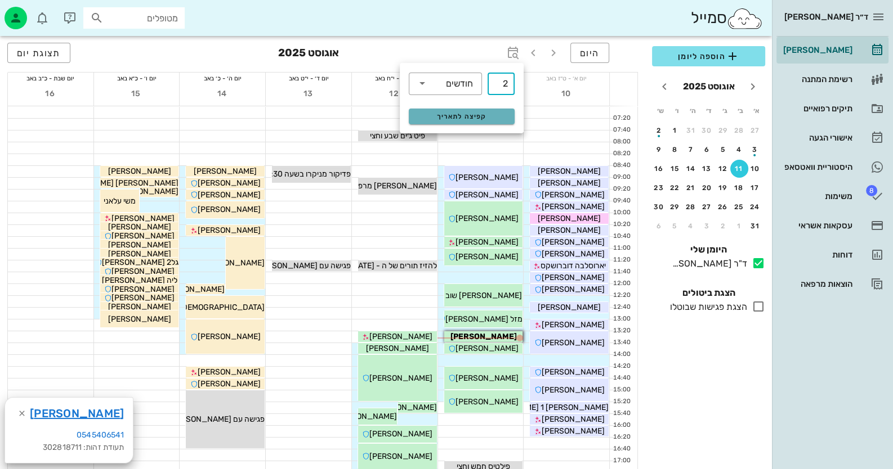
click at [488, 120] on button "קפיצה לתאריך" at bounding box center [462, 117] width 106 height 16
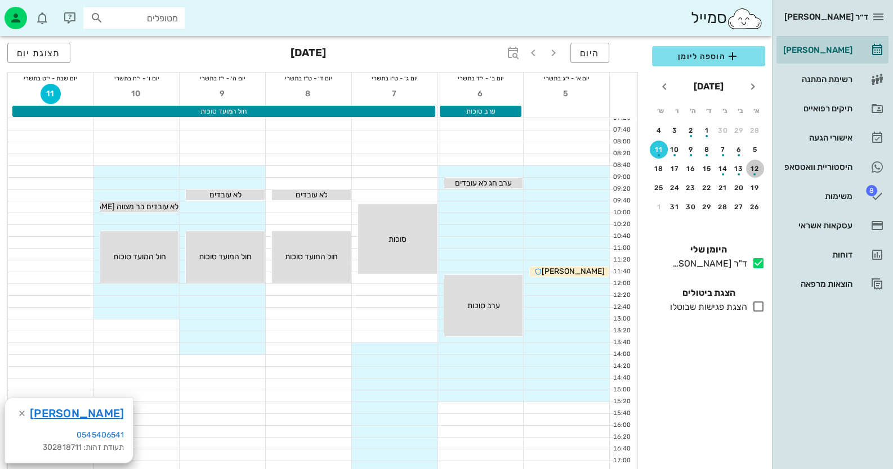
click at [749, 169] on div "button" at bounding box center [755, 171] width 18 height 6
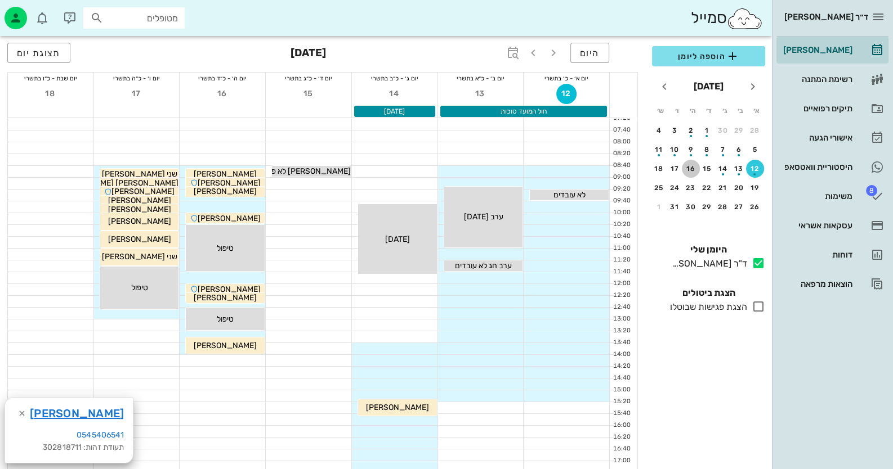
click at [693, 169] on div "16" at bounding box center [690, 169] width 18 height 8
click at [737, 185] on div "20" at bounding box center [739, 188] width 18 height 8
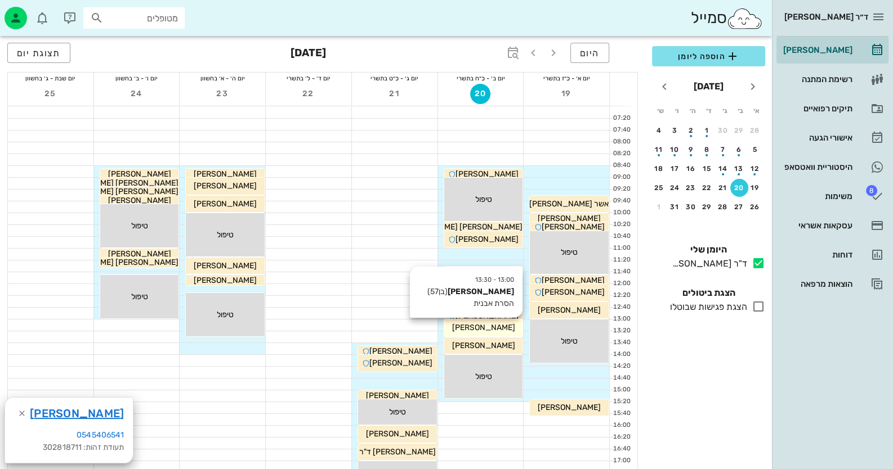
click at [530, 210] on div "סמי מחאמיד" at bounding box center [569, 204] width 79 height 12
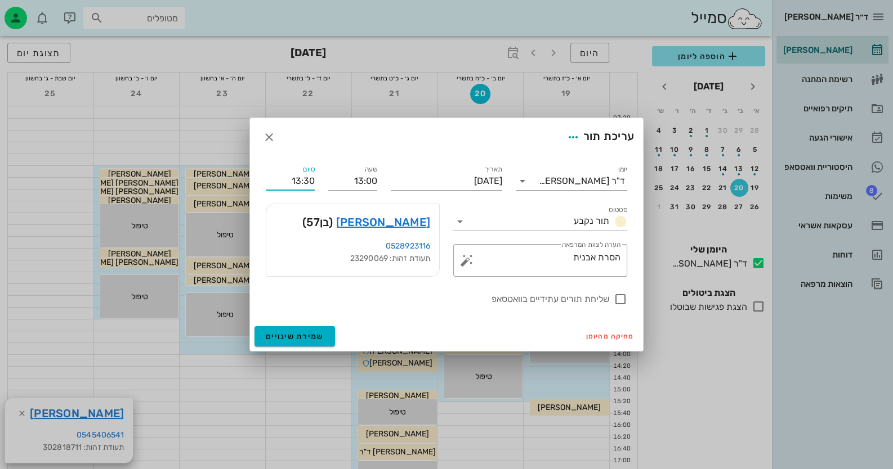
click at [304, 178] on input "13:30" at bounding box center [290, 181] width 49 height 18
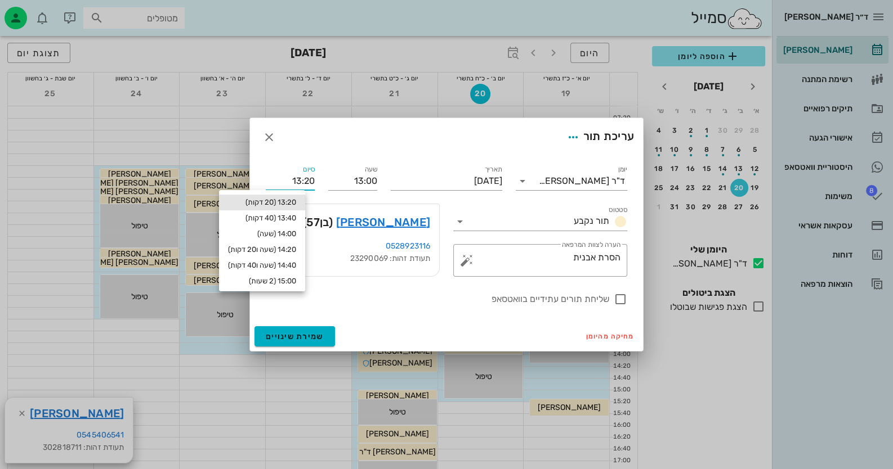
type input "13:20"
click at [290, 199] on div "13:20 (20 דקות)" at bounding box center [262, 202] width 68 height 9
type input "13:20"
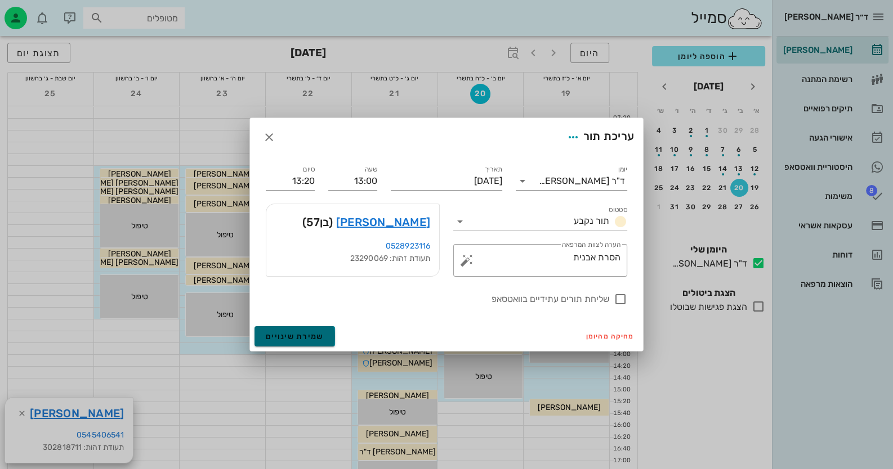
click at [304, 335] on span "שמירת שינויים" at bounding box center [295, 337] width 58 height 10
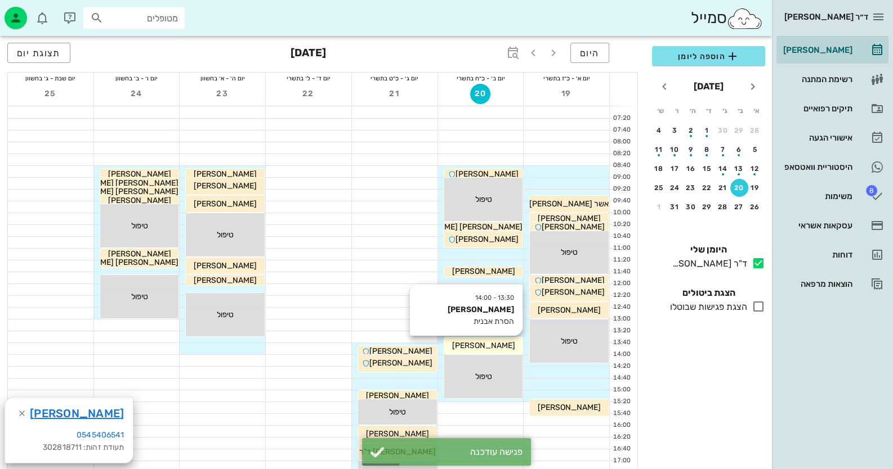
click at [530, 210] on div "בלוריה עשור" at bounding box center [569, 204] width 79 height 12
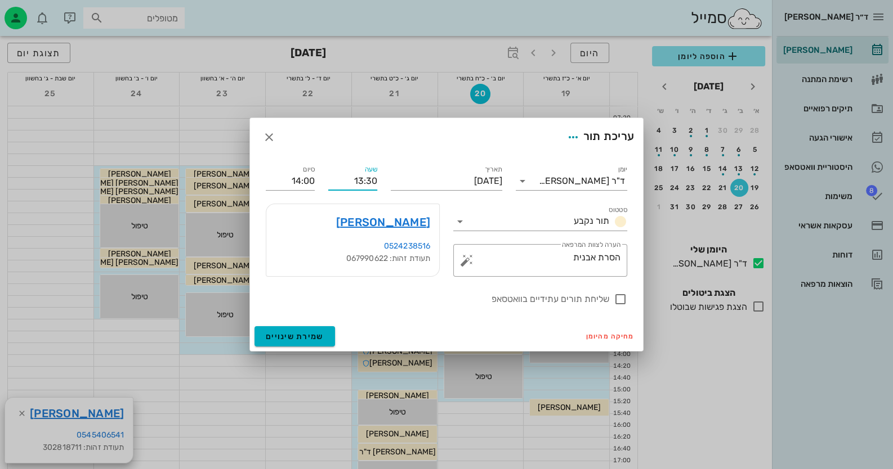
click at [367, 181] on input "13:30" at bounding box center [352, 181] width 49 height 18
click at [374, 180] on input "13:40" at bounding box center [352, 181] width 49 height 18
type input "13:40"
type input "14:10"
click at [294, 336] on form "עריכת תור יומן ד"ר חיה מאיר סטטוס תור נקבע תאריך יום שני, 20 באוקטובר 2025 שעה …" at bounding box center [446, 234] width 393 height 233
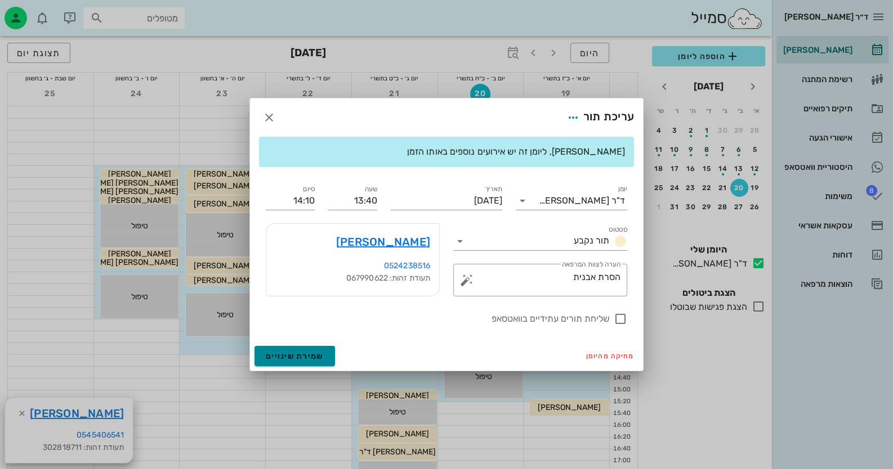
click at [307, 361] on button "שמירת שינויים" at bounding box center [294, 356] width 80 height 20
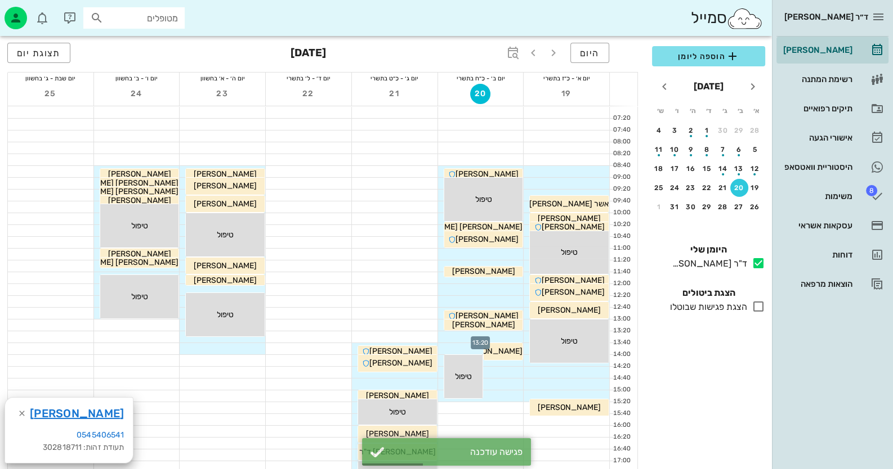
click at [497, 337] on div at bounding box center [481, 336] width 86 height 11
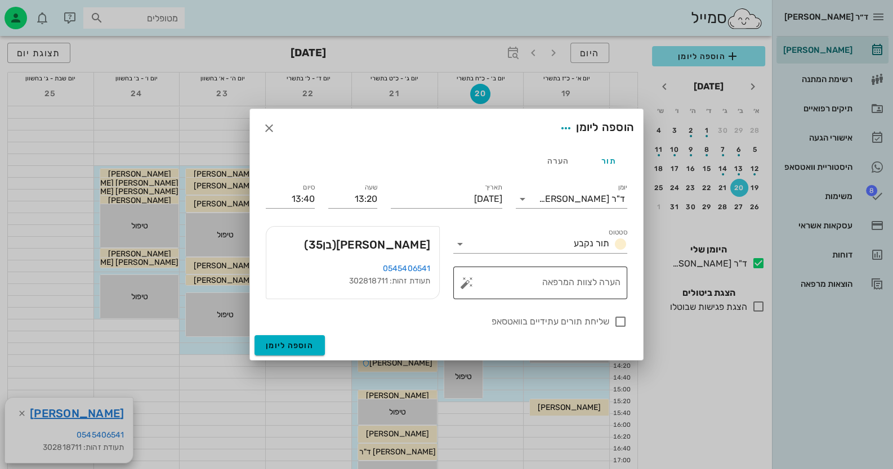
click at [465, 279] on button "button" at bounding box center [467, 283] width 14 height 14
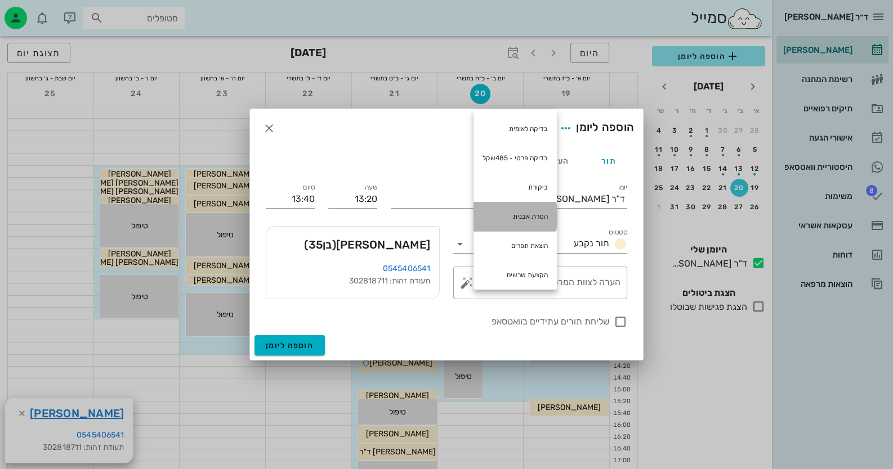
click at [516, 209] on div "הסרת אבנית" at bounding box center [514, 216] width 83 height 29
type textarea "הסרת אבנית"
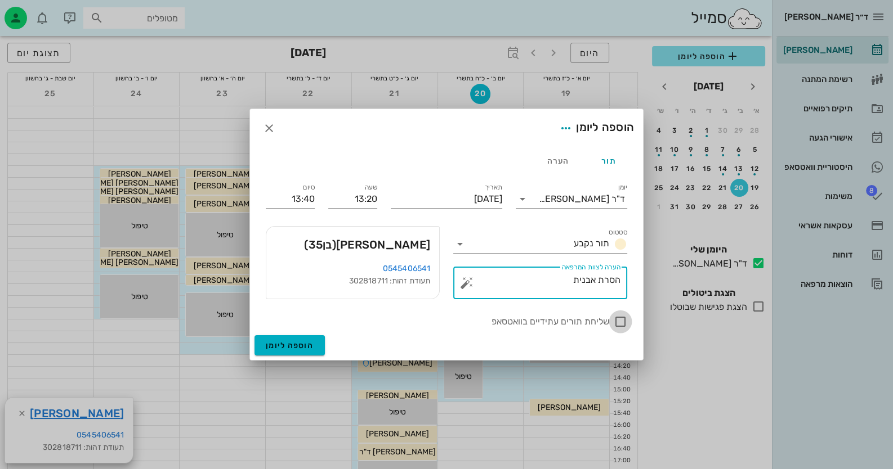
click at [613, 321] on div at bounding box center [620, 321] width 19 height 19
checkbox input "true"
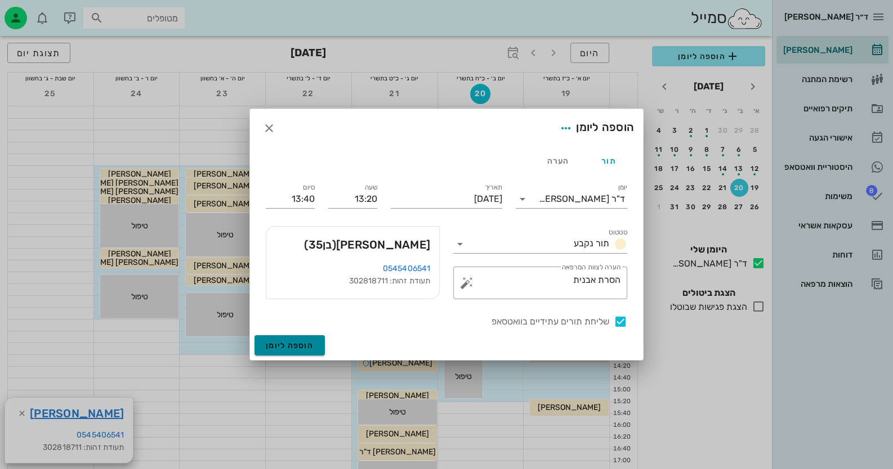
click at [290, 343] on span "הוספה ליומן" at bounding box center [290, 346] width 48 height 10
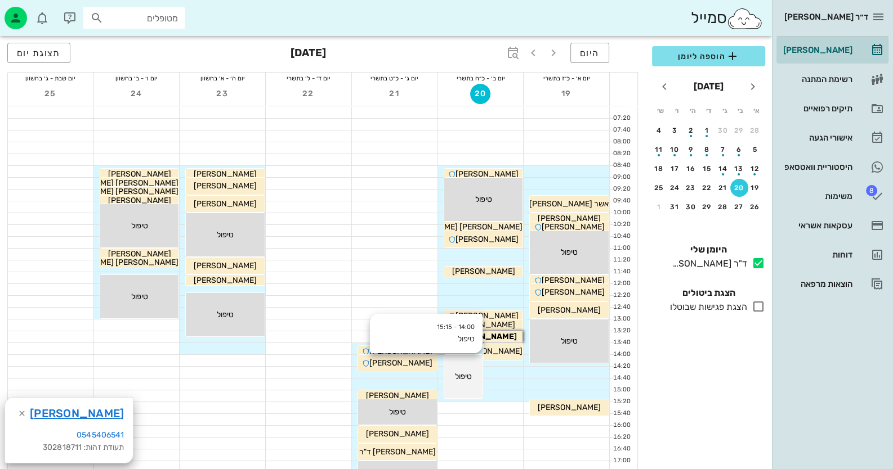
click at [530, 213] on div "14:00 - 15:15 טיפול טיפול" at bounding box center [569, 204] width 79 height 17
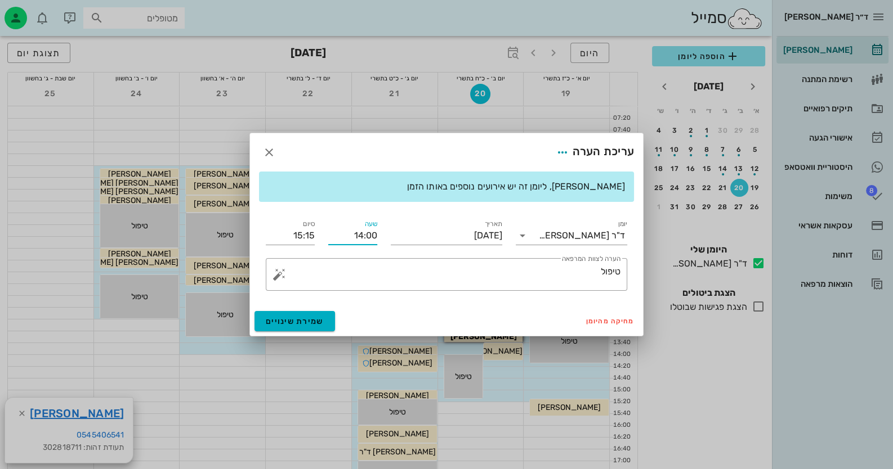
click at [364, 234] on input "14:00" at bounding box center [352, 236] width 49 height 18
click at [365, 318] on div "14:20" at bounding box center [352, 320] width 31 height 9
type input "14:20"
type input "15:35"
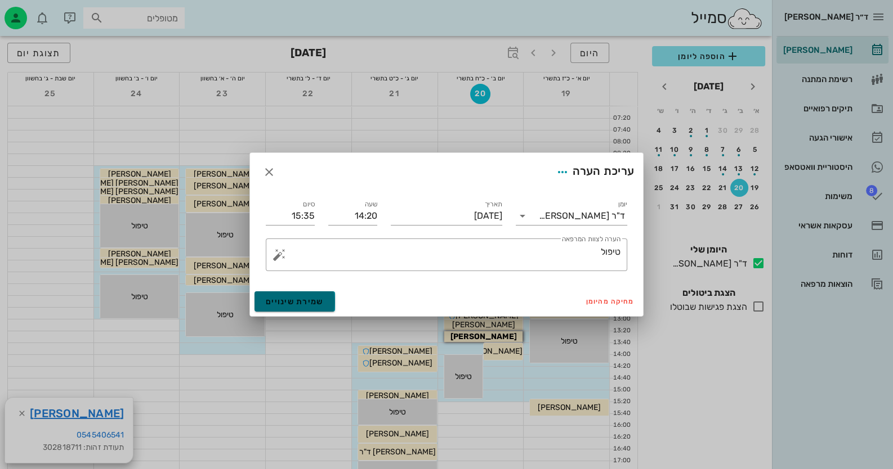
click at [321, 303] on span "שמירת שינויים" at bounding box center [295, 302] width 58 height 10
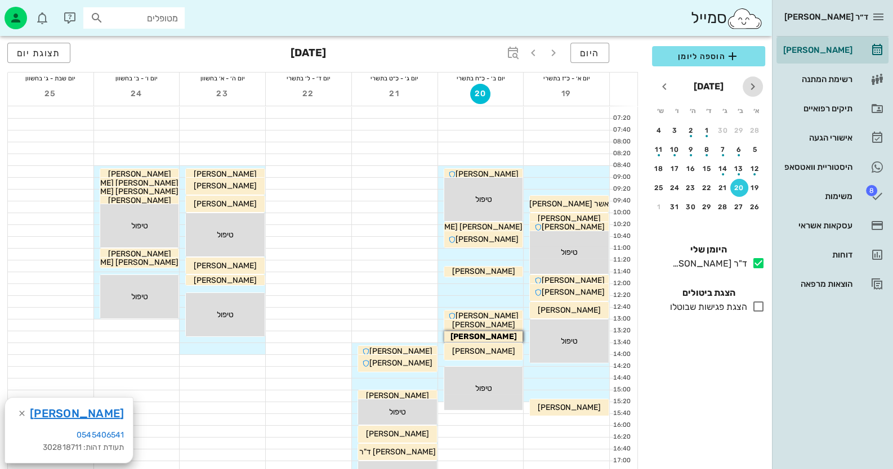
click at [756, 81] on icon "חודש שעבר" at bounding box center [753, 87] width 14 height 14
click at [694, 149] on div "11" at bounding box center [690, 150] width 18 height 8
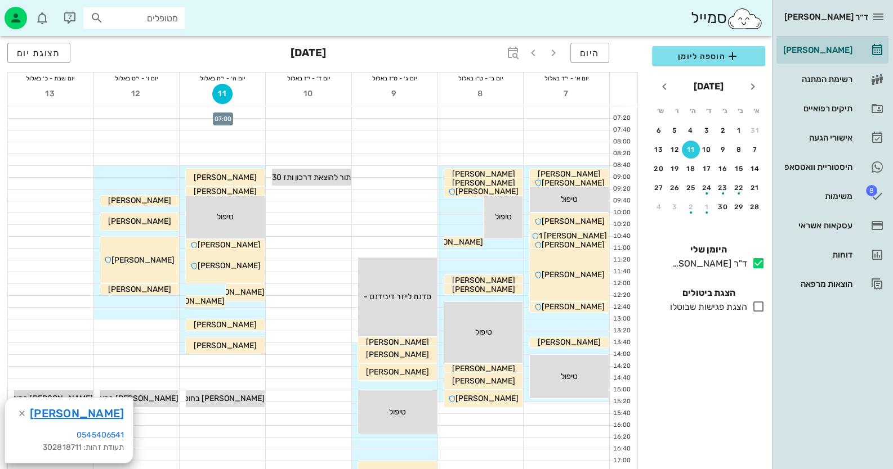
click at [235, 112] on div at bounding box center [223, 112] width 86 height 12
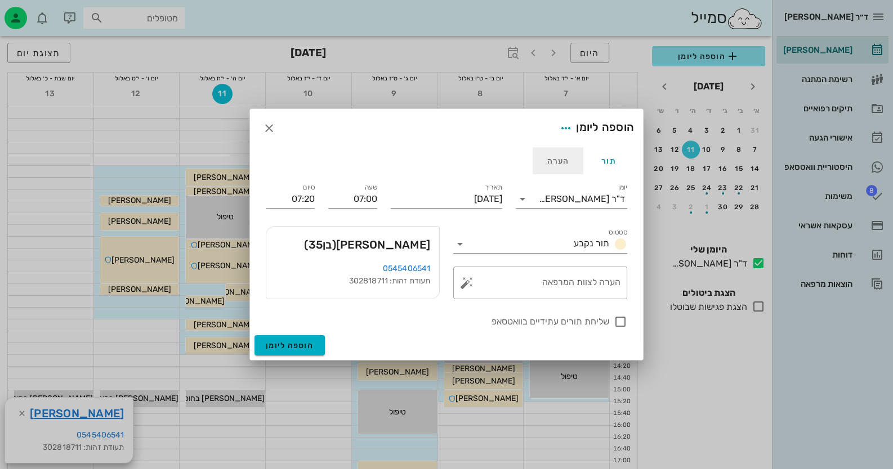
click at [566, 168] on div "הערה" at bounding box center [557, 160] width 51 height 27
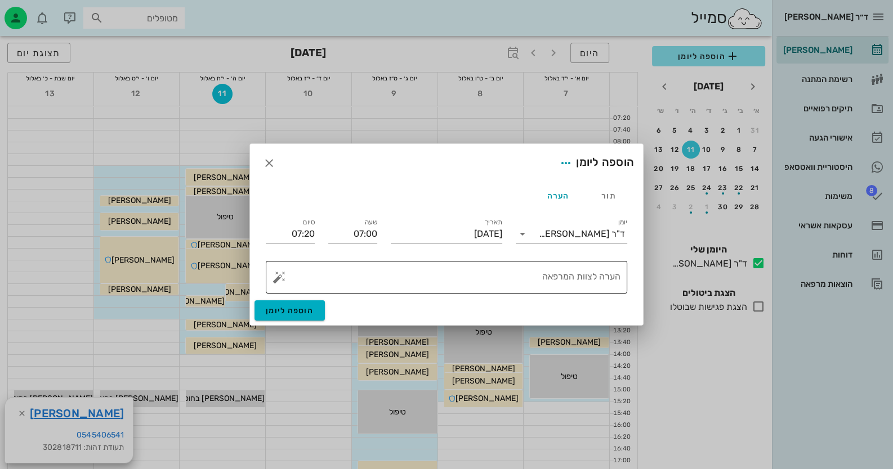
click at [584, 273] on textarea "הערה לצוות המרפאה" at bounding box center [450, 280] width 339 height 27
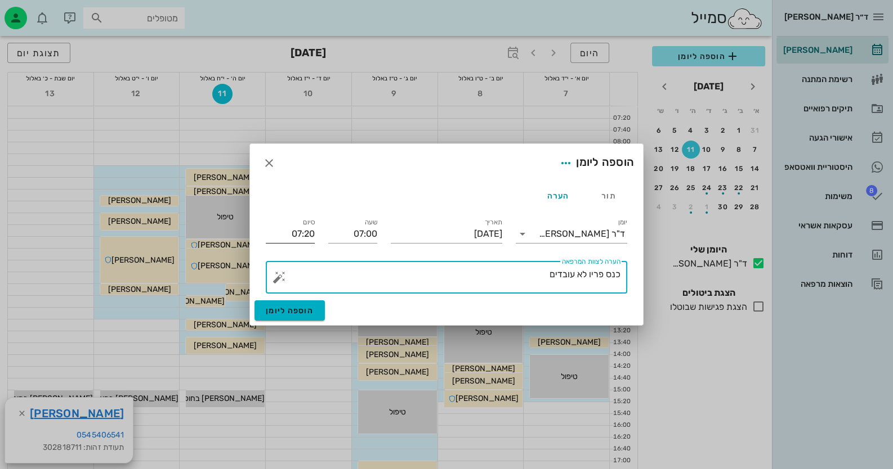
type textarea "כנס פריו לא עובדים"
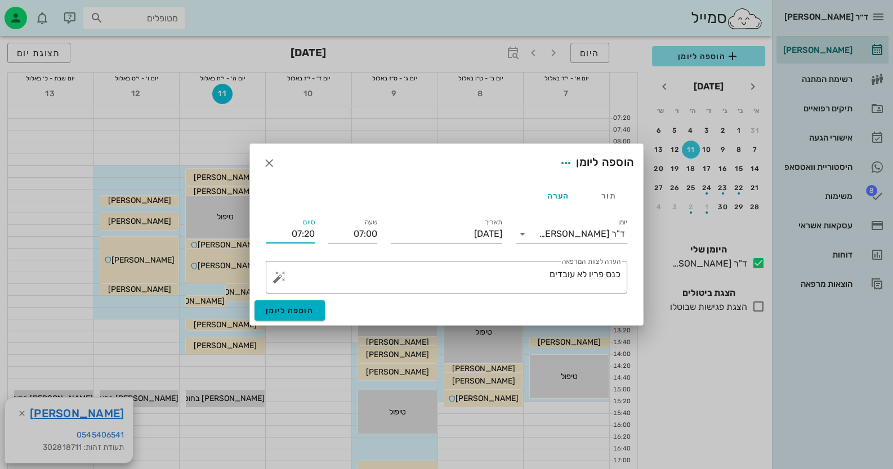
click at [300, 238] on input "07:20" at bounding box center [290, 234] width 49 height 18
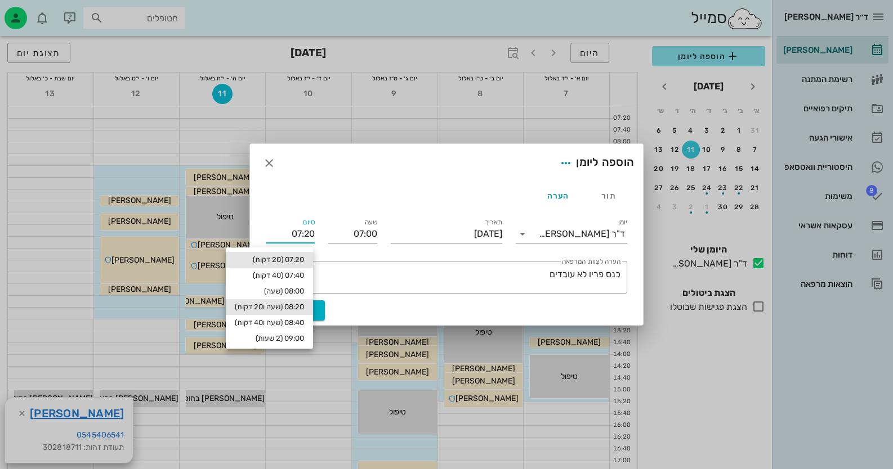
click at [284, 312] on div "08:20 (שעה ו20 דקות)" at bounding box center [269, 307] width 87 height 16
type input "08:20"
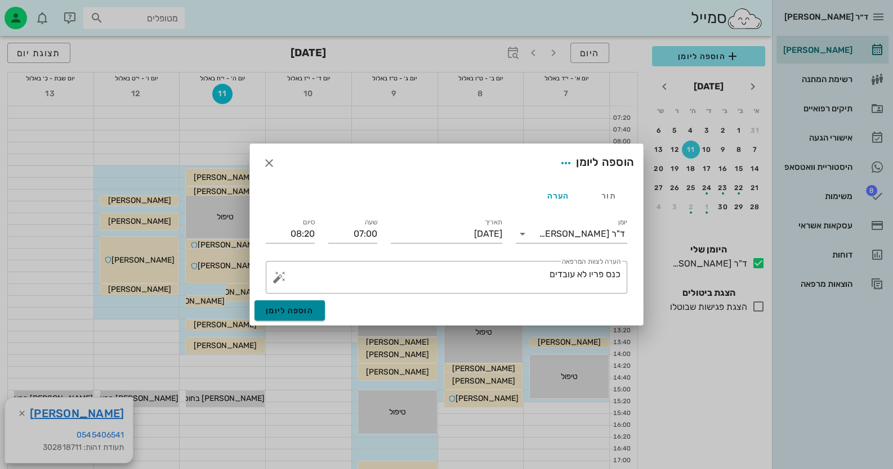
click at [284, 312] on span "הוספה ליומן" at bounding box center [290, 311] width 48 height 10
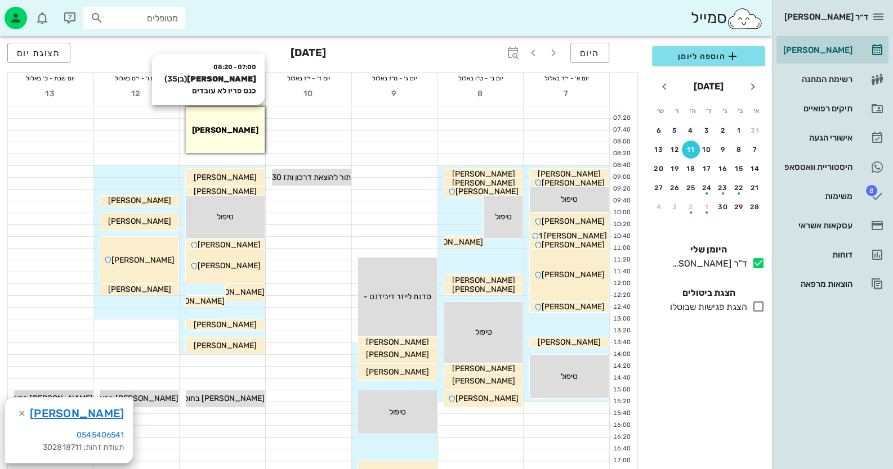
click at [245, 132] on div "[PERSON_NAME]" at bounding box center [225, 130] width 79 height 12
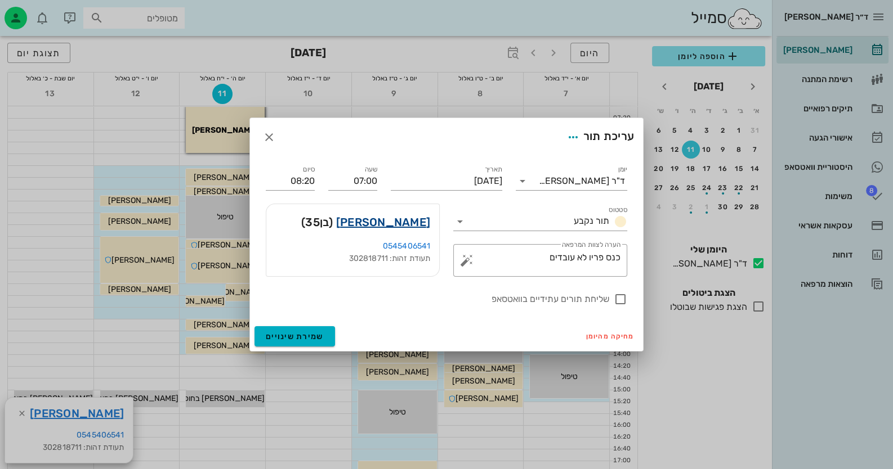
click at [415, 219] on link "גל רטיג" at bounding box center [383, 222] width 94 height 18
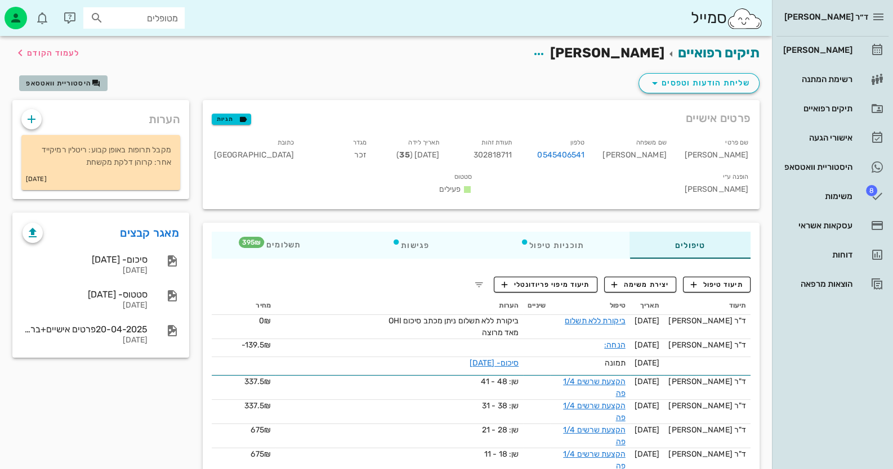
click at [89, 81] on span "היסטוריית וואטסאפ" at bounding box center [58, 83] width 65 height 8
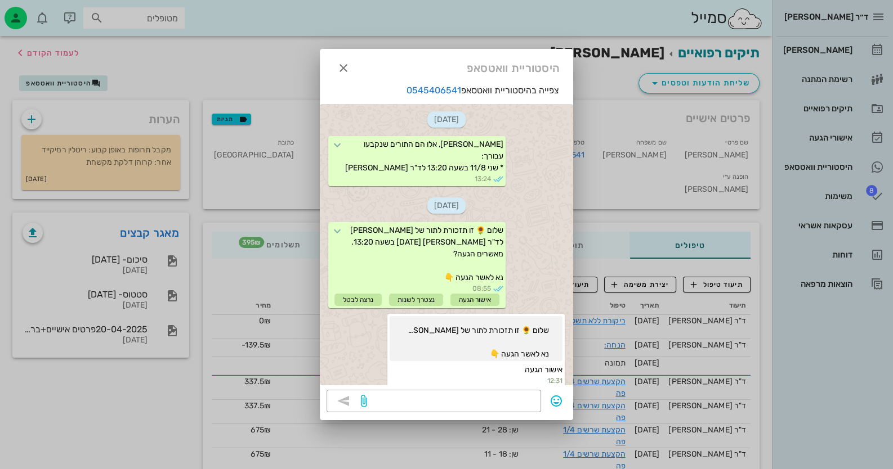
scroll to position [316, 0]
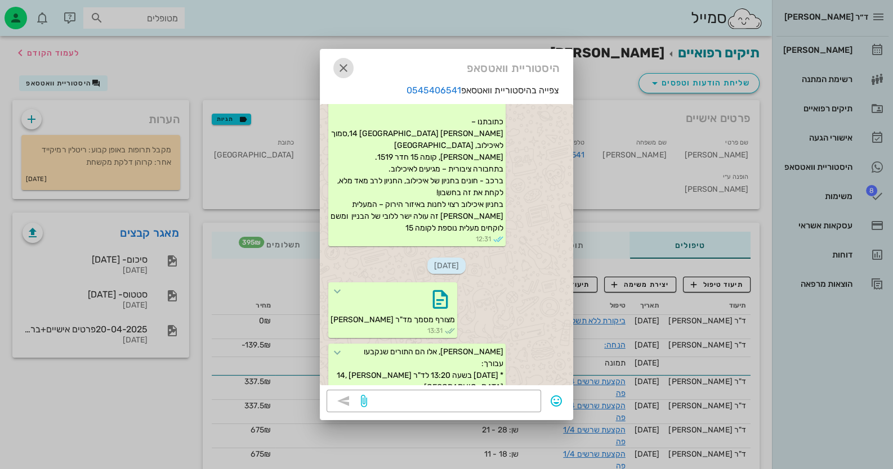
click at [346, 68] on icon "button" at bounding box center [344, 68] width 14 height 14
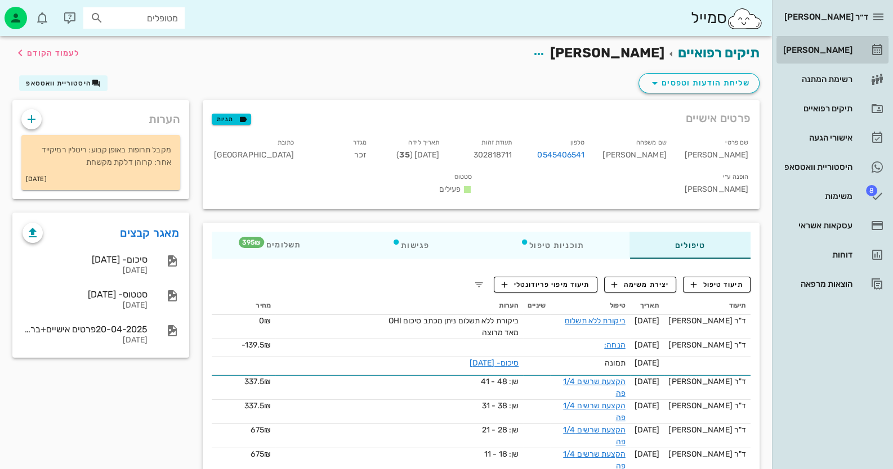
click at [864, 46] on link "[PERSON_NAME]" at bounding box center [832, 50] width 112 height 27
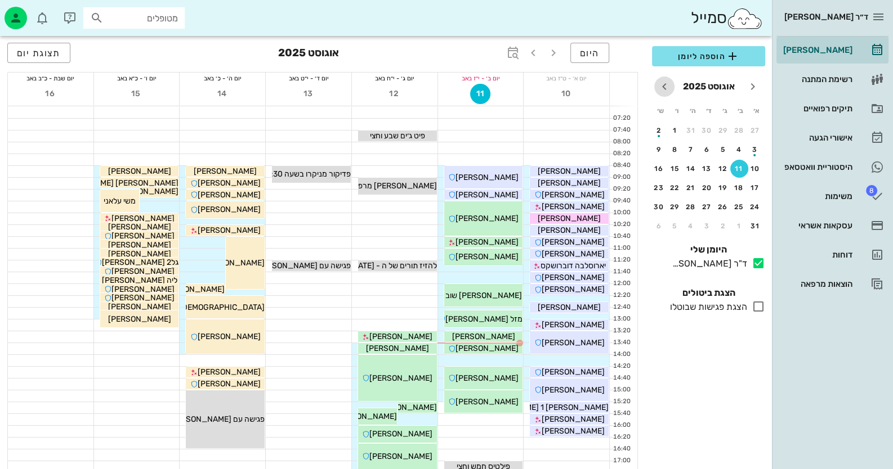
click at [663, 88] on icon "חודש הבא" at bounding box center [664, 87] width 14 height 14
click at [691, 146] on div "11" at bounding box center [690, 150] width 18 height 8
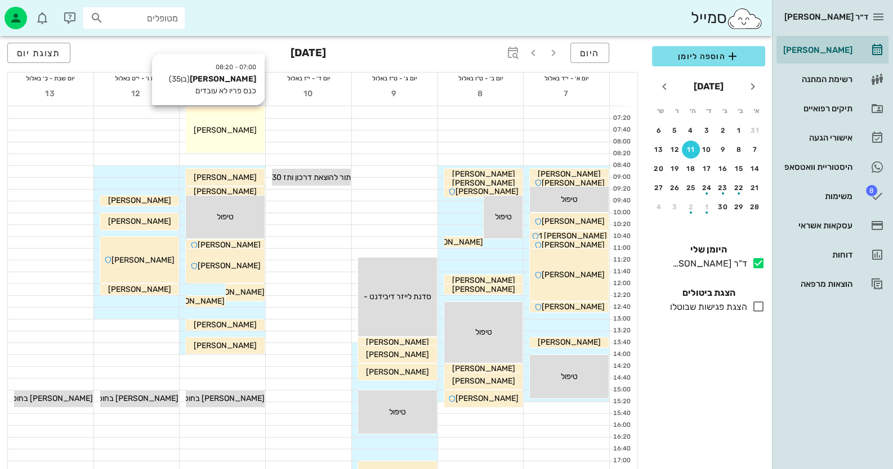
click at [239, 137] on div "07:00 - 08:20 גל רטיג (בן 35 ) כנס פריו לא עובדים גל רטיג" at bounding box center [225, 130] width 79 height 46
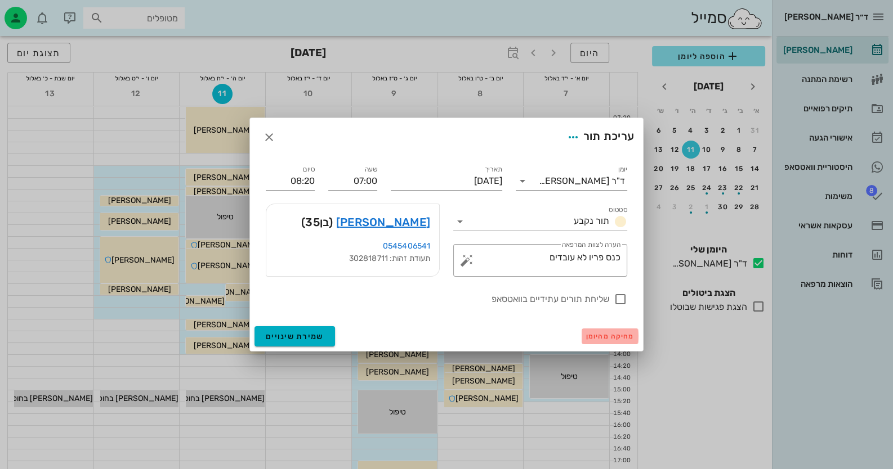
click at [622, 336] on span "מחיקה מהיומן" at bounding box center [610, 337] width 48 height 8
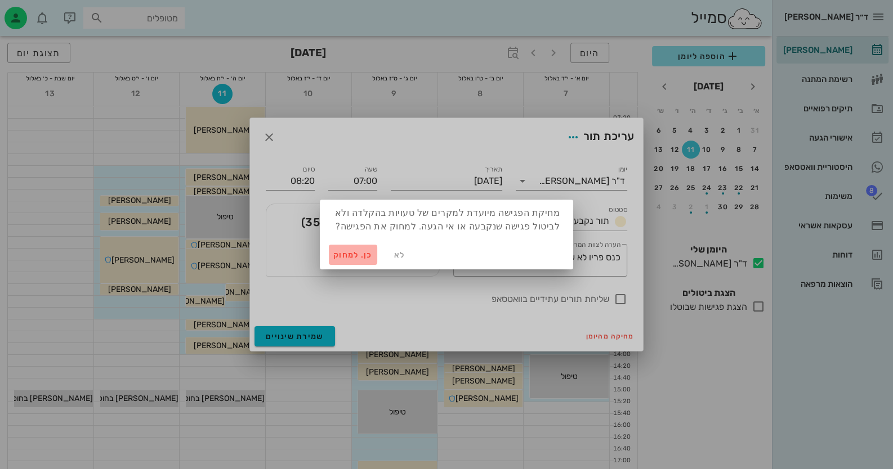
click at [352, 257] on span "כן. למחוק" at bounding box center [352, 255] width 39 height 10
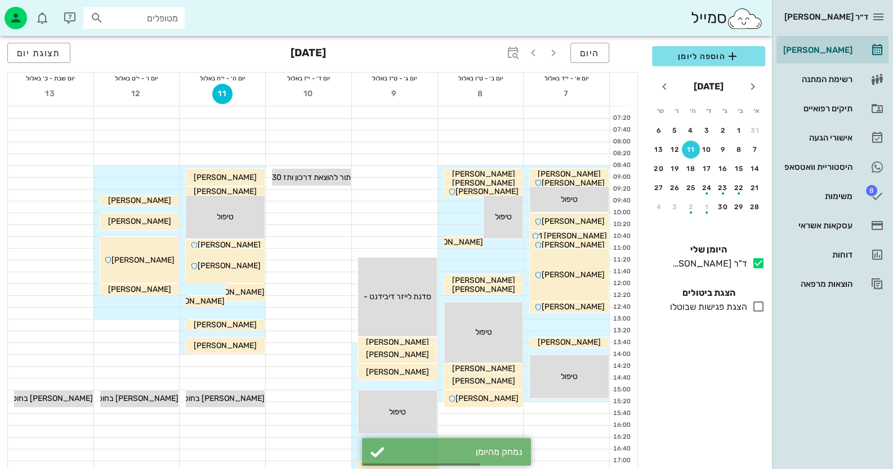
click at [243, 118] on div at bounding box center [223, 124] width 86 height 12
click at [255, 123] on div at bounding box center [223, 124] width 86 height 11
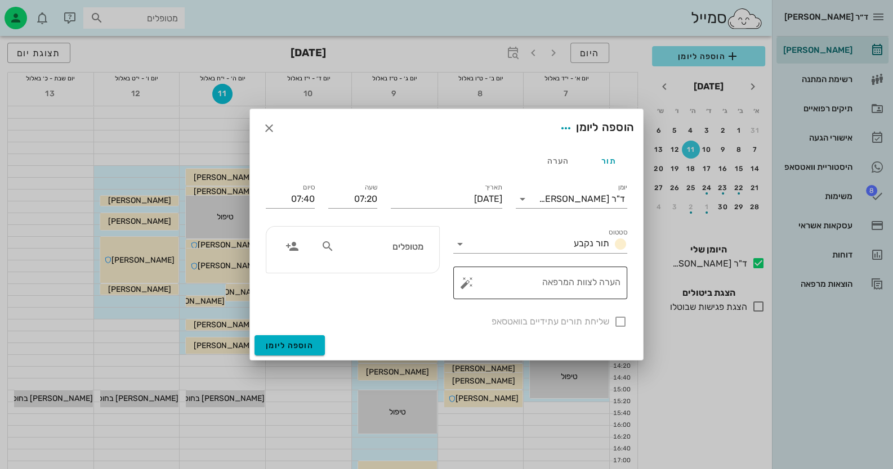
click at [545, 280] on textarea "הערה לצוות המרפאה" at bounding box center [544, 285] width 151 height 27
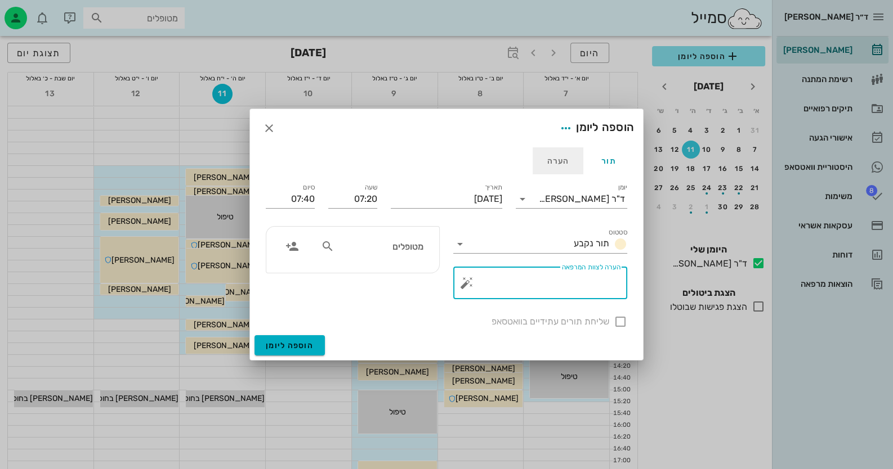
click at [557, 162] on div "הערה" at bounding box center [557, 160] width 51 height 27
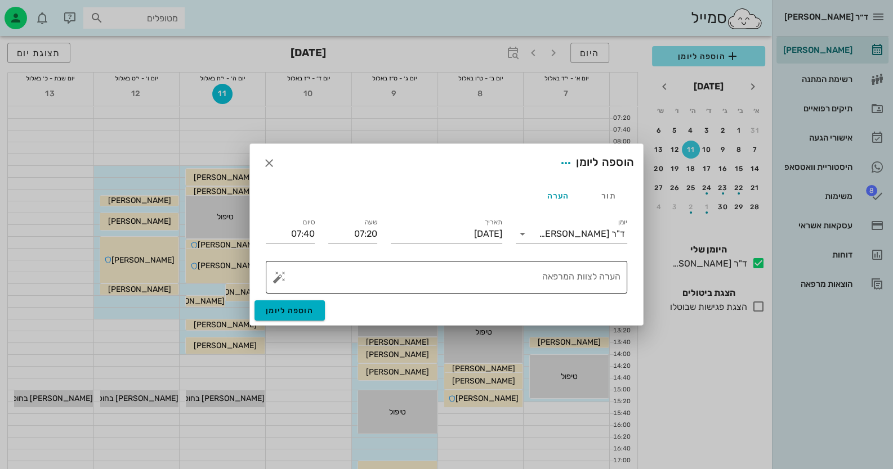
click at [608, 282] on textarea "הערה לצוות המרפאה" at bounding box center [450, 280] width 339 height 27
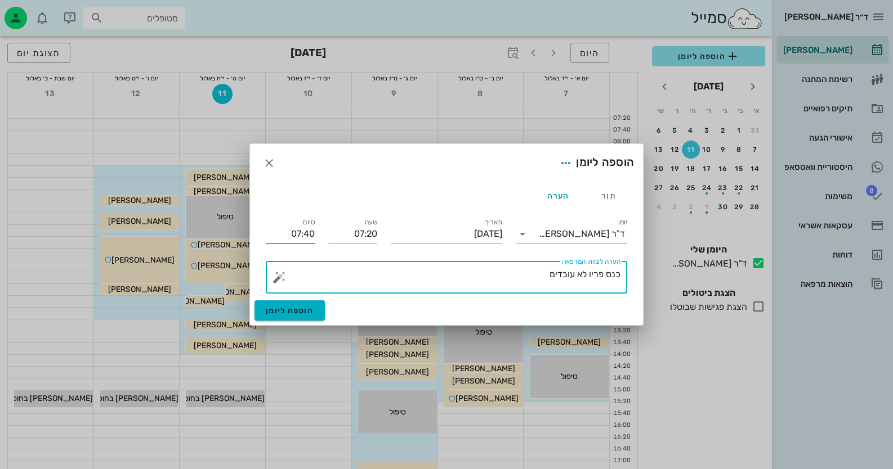
type textarea "כנס פריו לא עובדים"
click at [293, 239] on input "07:40" at bounding box center [290, 234] width 49 height 18
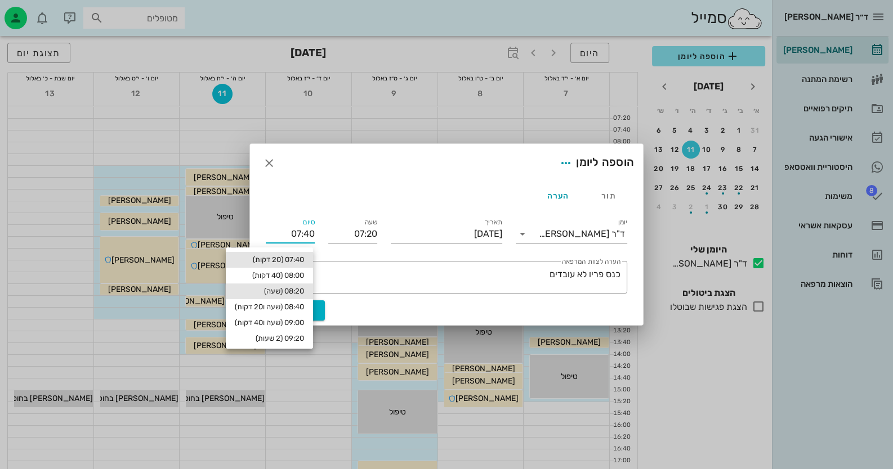
click at [285, 292] on div "08:20 (שעה)" at bounding box center [269, 291] width 69 height 9
type input "08:20"
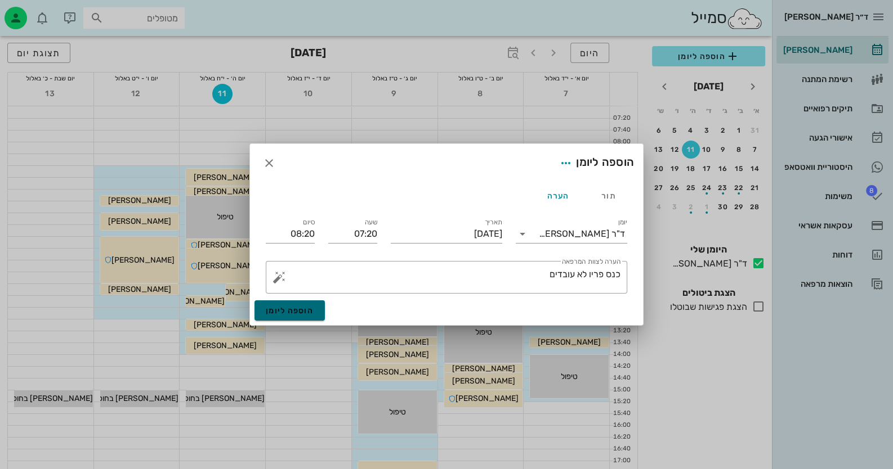
click at [301, 308] on span "הוספה ליומן" at bounding box center [290, 311] width 48 height 10
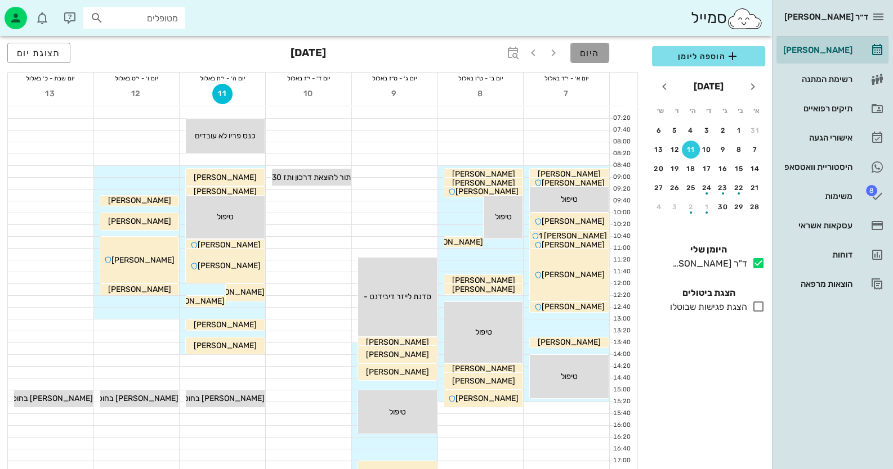
click at [581, 48] on span "היום" at bounding box center [590, 53] width 20 height 11
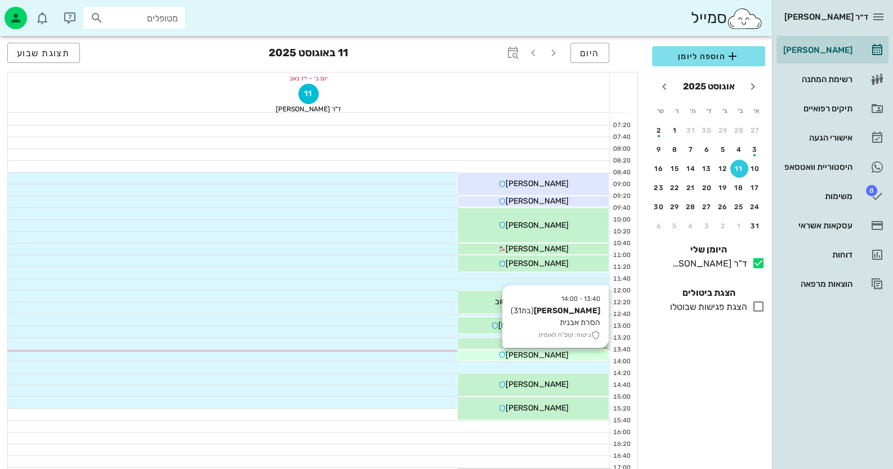
click at [557, 353] on div "[PERSON_NAME]" at bounding box center [533, 355] width 151 height 12
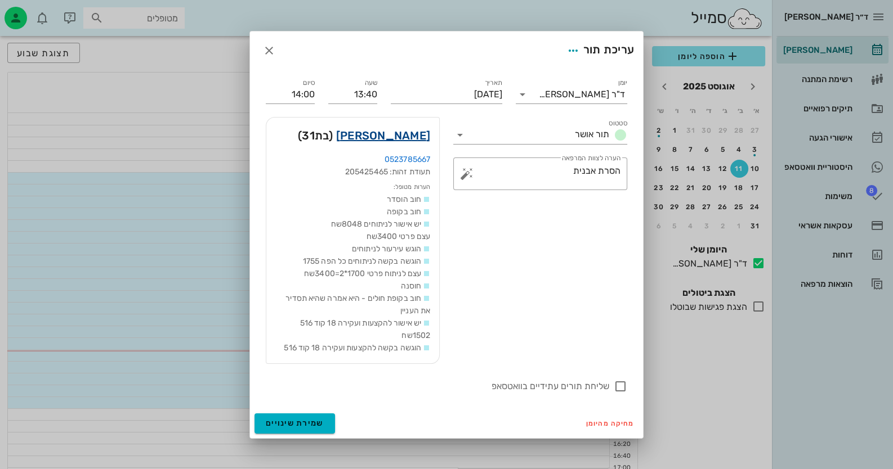
click at [416, 137] on link "נעמה כץ" at bounding box center [383, 136] width 94 height 18
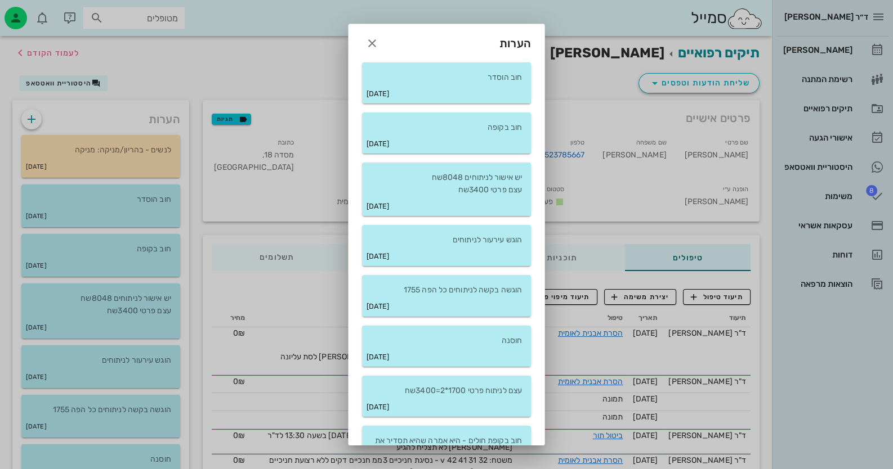
click at [389, 35] on div "הערות" at bounding box center [446, 38] width 196 height 29
click at [379, 41] on icon "button" at bounding box center [372, 44] width 14 height 14
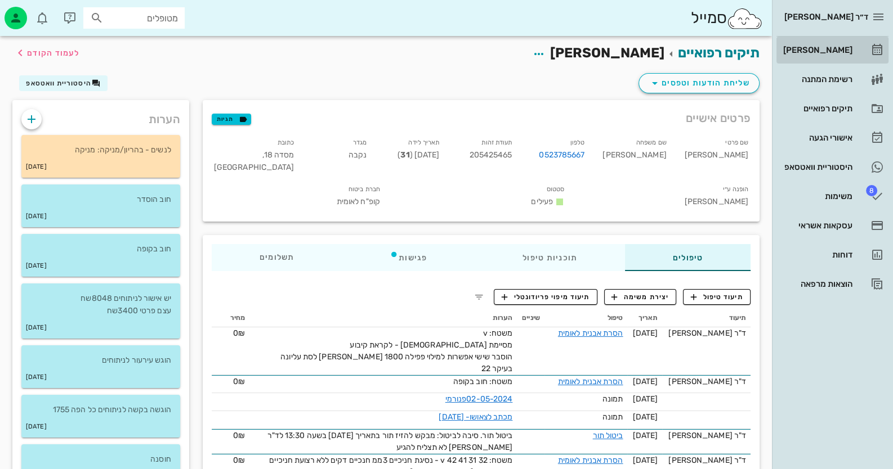
click at [872, 48] on icon at bounding box center [877, 50] width 14 height 14
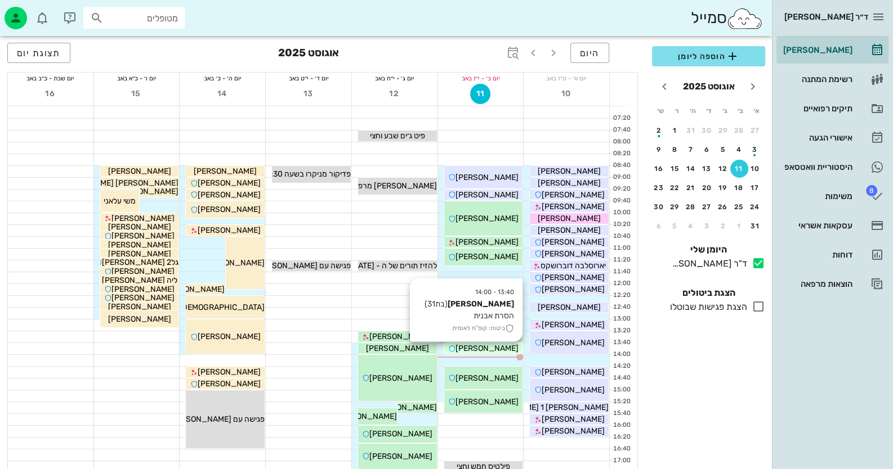
click at [490, 347] on span "[PERSON_NAME]" at bounding box center [486, 349] width 63 height 10
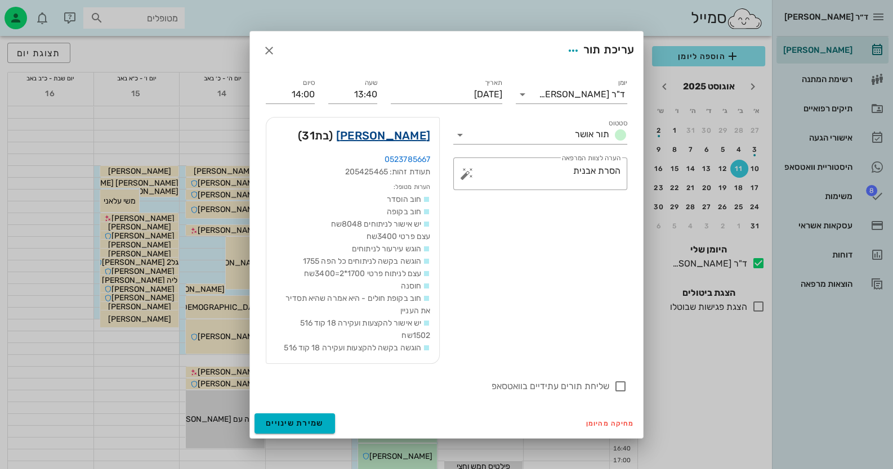
click at [409, 131] on link "נעמה כץ" at bounding box center [383, 136] width 94 height 18
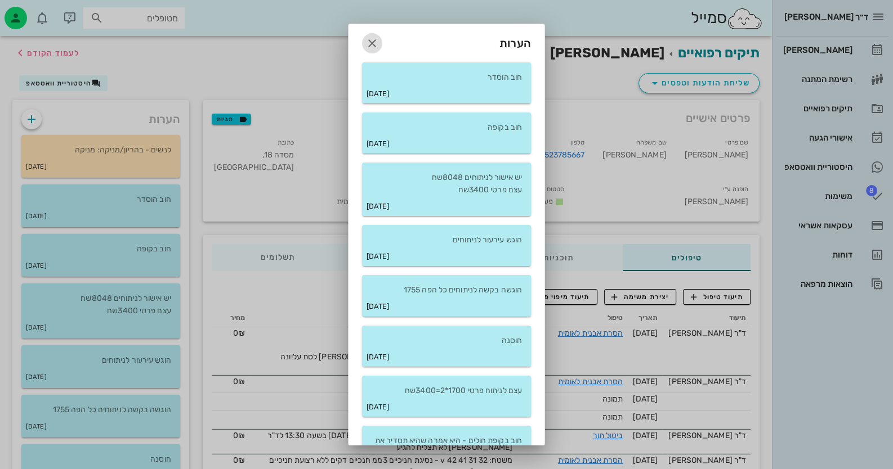
click at [379, 39] on icon "button" at bounding box center [372, 44] width 14 height 14
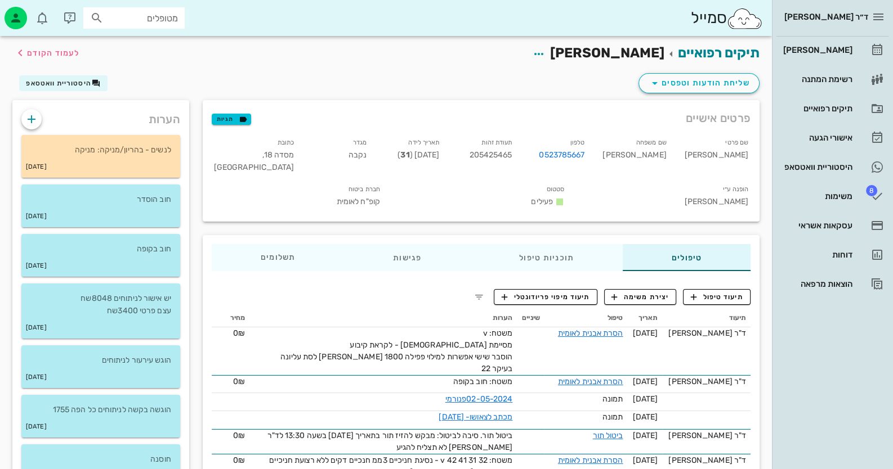
click at [512, 150] on span "205425465" at bounding box center [490, 155] width 43 height 10
copy span "205425465"
click at [56, 87] on span "היסטוריית וואטסאפ" at bounding box center [58, 83] width 65 height 8
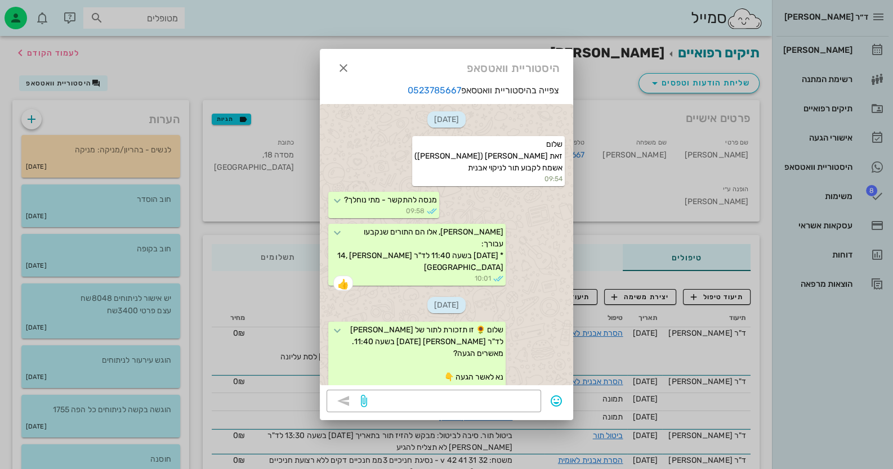
scroll to position [509, 0]
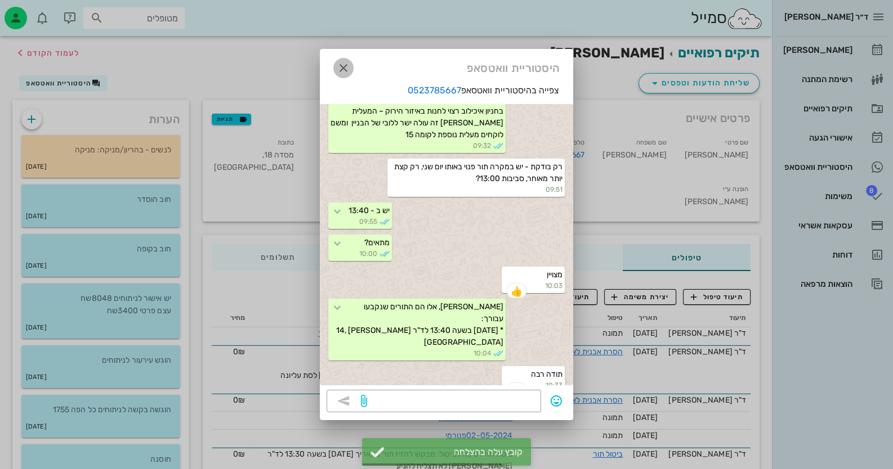
click at [343, 64] on icon "button" at bounding box center [344, 68] width 14 height 14
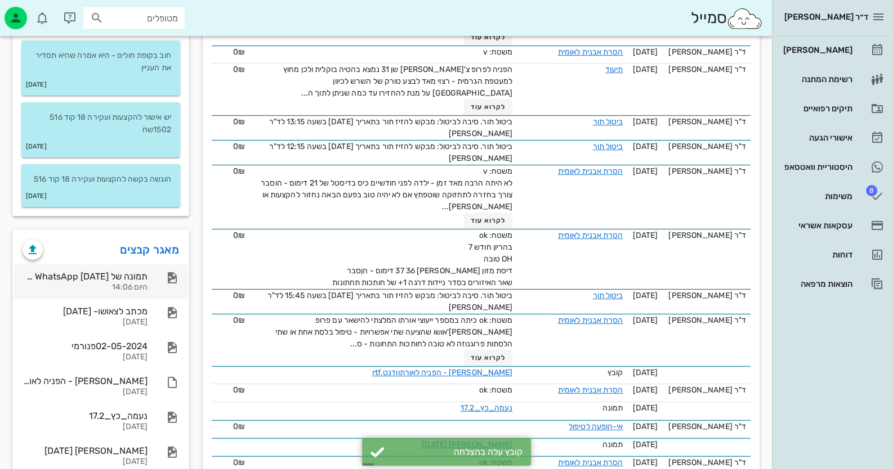
scroll to position [506, 0]
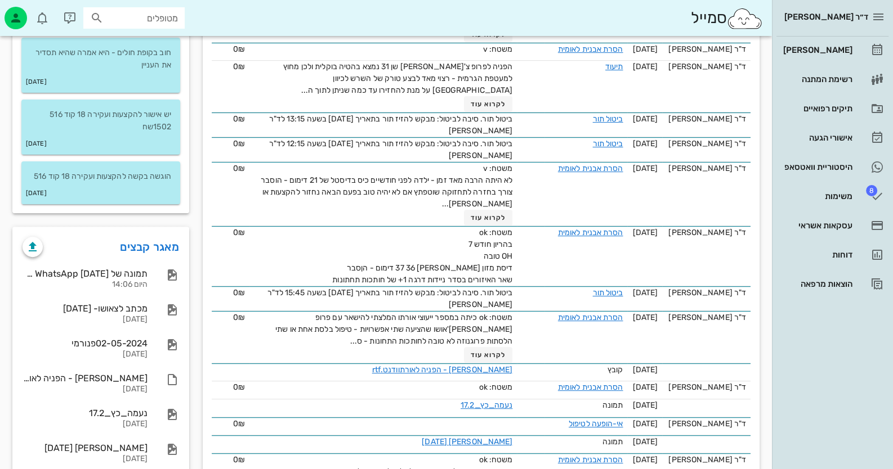
click at [127, 259] on div "תמונה של WhatsApp 2025-08-11 בשעה 14.06.06_15e4c03f היום 14:06 מכתב לצאושו- 02-…" at bounding box center [101, 366] width 174 height 218
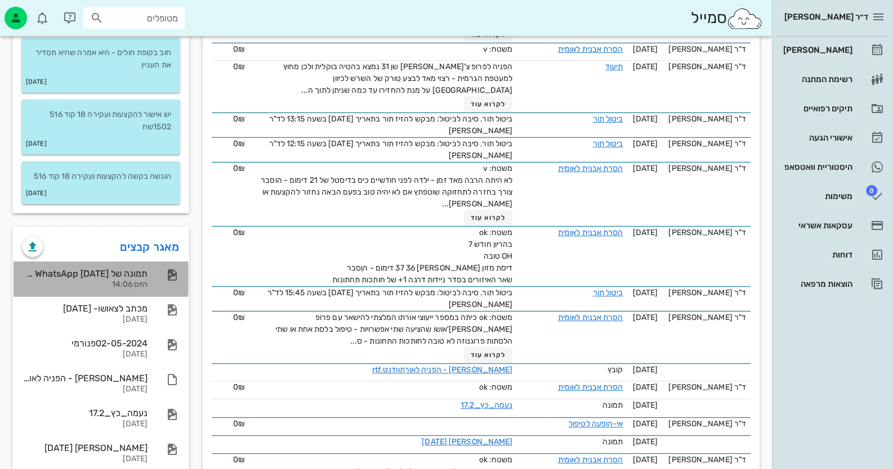
click at [128, 286] on div "היום 14:06" at bounding box center [85, 285] width 125 height 10
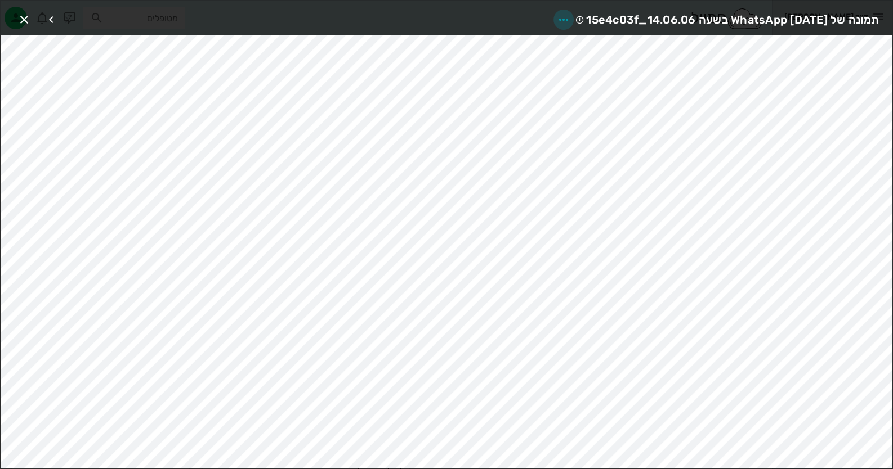
click at [557, 22] on icon "button" at bounding box center [564, 20] width 14 height 14
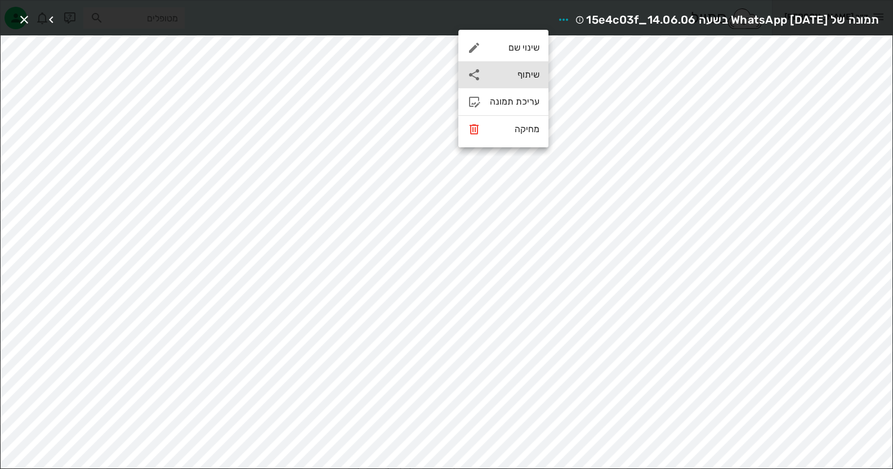
click at [531, 77] on div "שיתוף" at bounding box center [515, 74] width 50 height 11
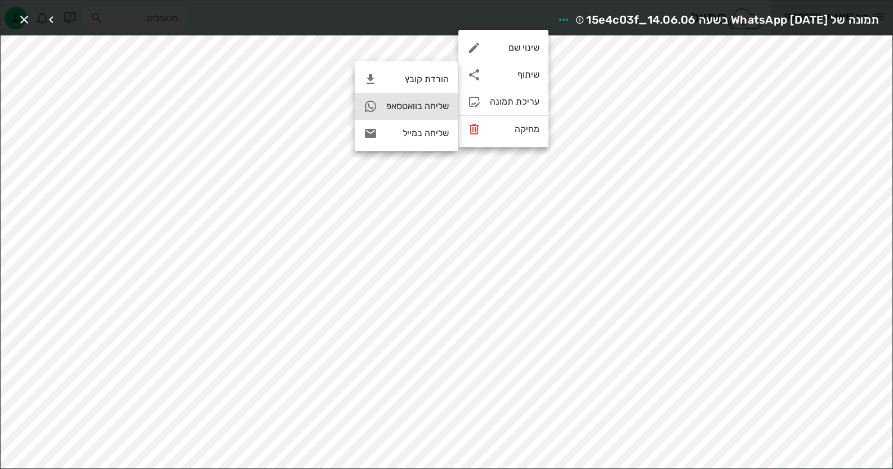
click at [435, 101] on div "שליחה בוואטסאפ" at bounding box center [417, 106] width 62 height 11
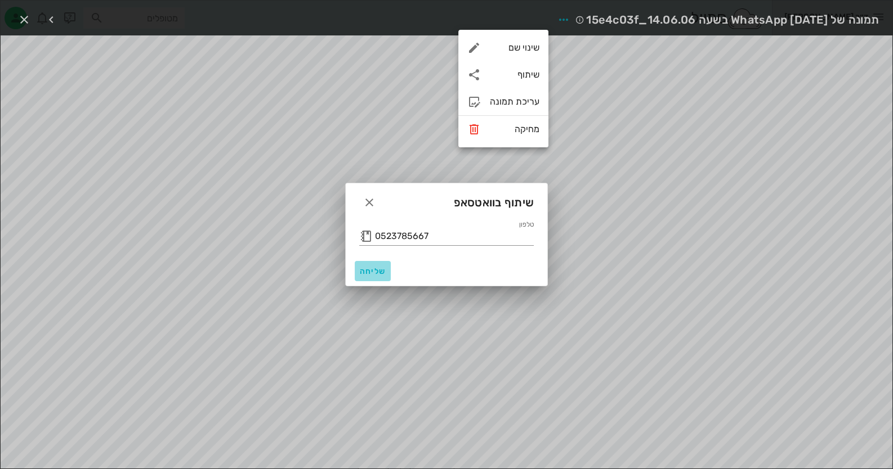
click at [368, 274] on span "שליחה" at bounding box center [372, 272] width 27 height 10
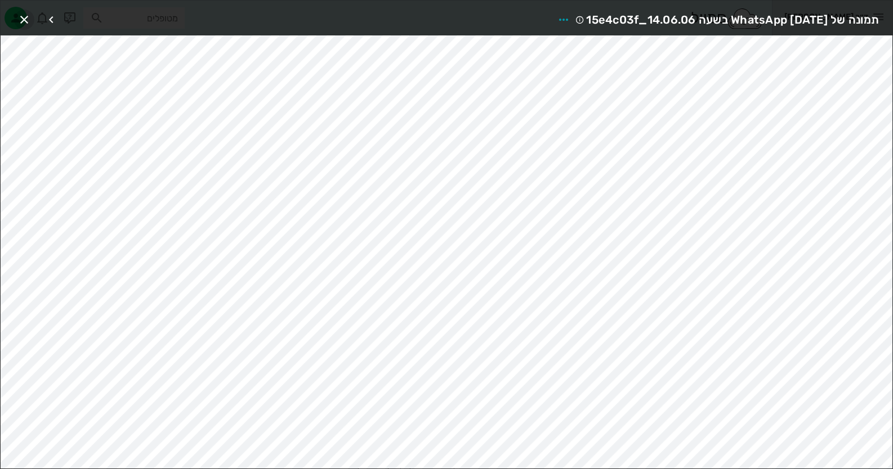
click at [33, 25] on span "button" at bounding box center [24, 20] width 20 height 14
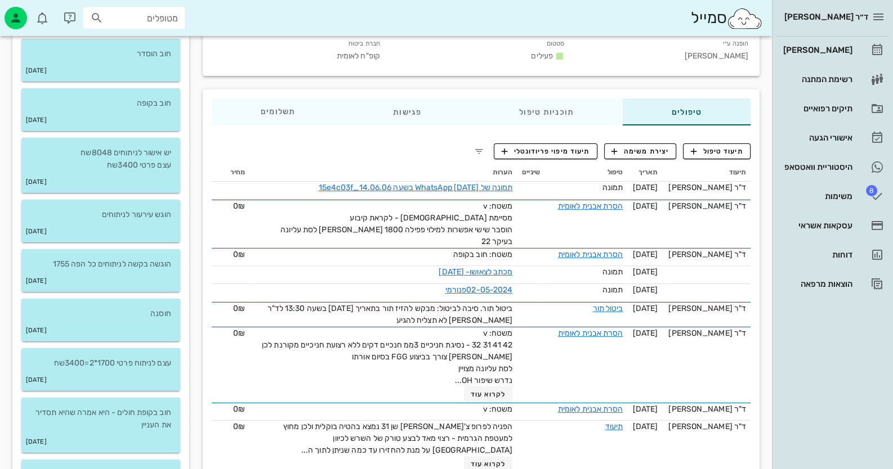
scroll to position [0, 0]
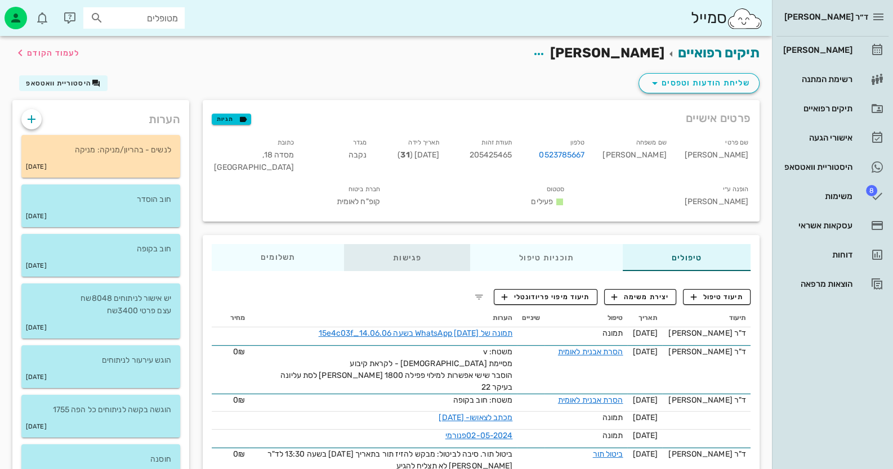
click at [422, 250] on div "פגישות" at bounding box center [407, 257] width 126 height 27
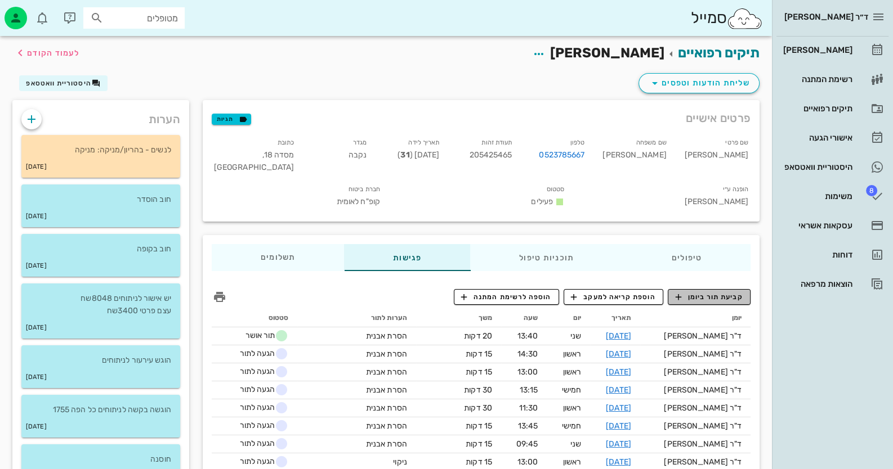
click at [723, 292] on span "קביעת תור ביומן" at bounding box center [709, 297] width 68 height 10
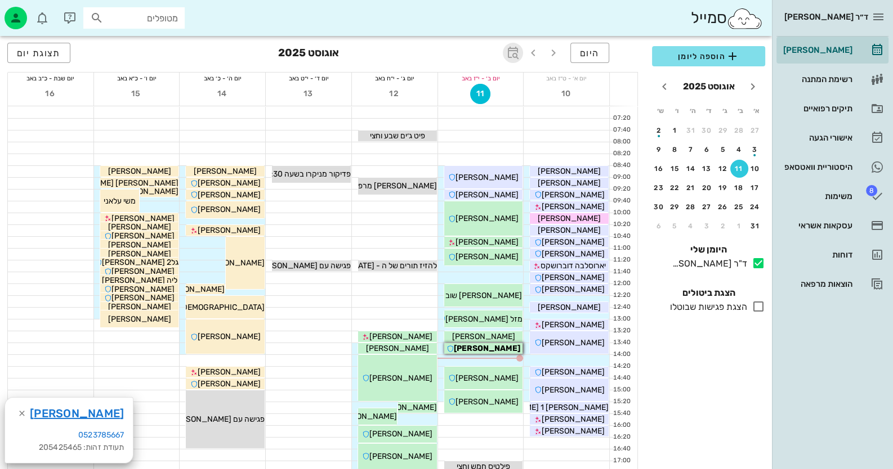
click at [509, 56] on icon "button" at bounding box center [513, 53] width 14 height 14
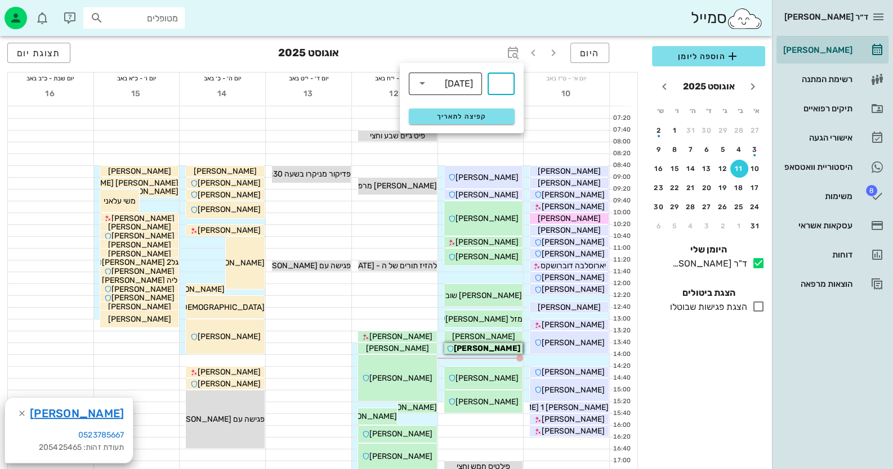
click at [470, 74] on div "שבועות" at bounding box center [453, 83] width 44 height 23
click at [459, 137] on div "חודשים" at bounding box center [445, 132] width 55 height 9
click at [503, 78] on input "text" at bounding box center [501, 84] width 14 height 18
type input "4"
click at [482, 111] on button "קפיצה לתאריך" at bounding box center [462, 117] width 106 height 16
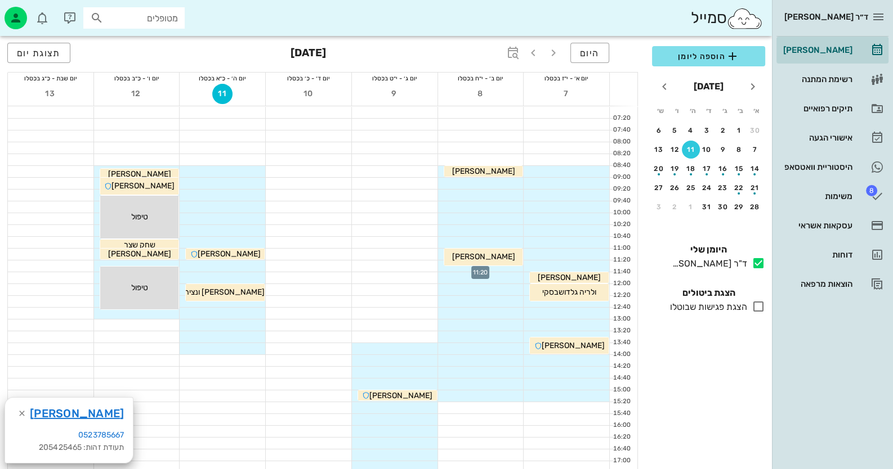
click at [501, 268] on div at bounding box center [481, 266] width 86 height 11
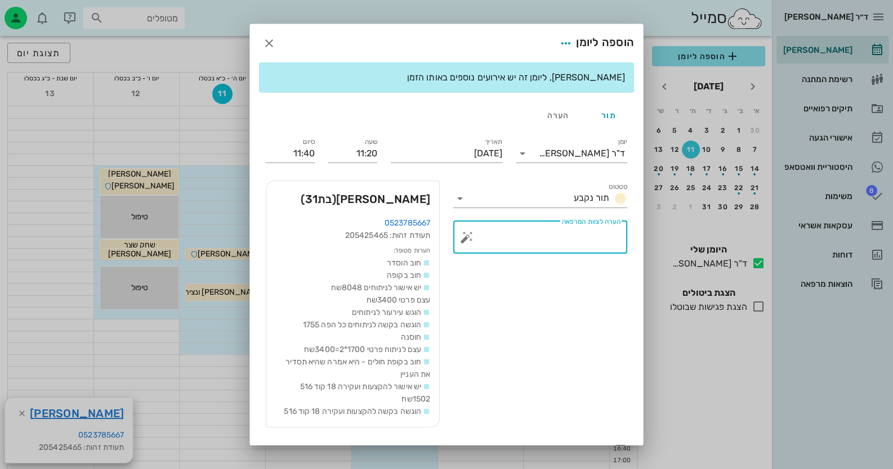
click at [556, 233] on textarea "הערה לצוות המרפאה" at bounding box center [544, 240] width 151 height 27
click at [468, 236] on button "button" at bounding box center [467, 238] width 14 height 14
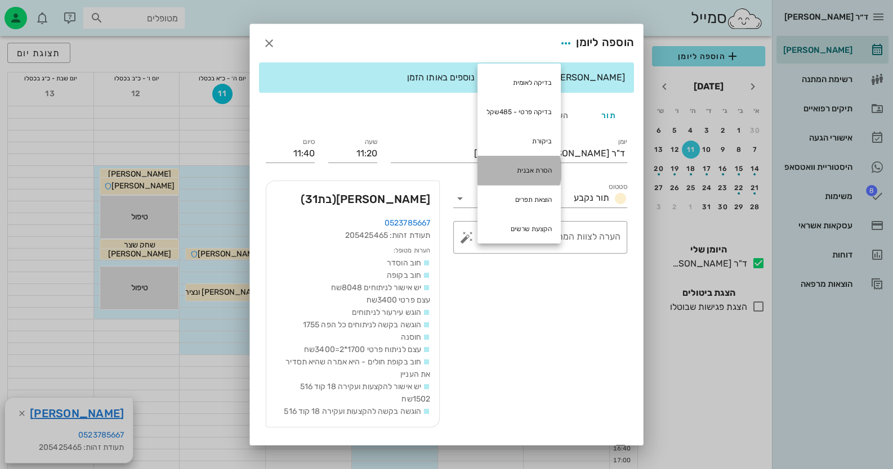
click at [527, 160] on div "הסרת אבנית" at bounding box center [518, 170] width 83 height 29
type textarea "הסרת אבנית"
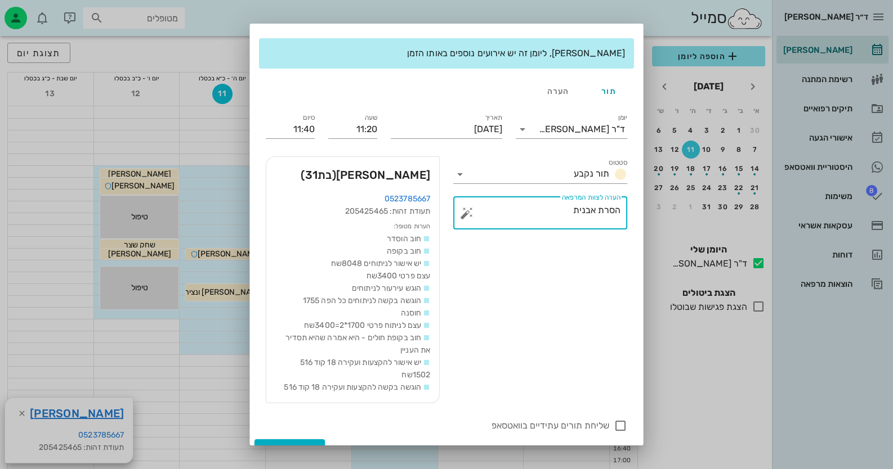
scroll to position [42, 0]
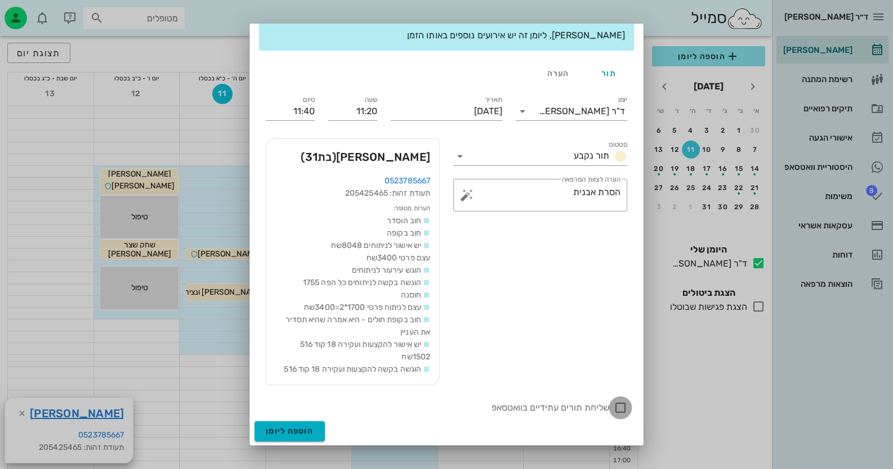
click at [622, 412] on div at bounding box center [620, 407] width 19 height 19
checkbox input "true"
click at [294, 429] on span "הוספה ליומן" at bounding box center [290, 432] width 48 height 10
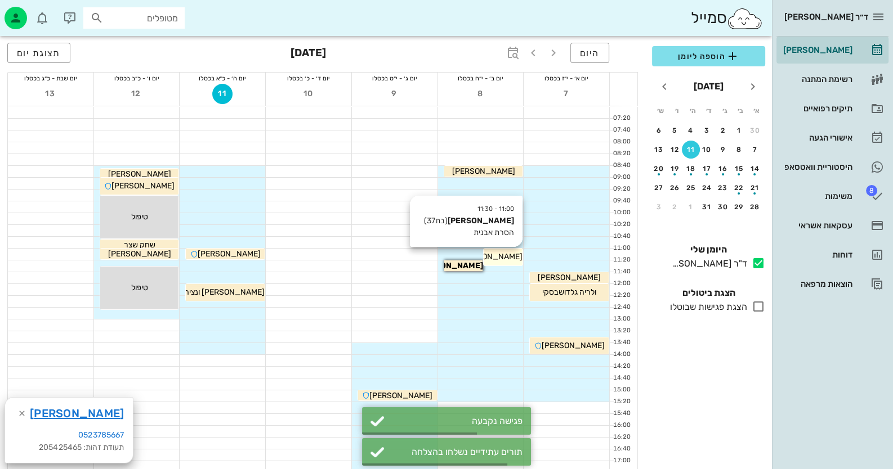
click at [537, 273] on span "גל אשכנזי" at bounding box center [568, 278] width 63 height 10
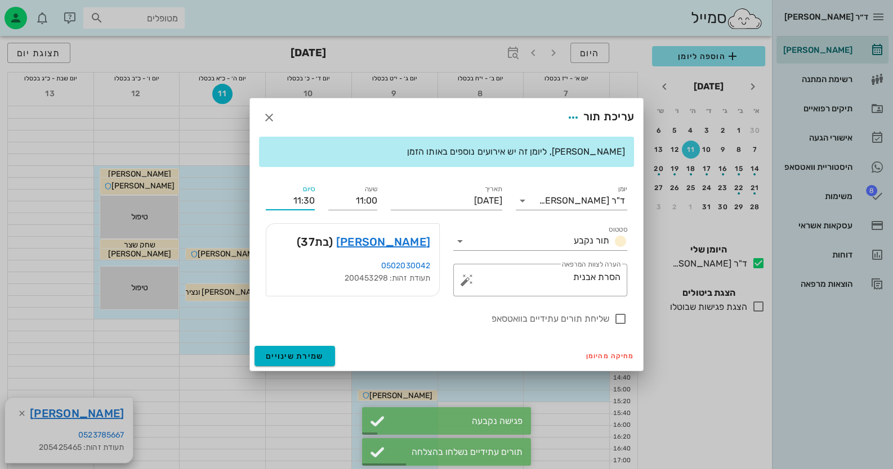
click at [304, 198] on input "11:30" at bounding box center [290, 201] width 49 height 18
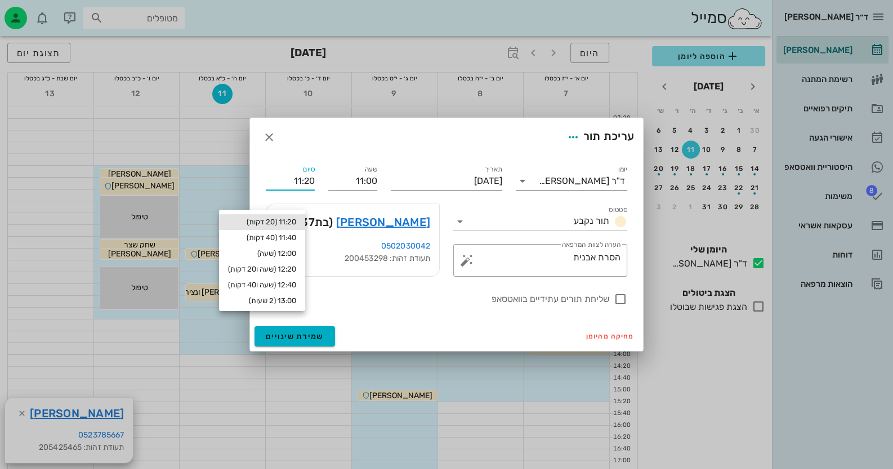
type input "11:20"
click at [295, 220] on div "11:20 (20 דקות)" at bounding box center [262, 222] width 68 height 9
type input "11:20"
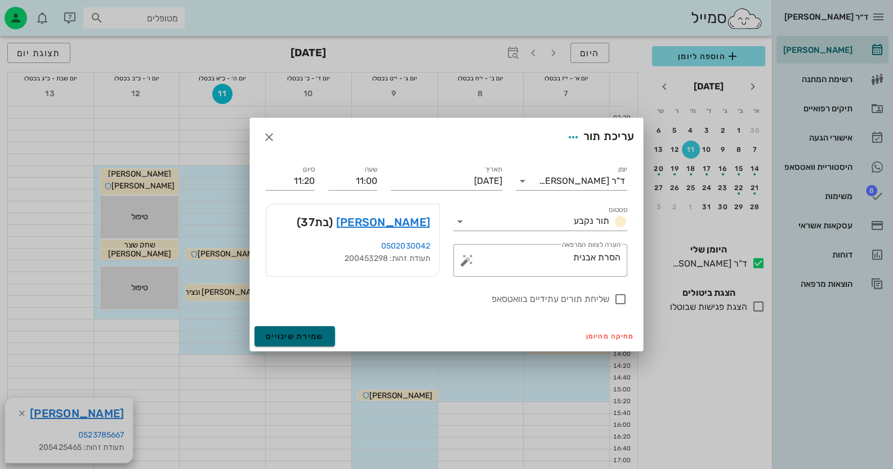
click at [319, 335] on span "שמירת שינויים" at bounding box center [295, 337] width 58 height 10
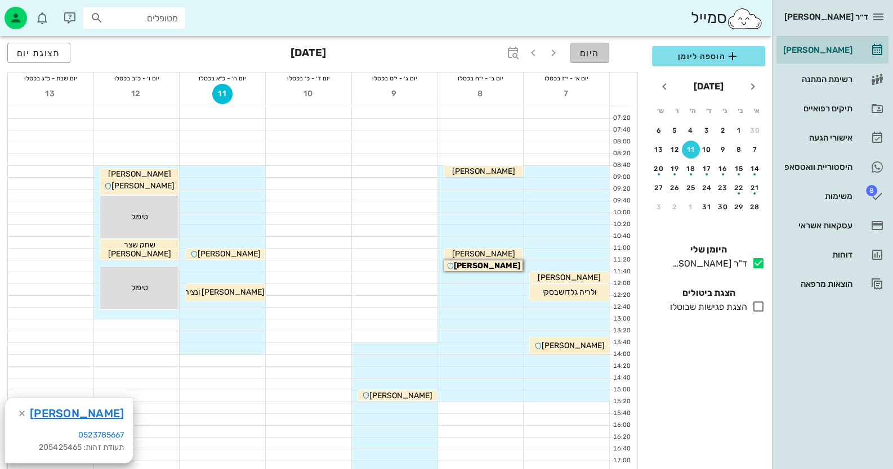
click at [591, 60] on button "היום" at bounding box center [589, 53] width 39 height 20
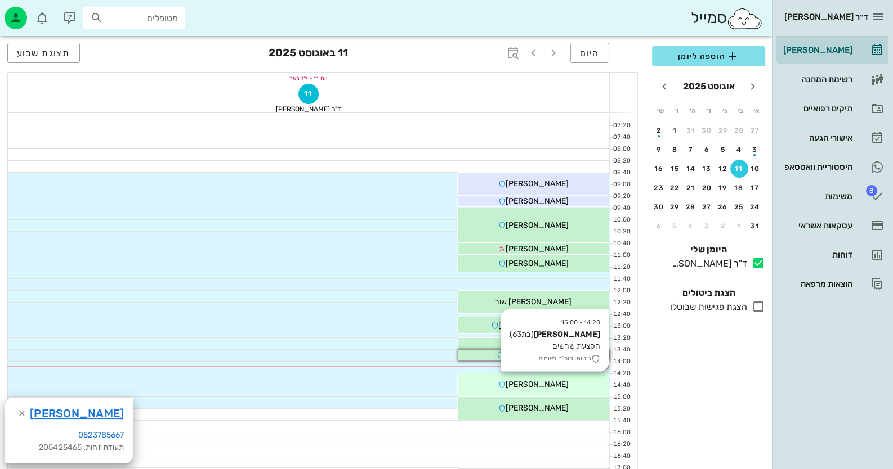
click at [568, 190] on div "[PERSON_NAME]" at bounding box center [533, 184] width 151 height 12
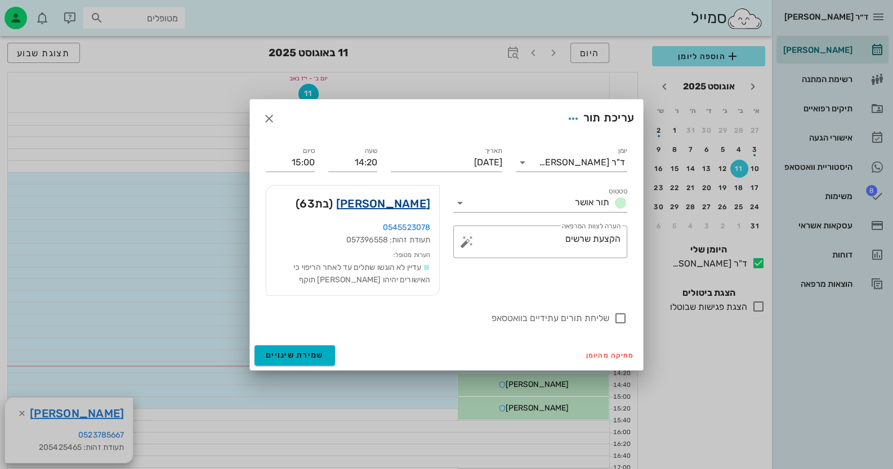
click at [400, 203] on link "מישל אביאב" at bounding box center [383, 204] width 94 height 18
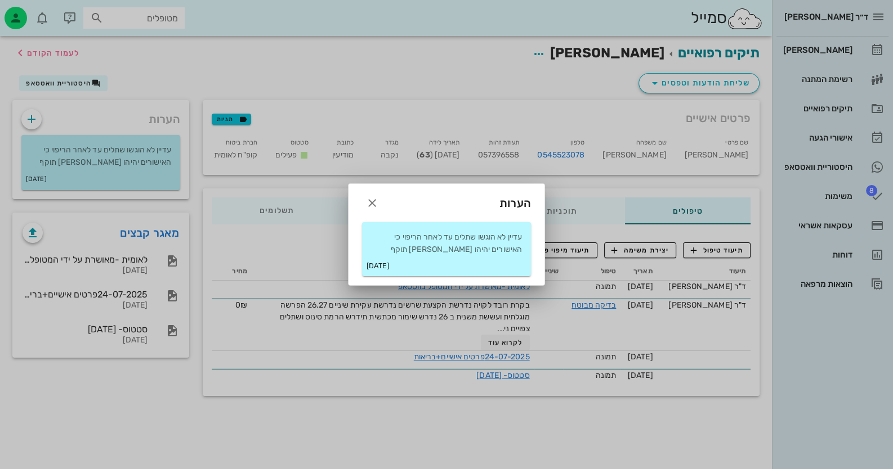
click at [389, 270] on small "24-07-2025" at bounding box center [377, 266] width 23 height 11
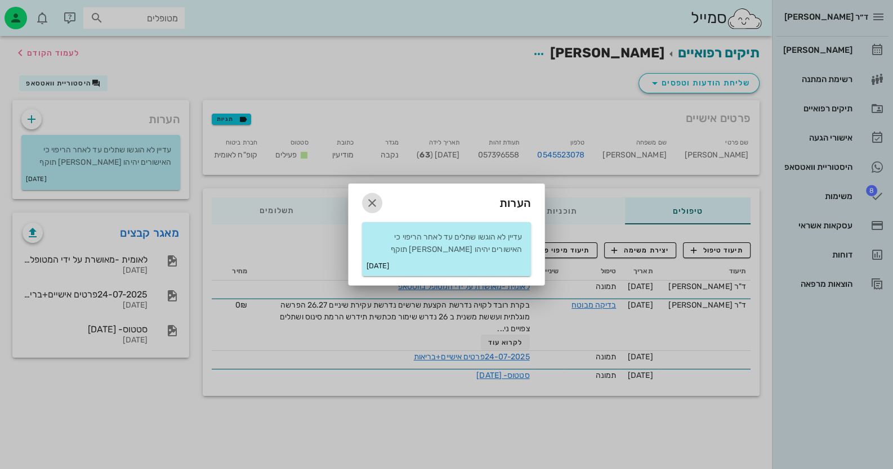
click at [373, 203] on icon "button" at bounding box center [372, 203] width 14 height 14
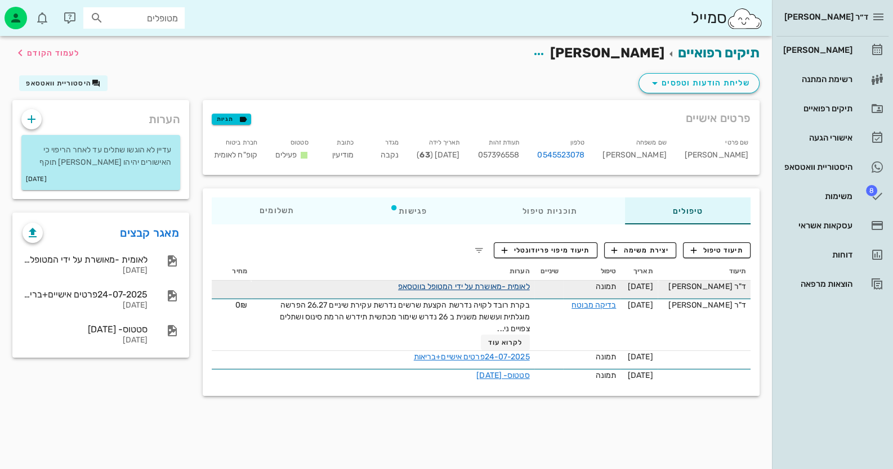
click at [515, 286] on link "לאומית -מאושרת על ידי המטופל בווטסאפ" at bounding box center [464, 287] width 132 height 10
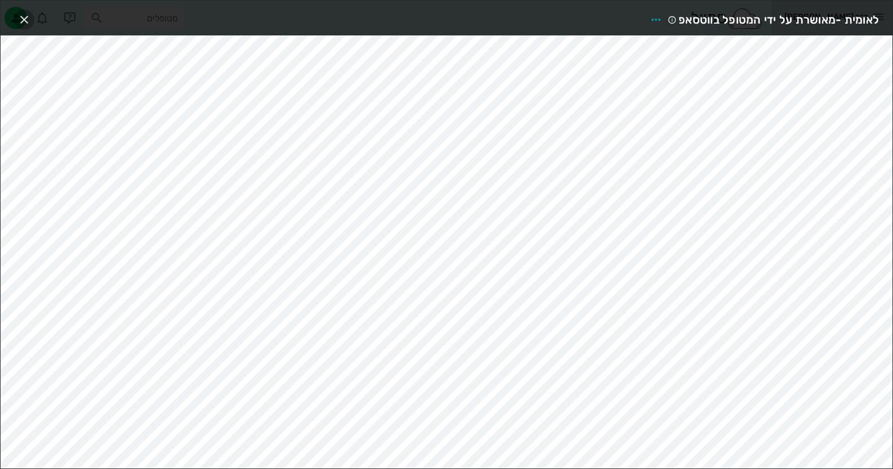
click at [22, 18] on icon "button" at bounding box center [24, 20] width 14 height 14
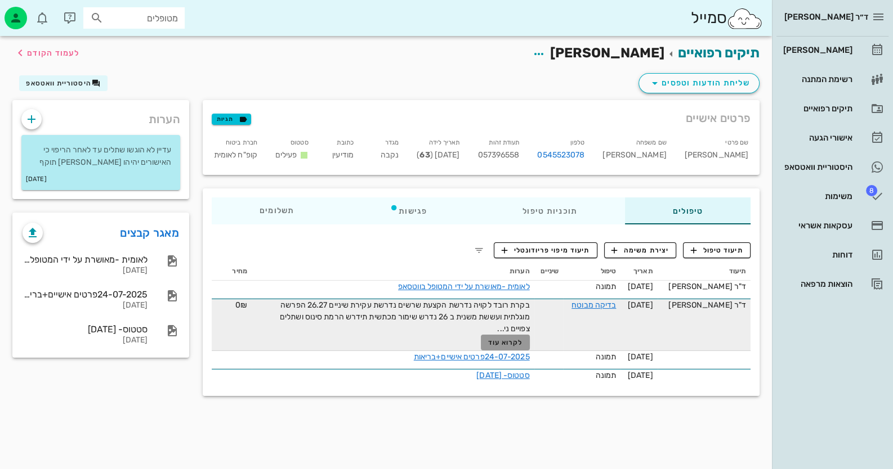
click at [519, 343] on span "לקרוא עוד" at bounding box center [504, 343] width 35 height 8
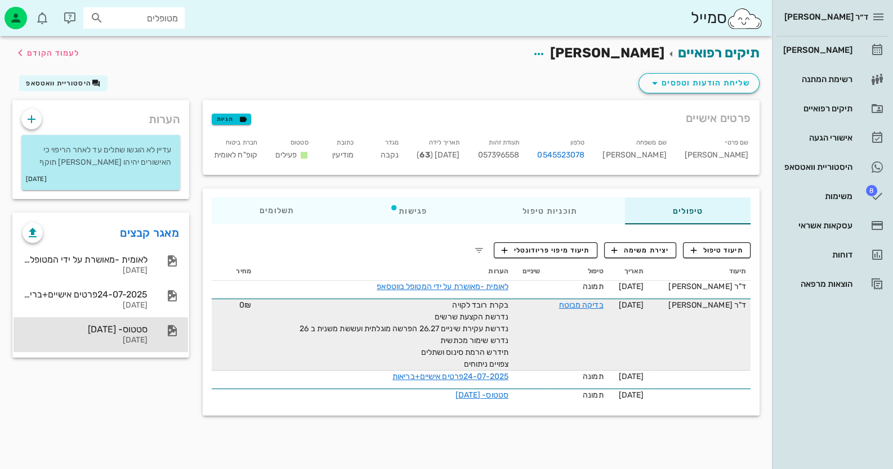
click at [163, 340] on div "סטטוס- 16-07-2025 16-07-2025" at bounding box center [101, 334] width 174 height 35
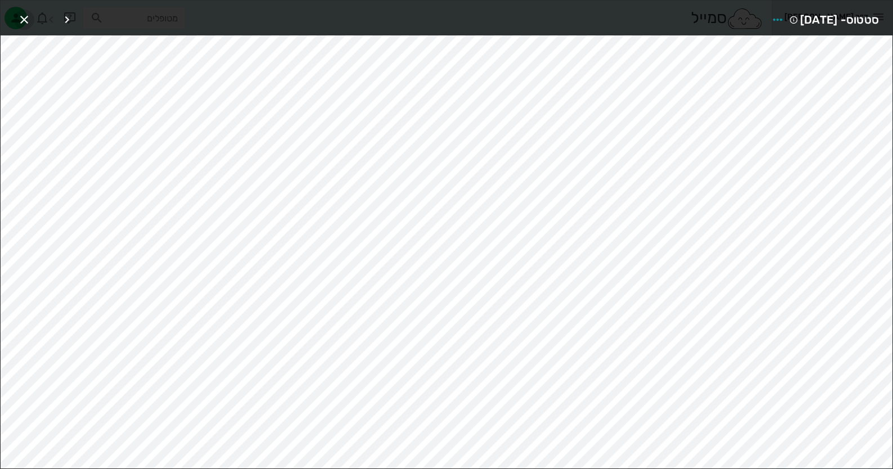
click at [25, 21] on icon "button" at bounding box center [24, 20] width 14 height 14
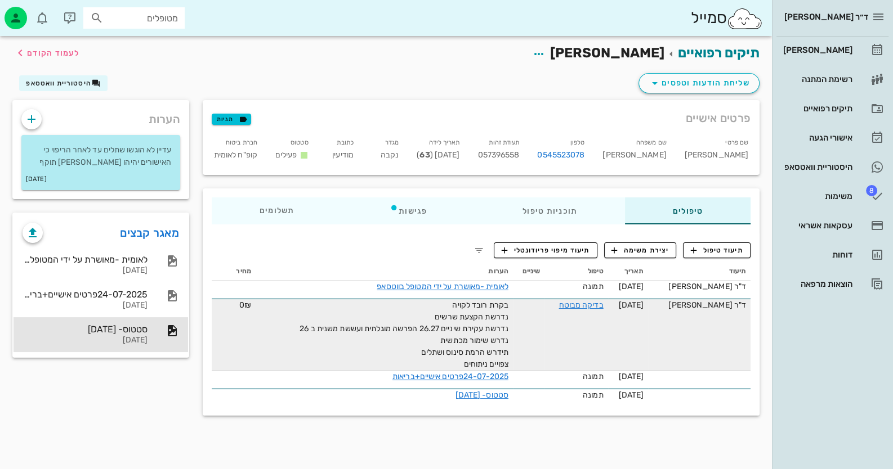
click at [146, 244] on div "לאומית -מאושרת על ידי המטופל בווטסאפ 29-07-2025 24-07-2025פרטים אישיים+בריאות 2…" at bounding box center [101, 300] width 174 height 114
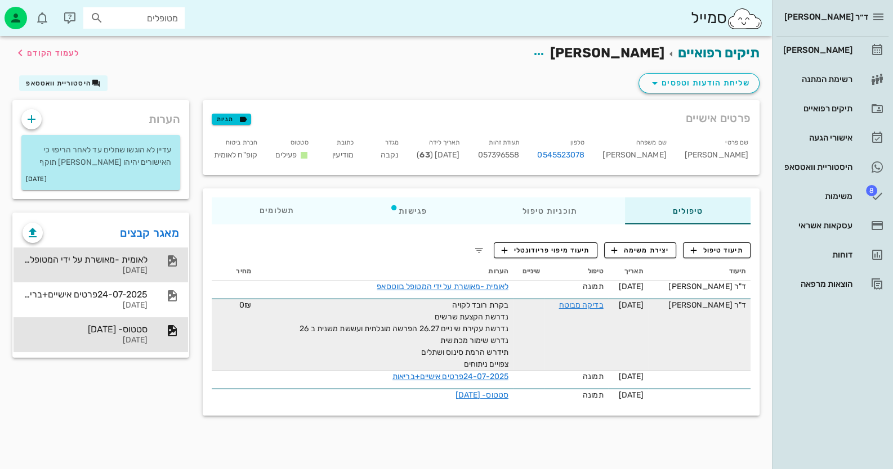
click at [154, 260] on div "לאומית -מאושרת על ידי המטופל בווטסאפ 29-07-2025" at bounding box center [101, 265] width 174 height 35
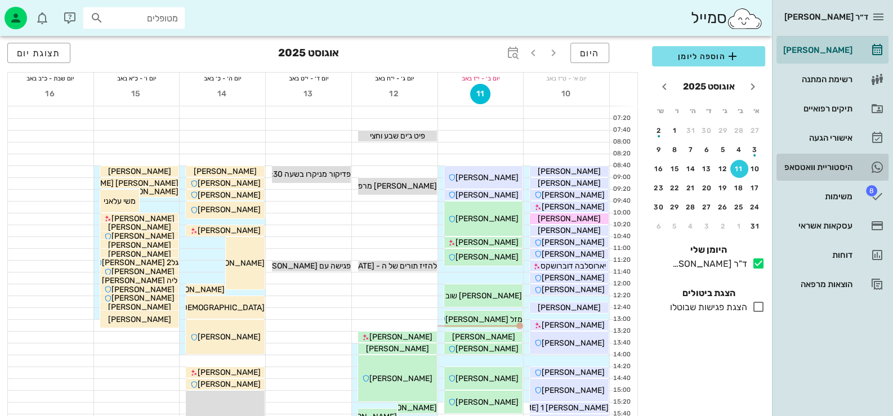
click at [833, 164] on div "היסטוריית וואטסאפ" at bounding box center [816, 167] width 71 height 9
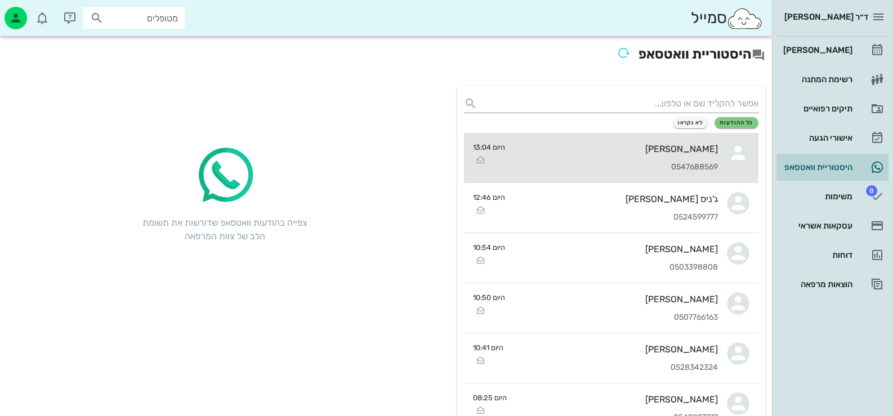
click at [697, 165] on div "0547688569" at bounding box center [616, 168] width 204 height 10
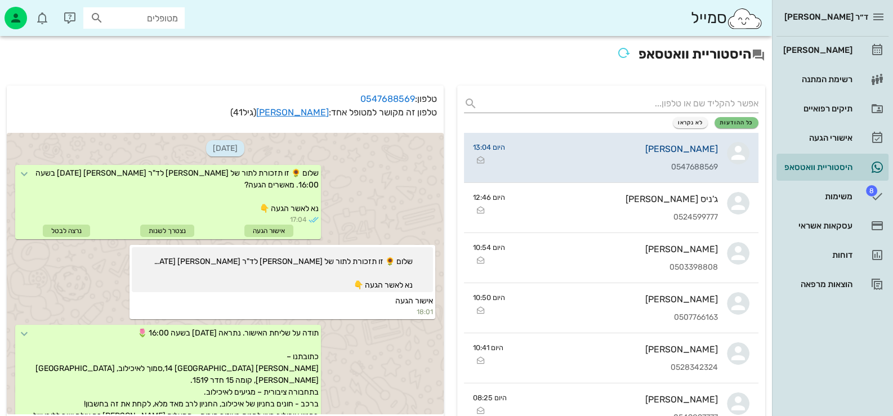
scroll to position [240, 0]
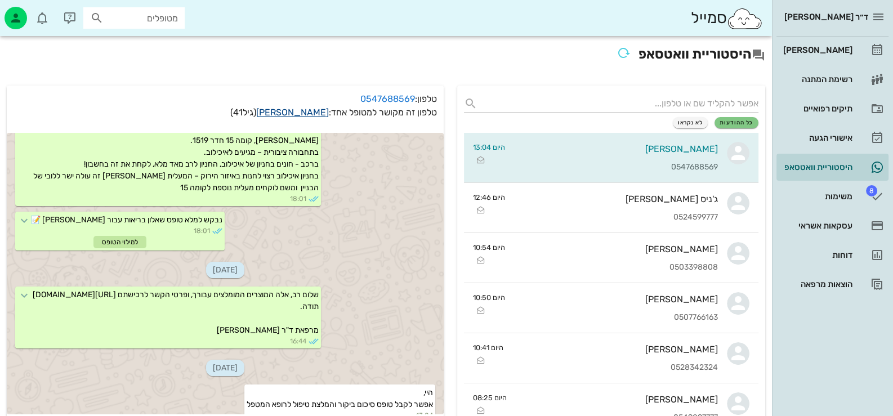
click at [306, 112] on link "[PERSON_NAME]" at bounding box center [292, 112] width 73 height 11
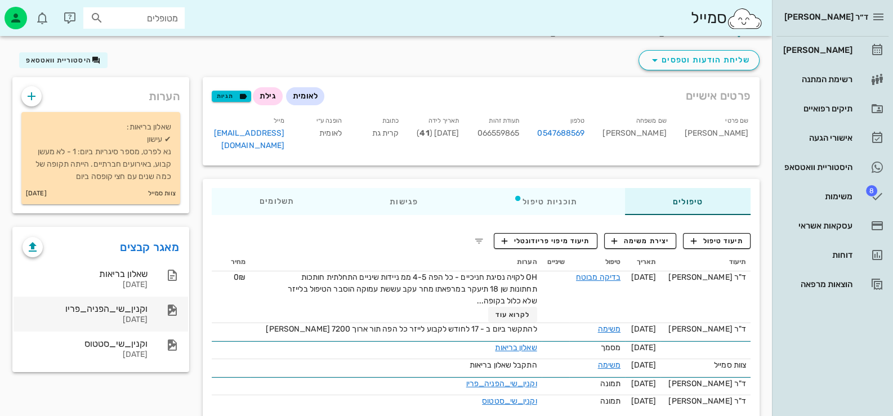
scroll to position [33, 0]
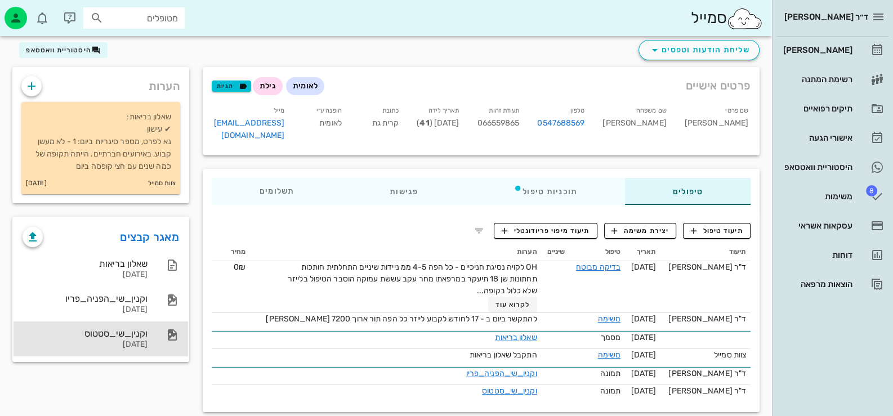
click at [136, 331] on div "וקנין_שי_סטטוס" at bounding box center [85, 333] width 125 height 11
